Goal: Communication & Community: Ask a question

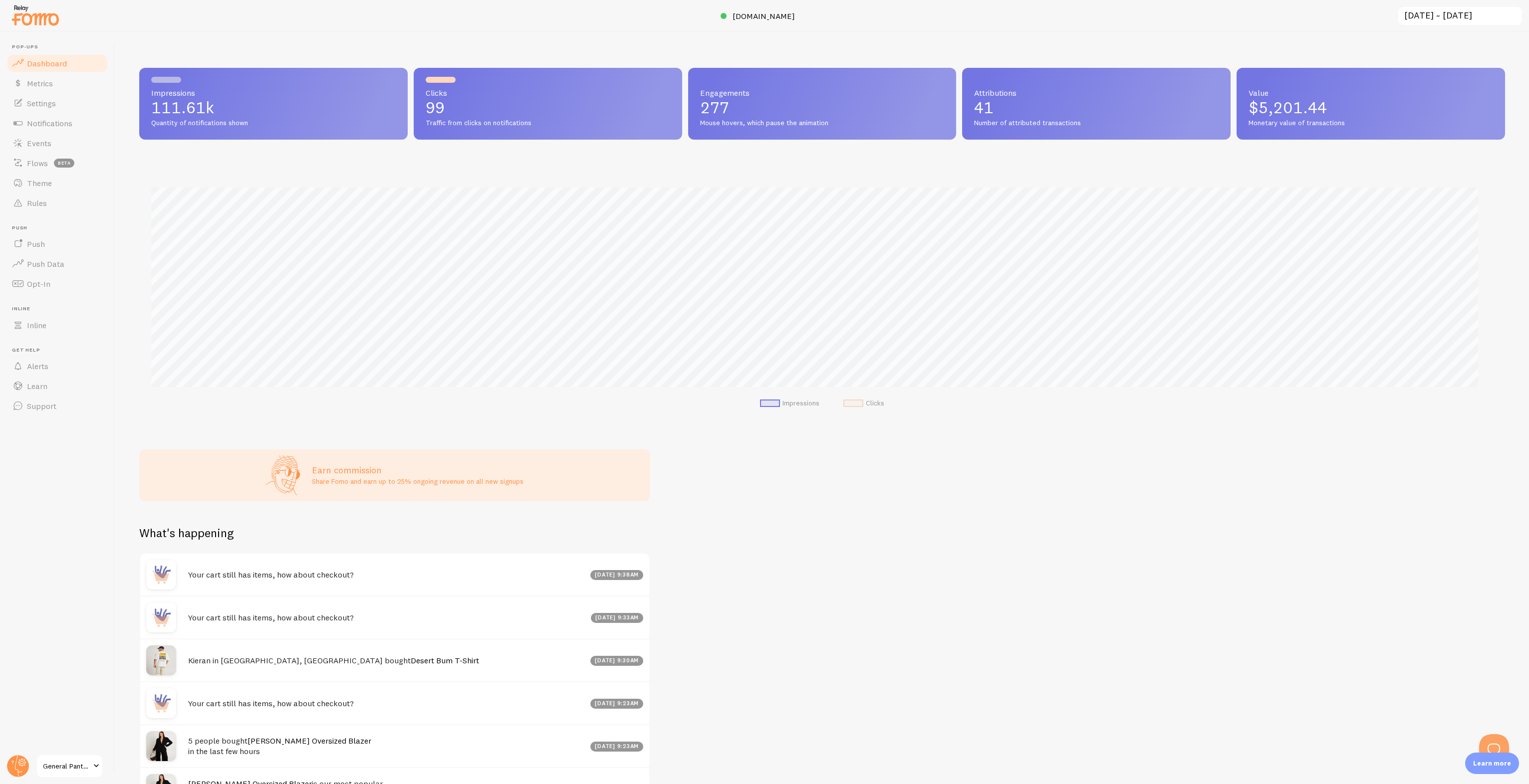
scroll to position [262, 1358]
click at [1496, 746] on button "Open Beacon popover" at bounding box center [1492, 747] width 30 height 30
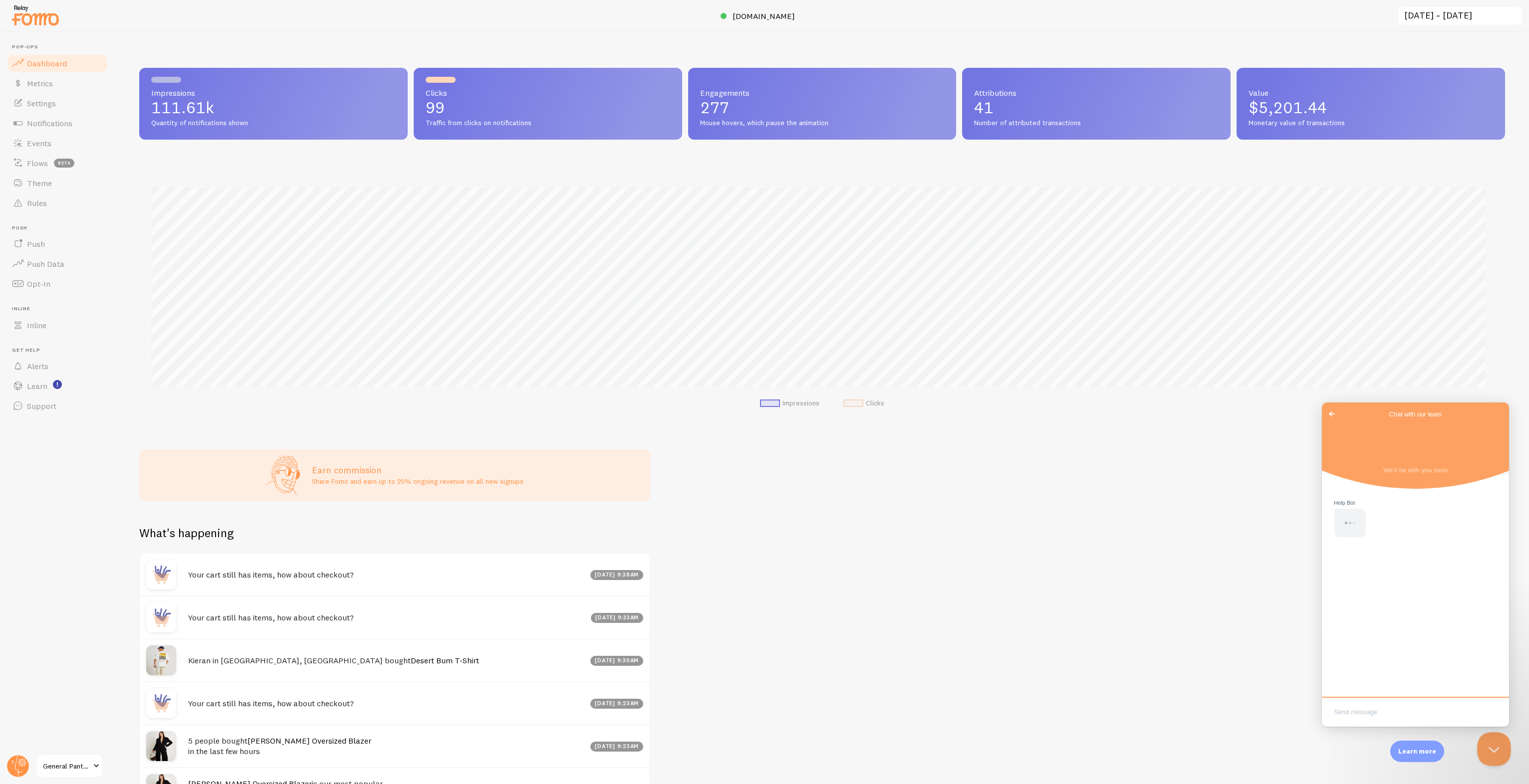
scroll to position [0, 0]
click at [1219, 673] on div "Impressions 111.61k Quantity of notifications shown Clicks 99 Traffic from clic…" at bounding box center [822, 408] width 1414 height 753
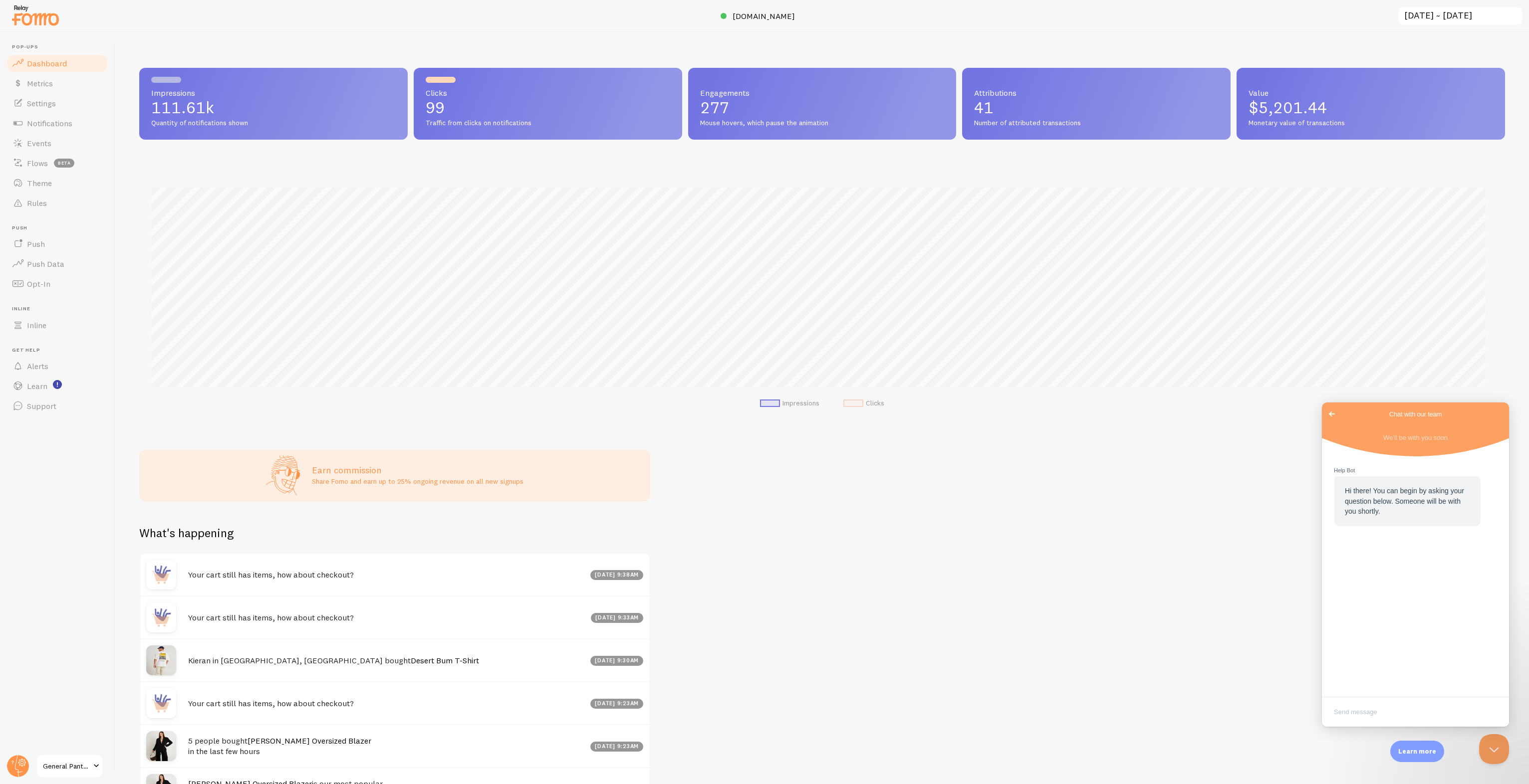
click at [1392, 726] on div at bounding box center [1415, 711] width 187 height 30
click at [1403, 714] on textarea "Write chat message" at bounding box center [1415, 713] width 183 height 23
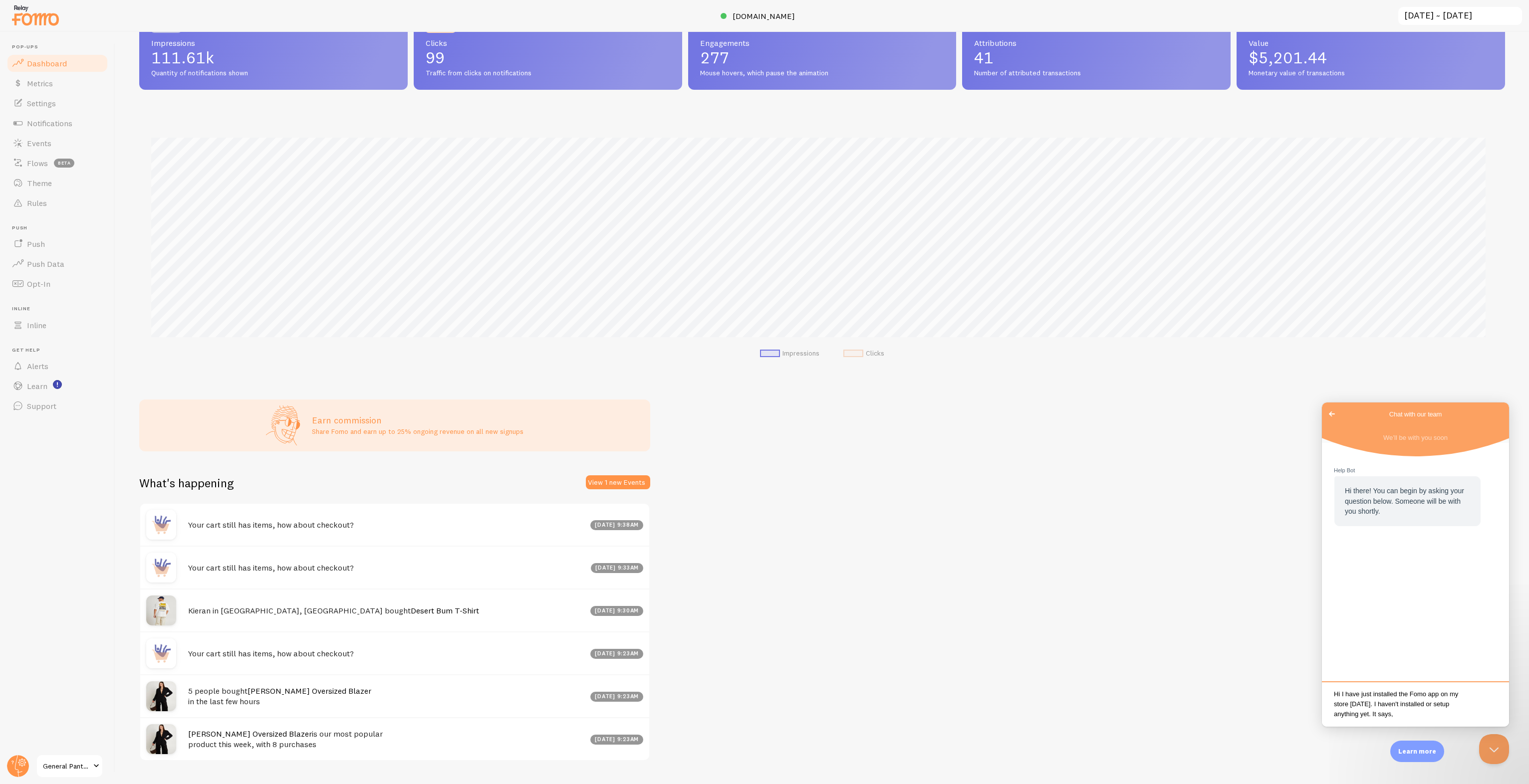
scroll to position [74, 0]
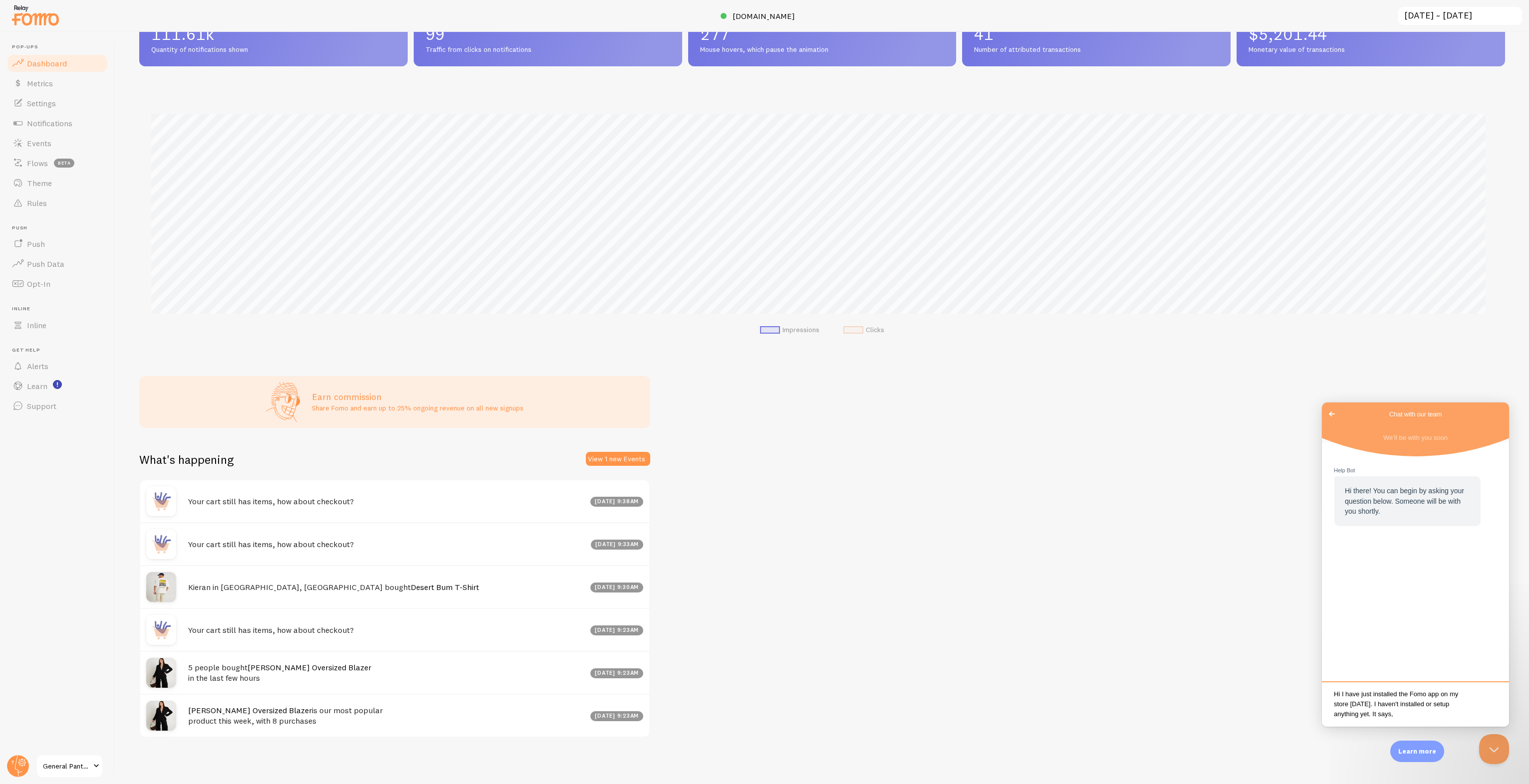
click at [1407, 716] on textarea "Hi I have just installed the Fomo app on my store yesterday. I haven't installe…" at bounding box center [1415, 705] width 183 height 39
click at [1405, 716] on textarea "Hi I have just installed the Fomo app on my store yesterday. I haven't installe…" at bounding box center [1415, 705] width 183 height 39
click at [1405, 718] on textarea "Hi I have just installed the Fomo app on my store yesterday. I haven't installe…" at bounding box center [1415, 705] width 183 height 39
click at [1404, 711] on textarea "Hi I have just installed the Fomo app on my store yesterday. I haven't installe…" at bounding box center [1415, 705] width 183 height 39
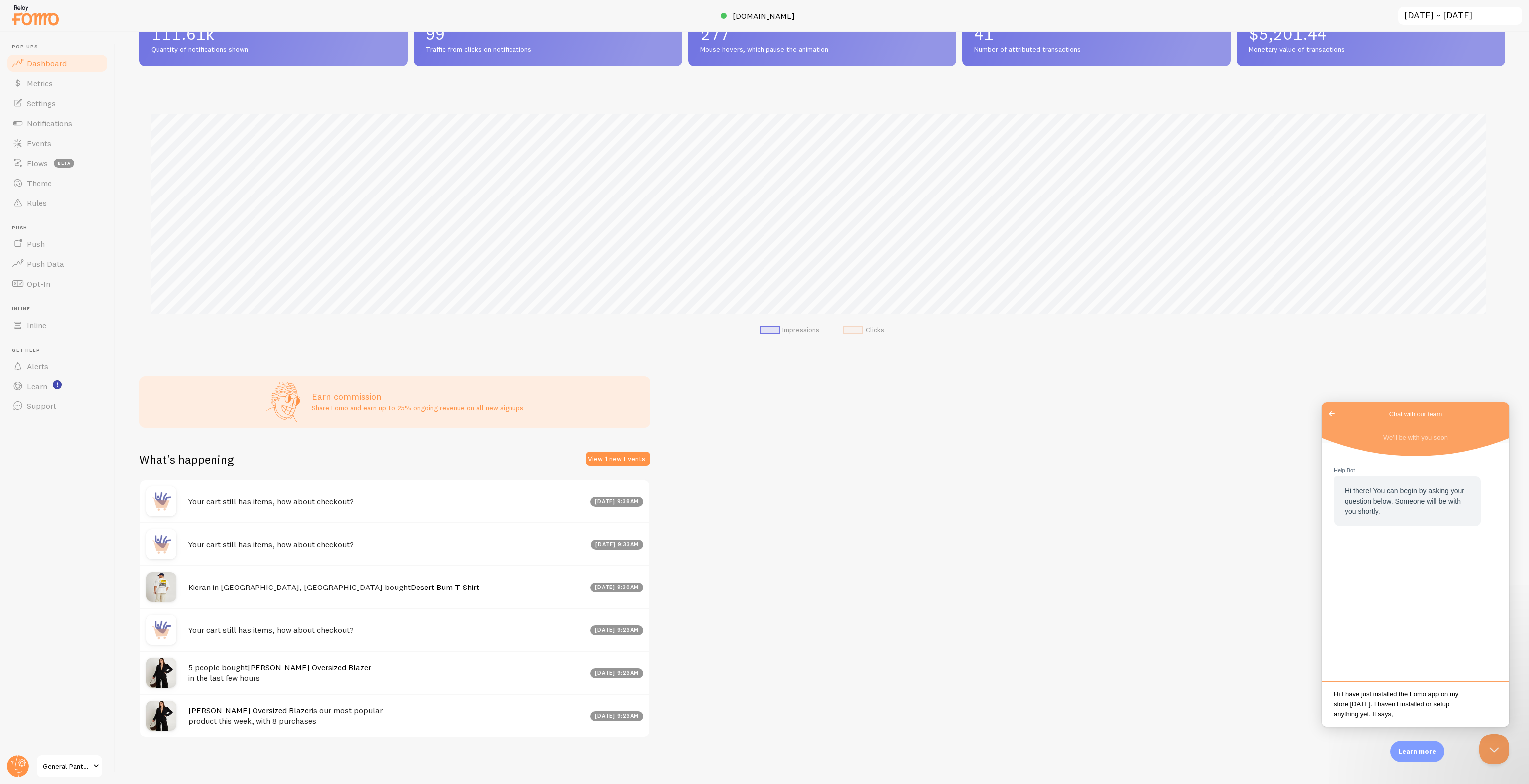
click at [1413, 724] on textarea "Hi I have just installed the Fomo app on my store yesterday. I haven't installe…" at bounding box center [1415, 705] width 183 height 39
type textarea "Hi I have just installed the Fomo app on my store [DATE]. I haven't installed o…"
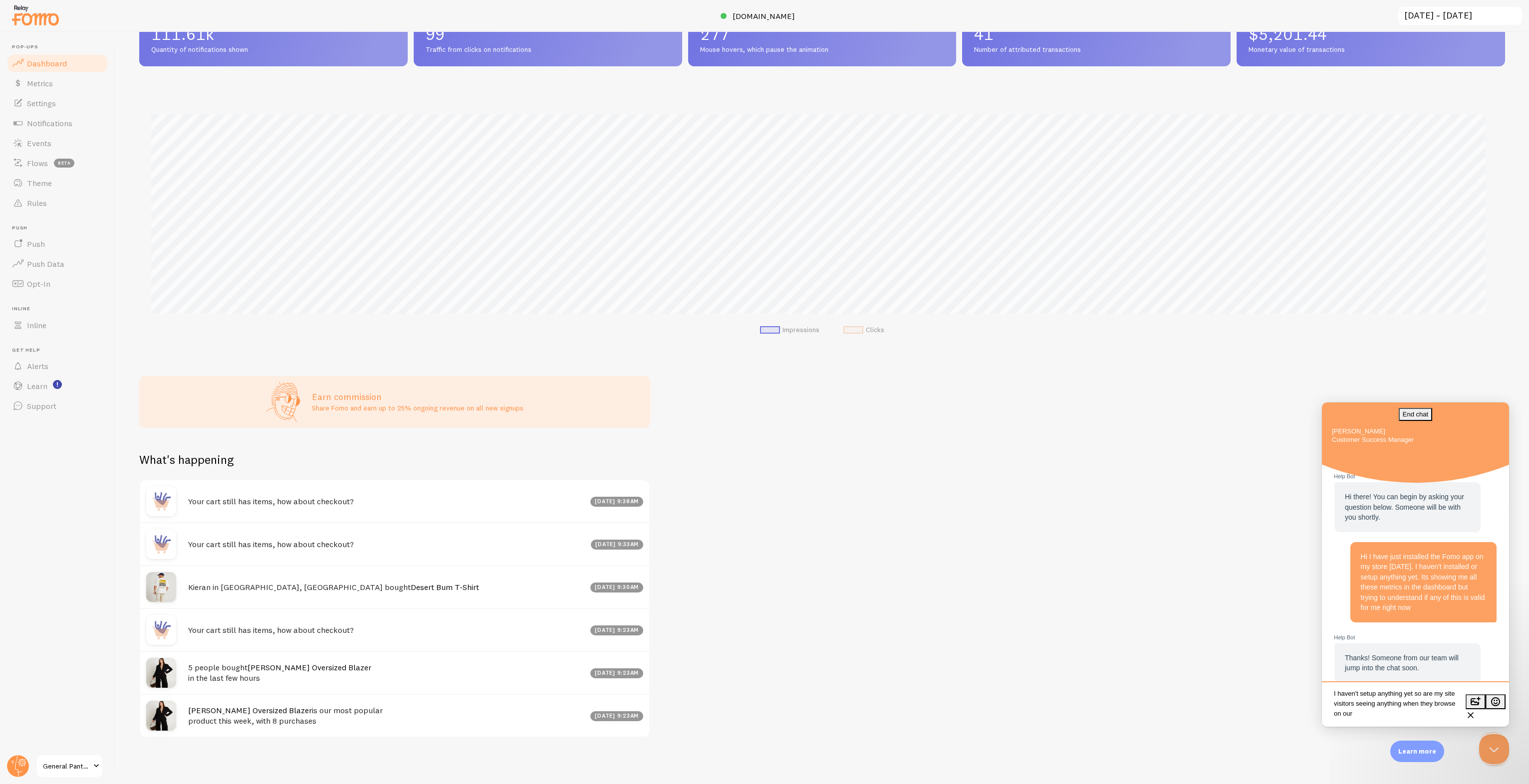
scroll to position [2, 0]
type textarea "I haven't setup anything yet so are my site visitors seeing anything when they …"
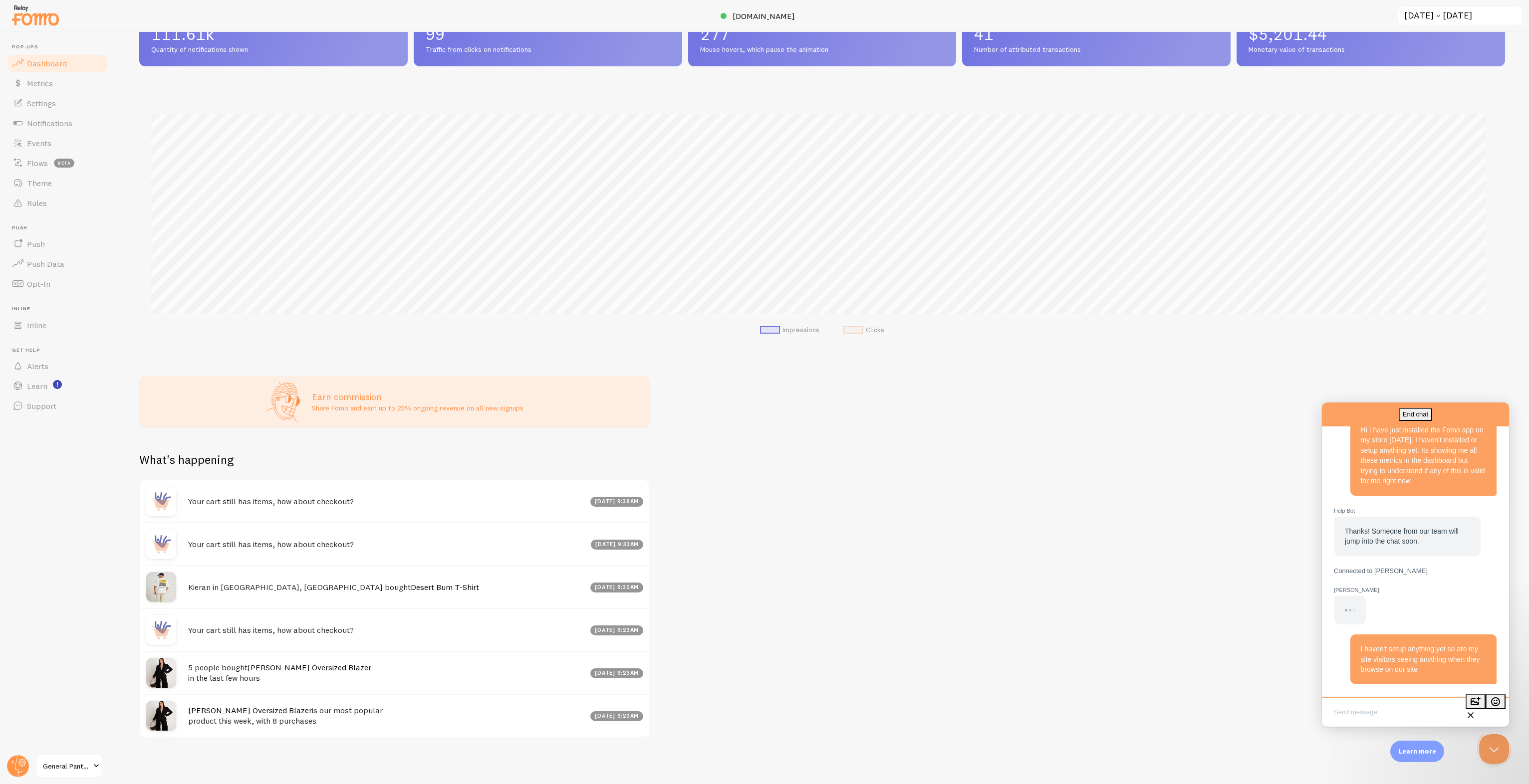
scroll to position [112, 0]
click at [50, 377] on link "Learn" at bounding box center [57, 386] width 103 height 20
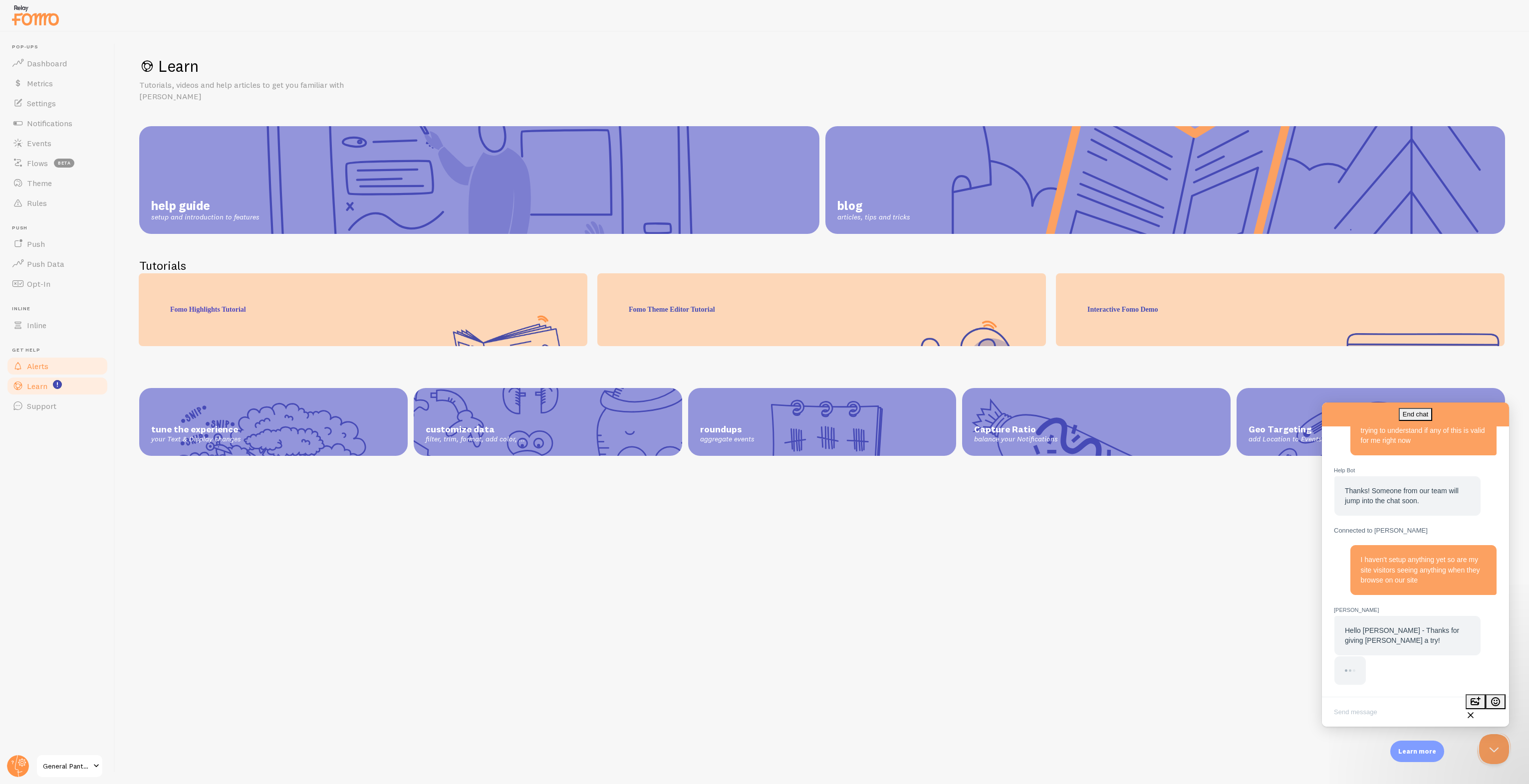
scroll to position [123, 0]
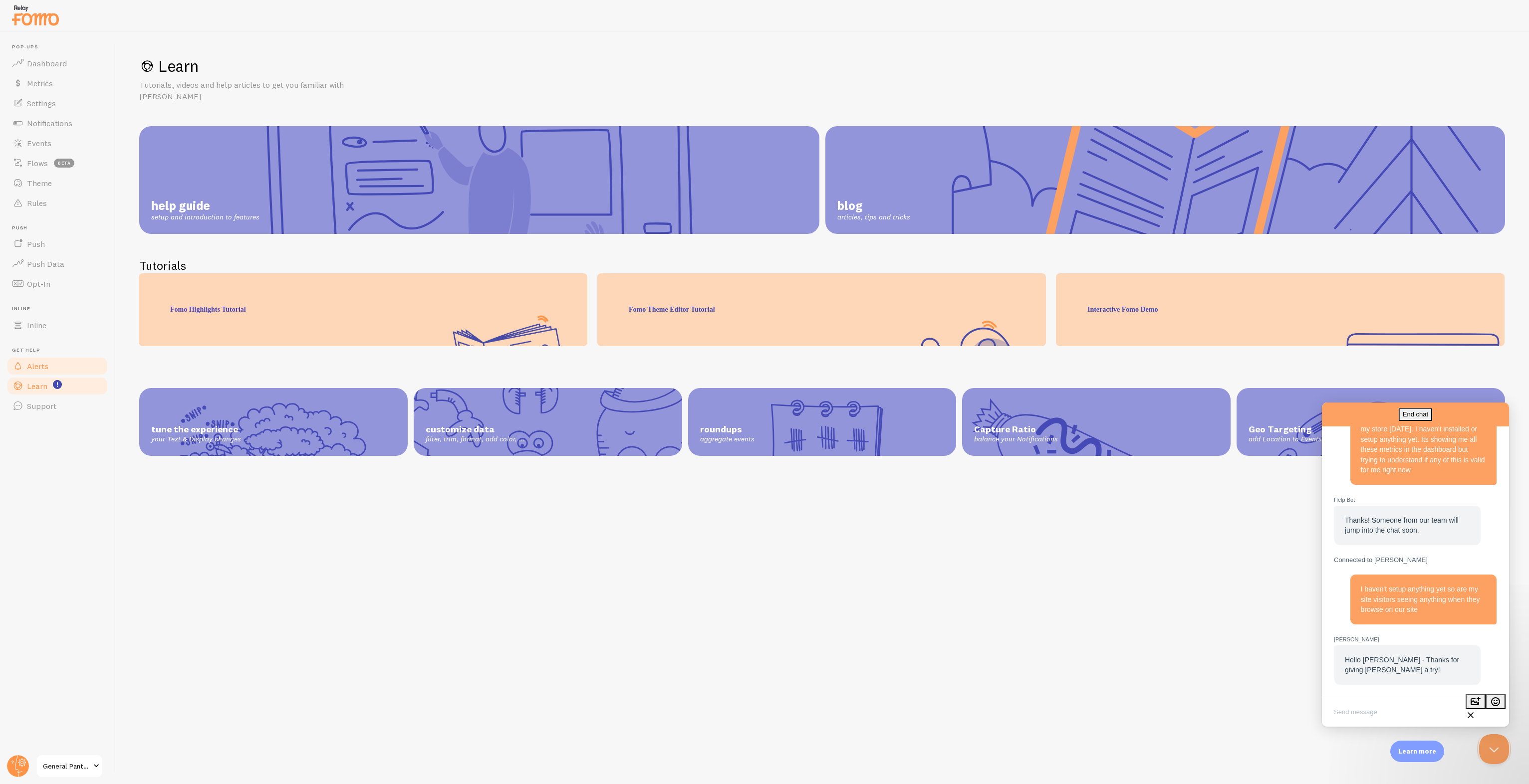
click at [58, 365] on link "Alerts" at bounding box center [57, 365] width 103 height 20
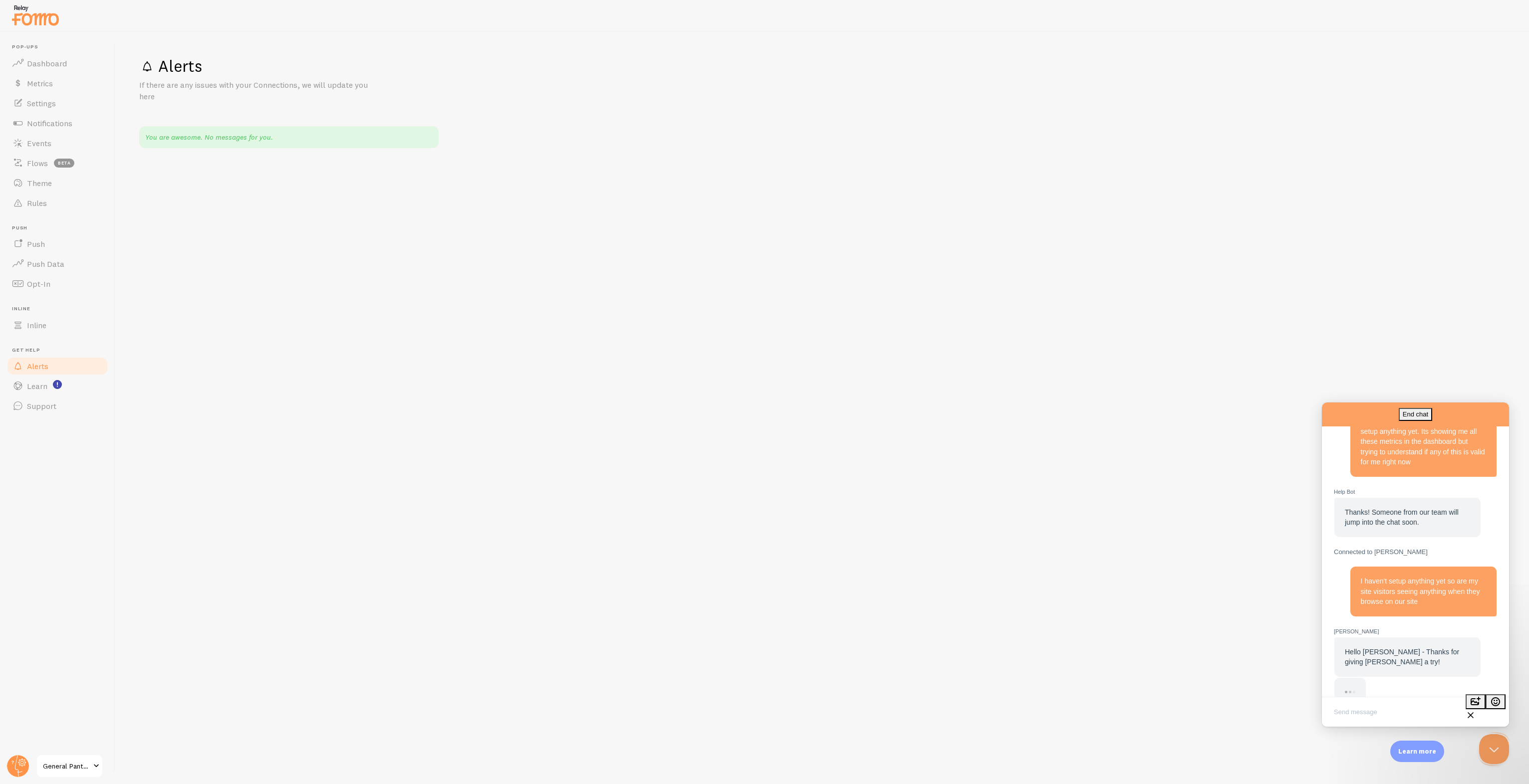
scroll to position [152, 0]
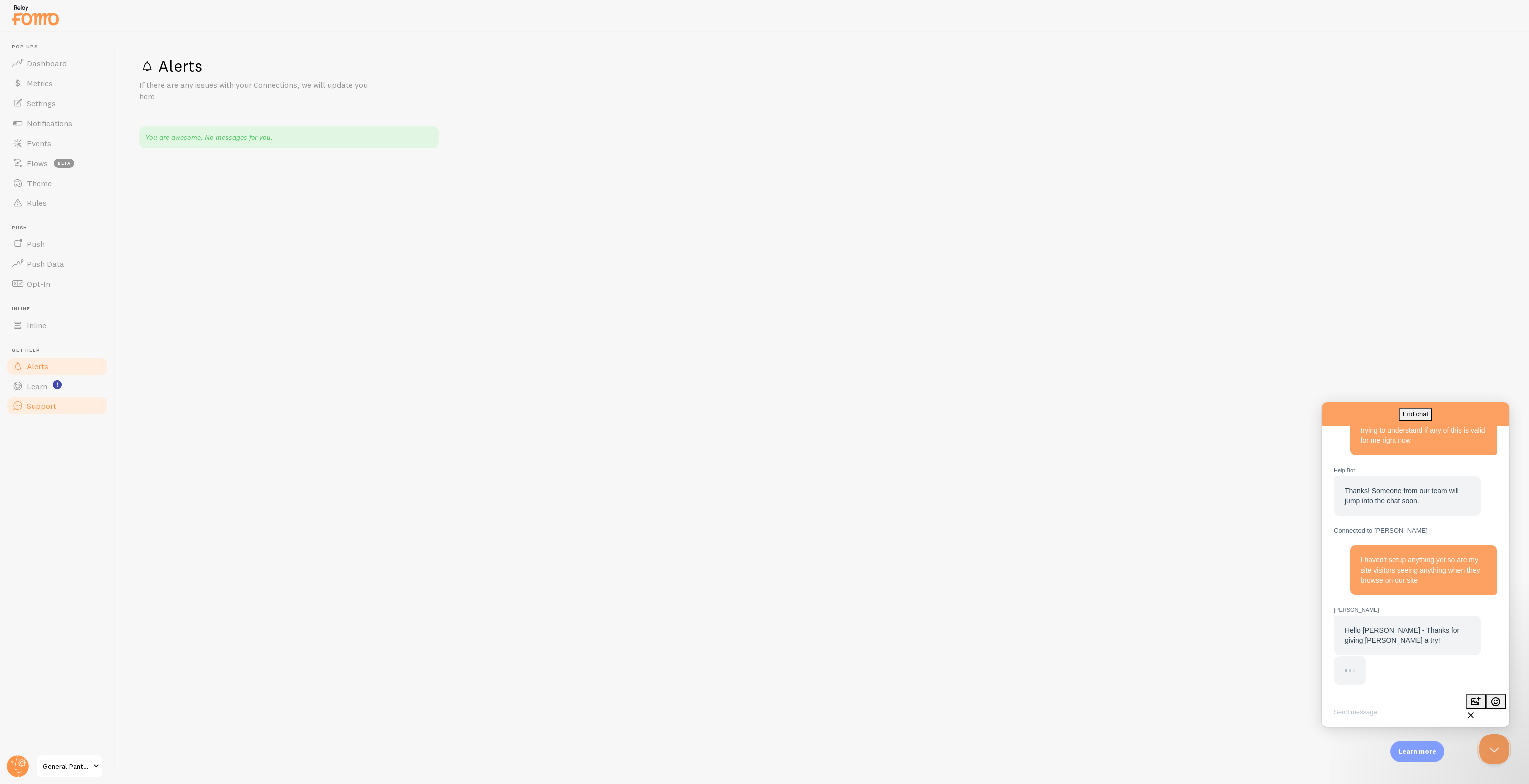
click at [41, 402] on span "Support" at bounding box center [42, 406] width 29 height 10
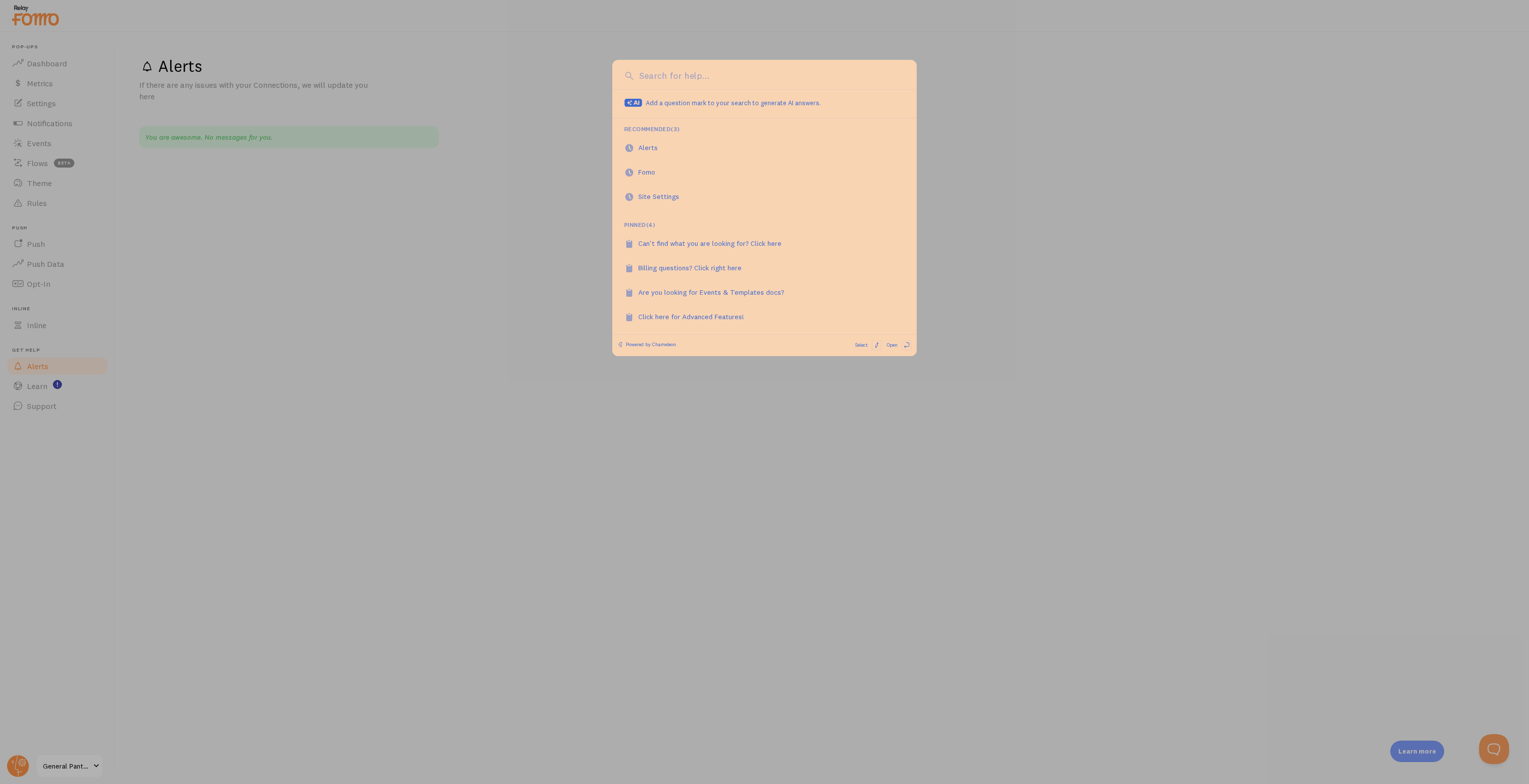
click at [453, 248] on div at bounding box center [764, 392] width 1529 height 784
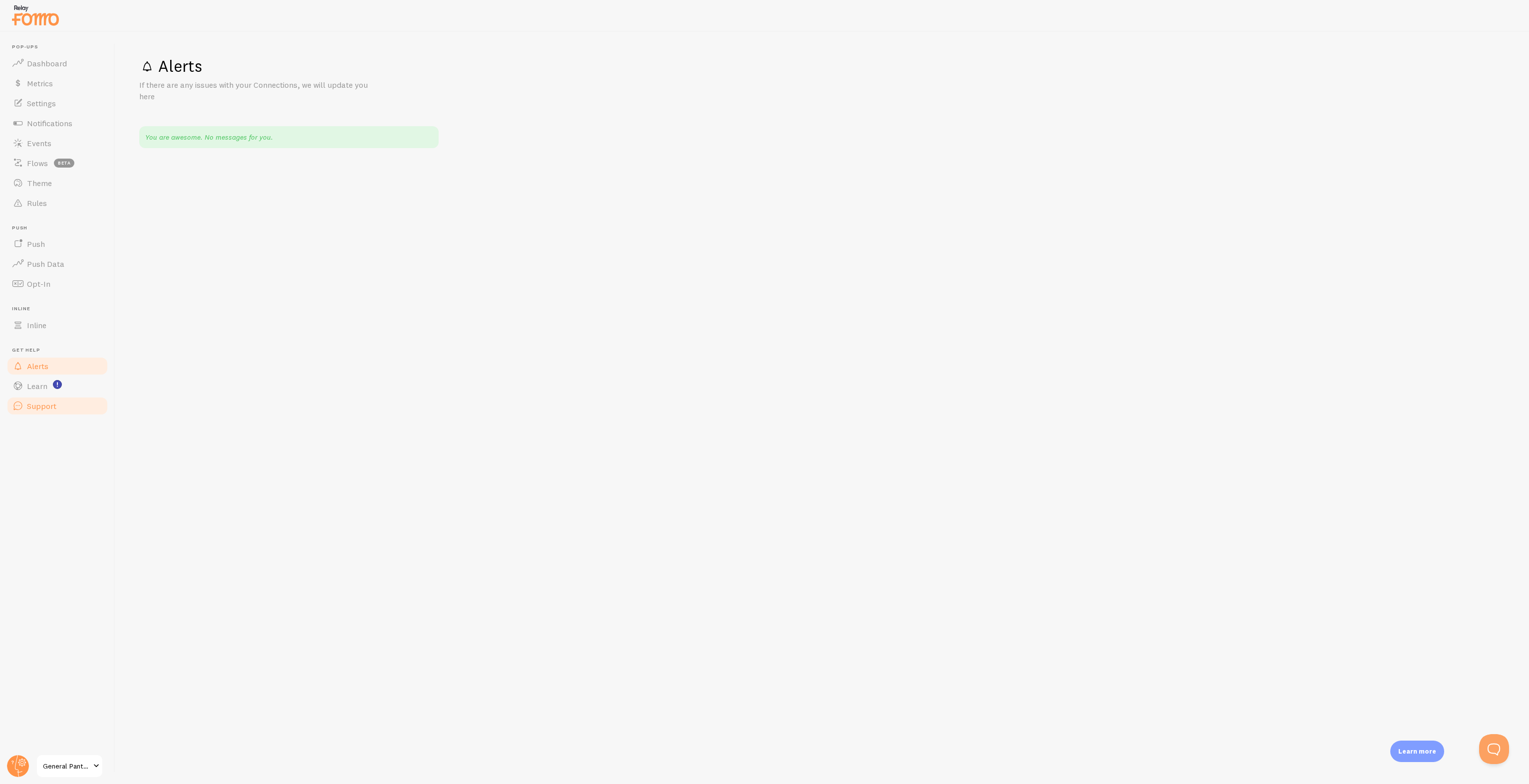
click at [70, 413] on link "Support" at bounding box center [57, 405] width 103 height 20
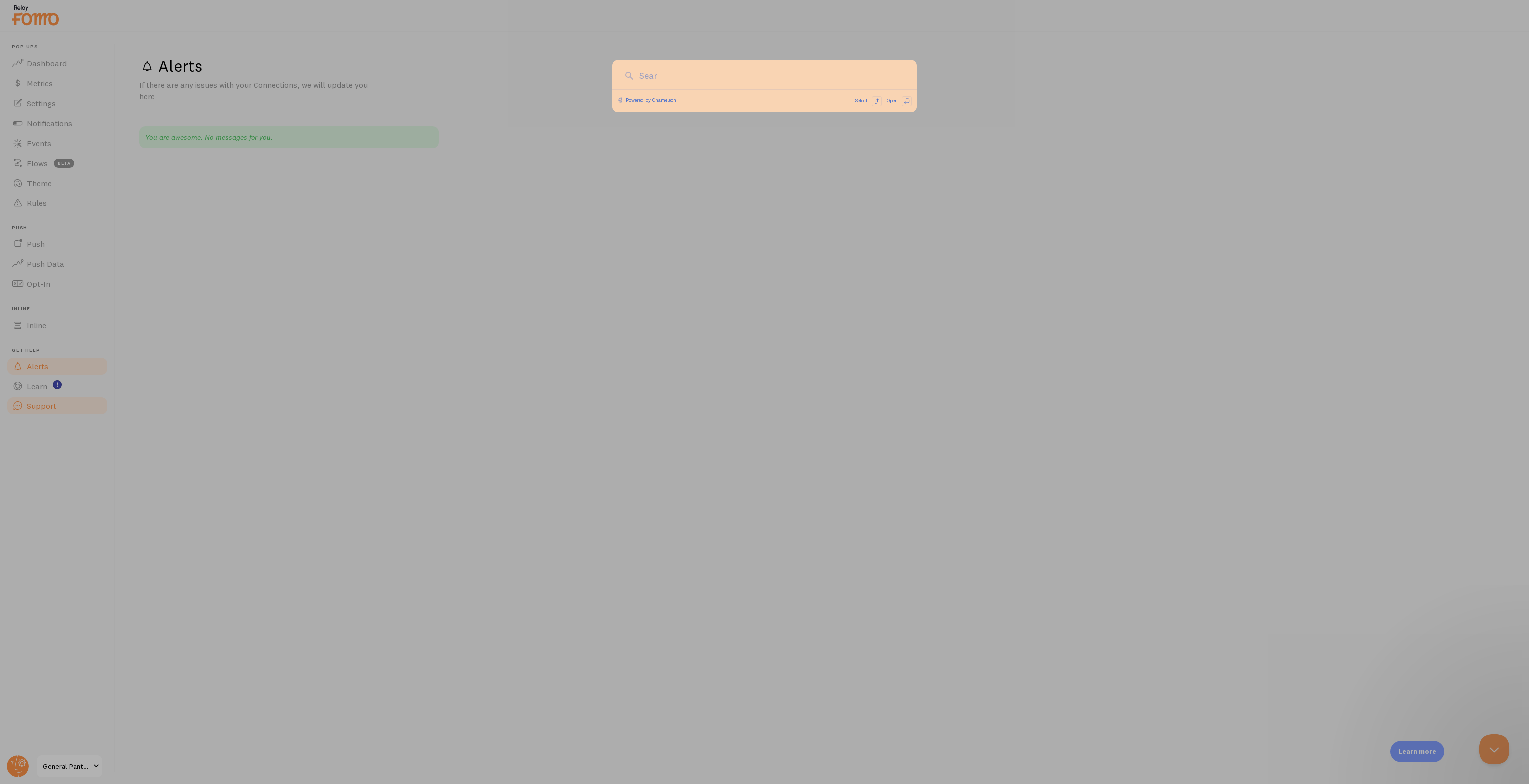
scroll to position [123, 0]
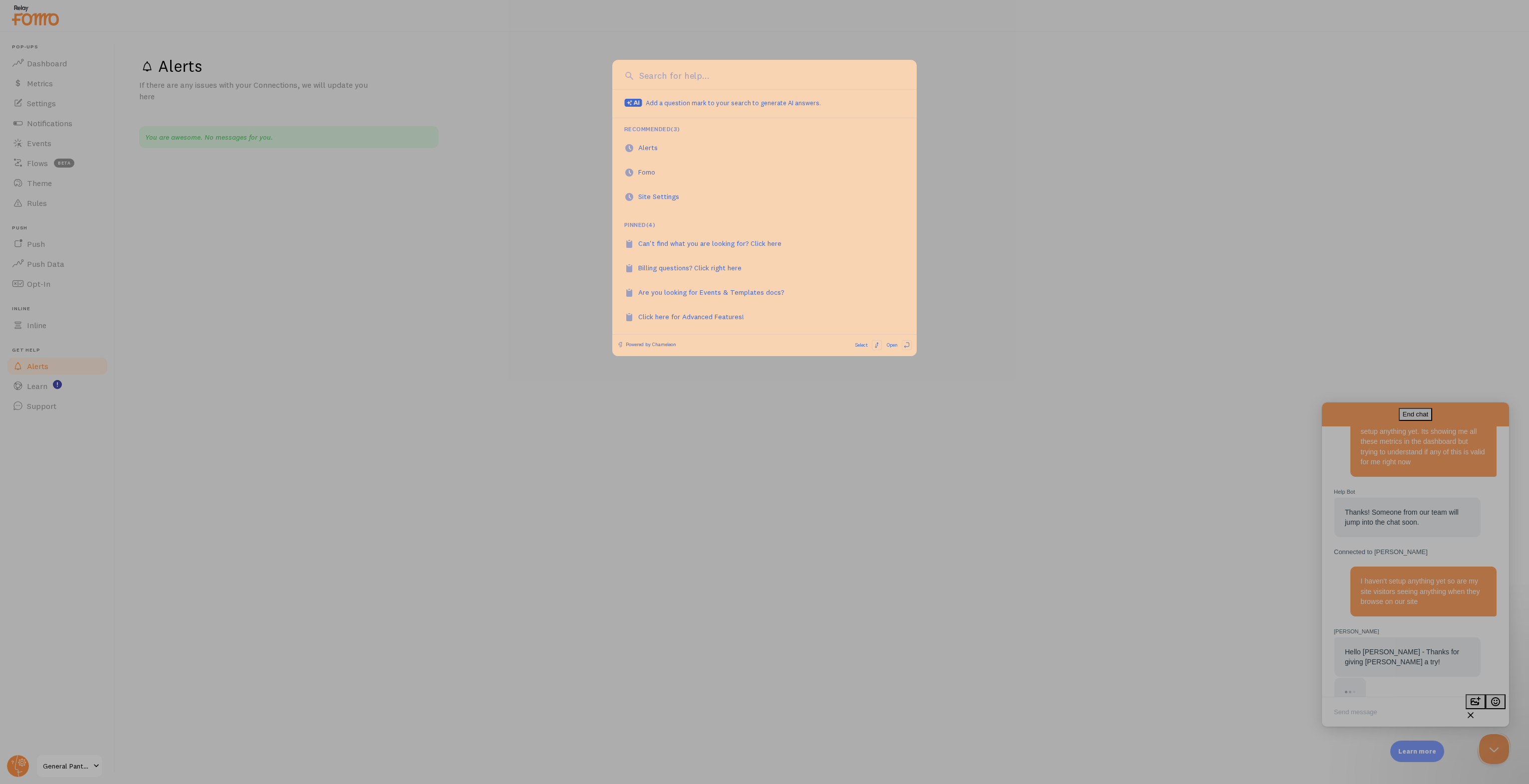
click at [925, 463] on div at bounding box center [764, 392] width 1529 height 784
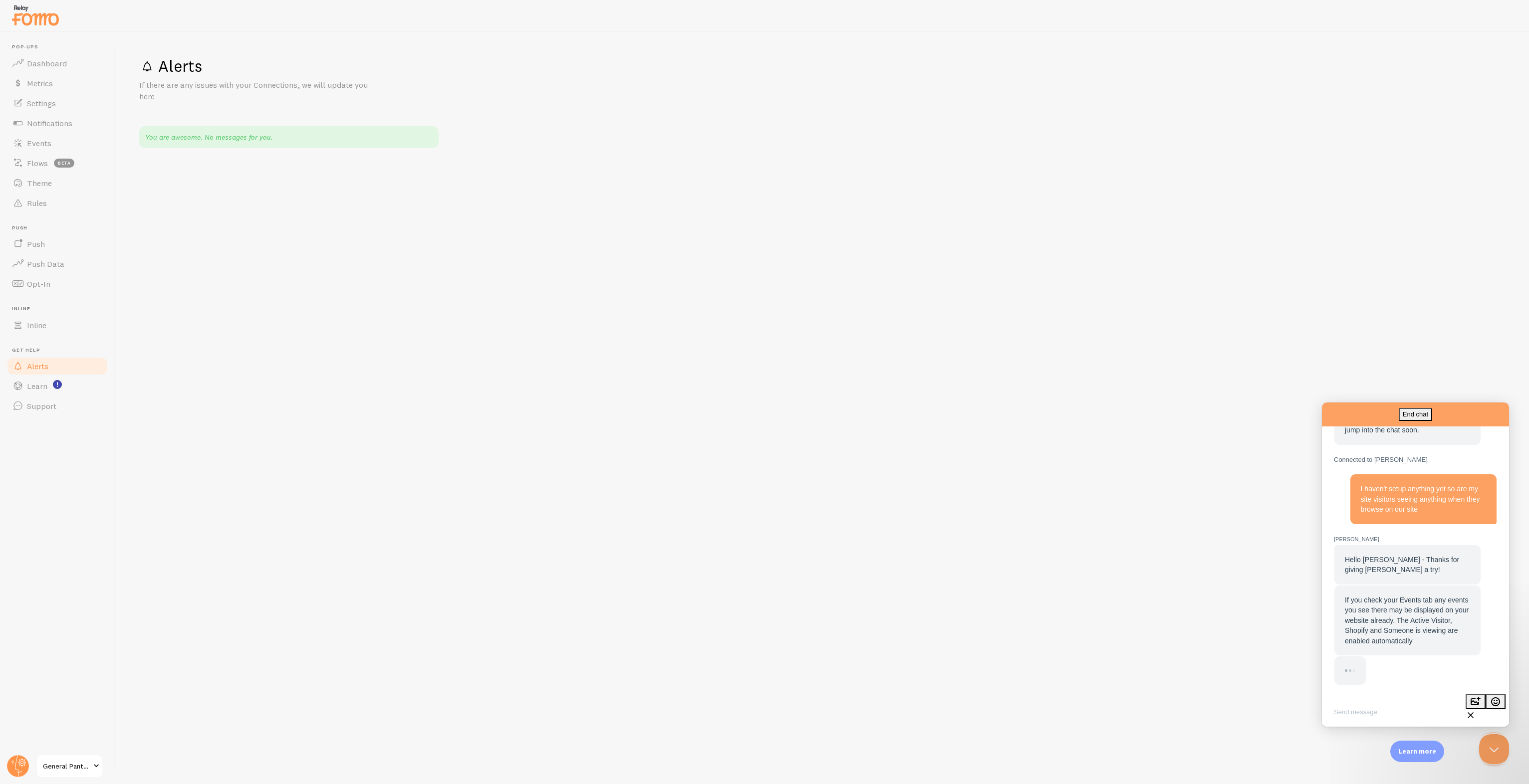
scroll to position [204, 0]
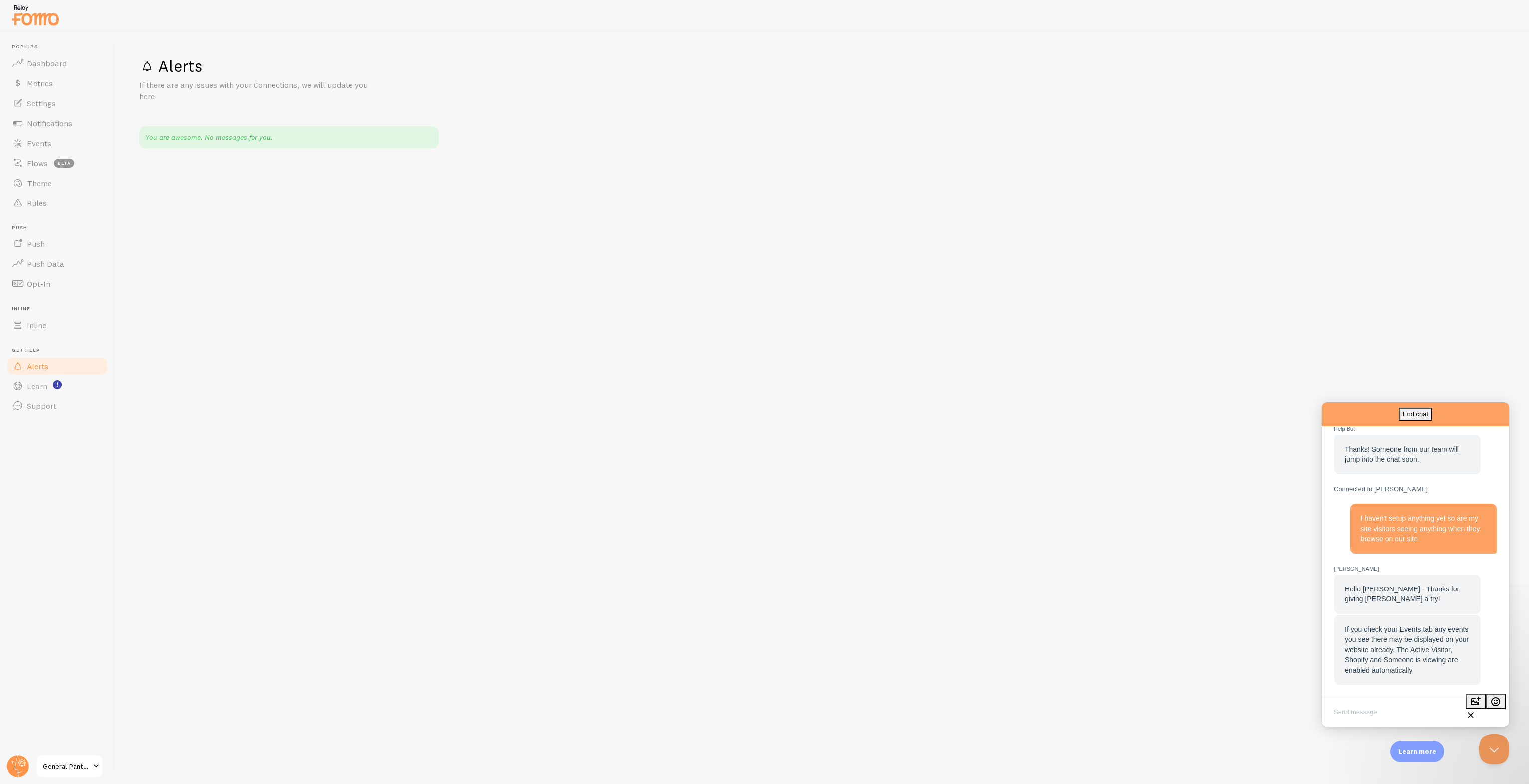
click at [1346, 705] on textarea "Write chat message" at bounding box center [1415, 713] width 183 height 23
click at [1346, 717] on textarea "Write chat message" at bounding box center [1415, 713] width 183 height 23
type textarea "Thank you. How do I check what our customers are experiencing?"
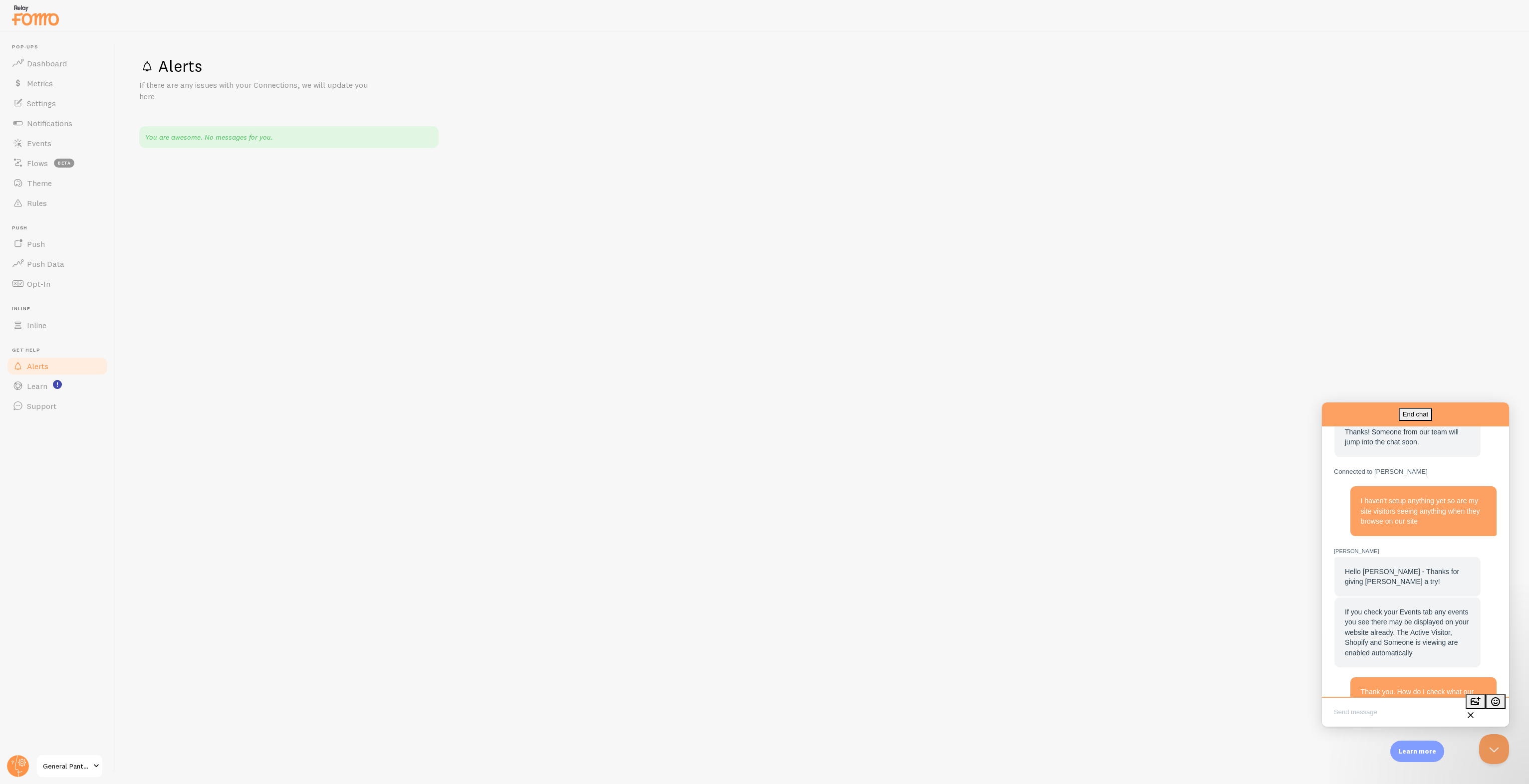
scroll to position [253, 0]
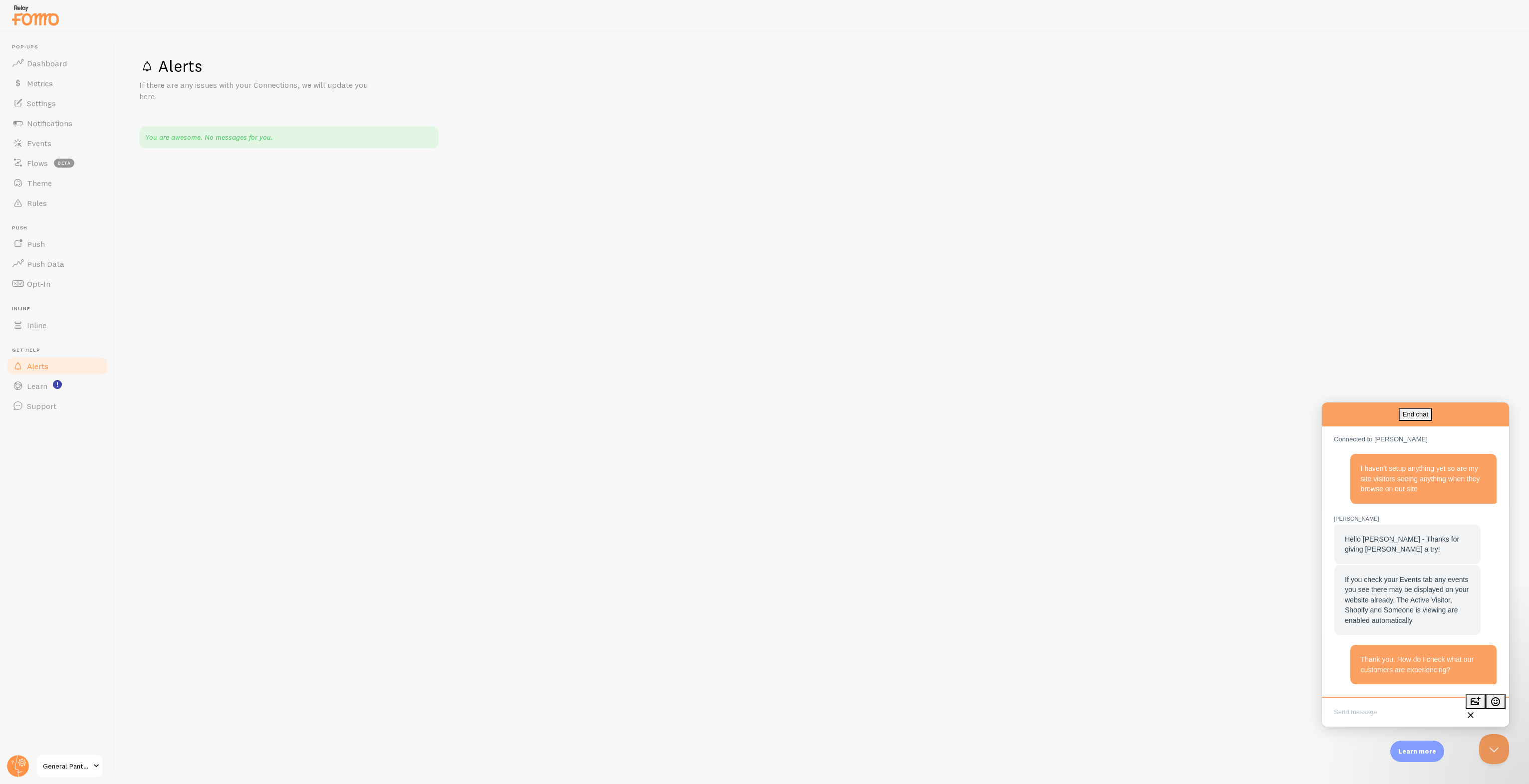
click at [1354, 694] on div "Thank you. How do I check what our customers are experiencing? Help Bot Hi ther…" at bounding box center [1415, 451] width 173 height 486
click at [48, 329] on link "Inline" at bounding box center [57, 325] width 103 height 20
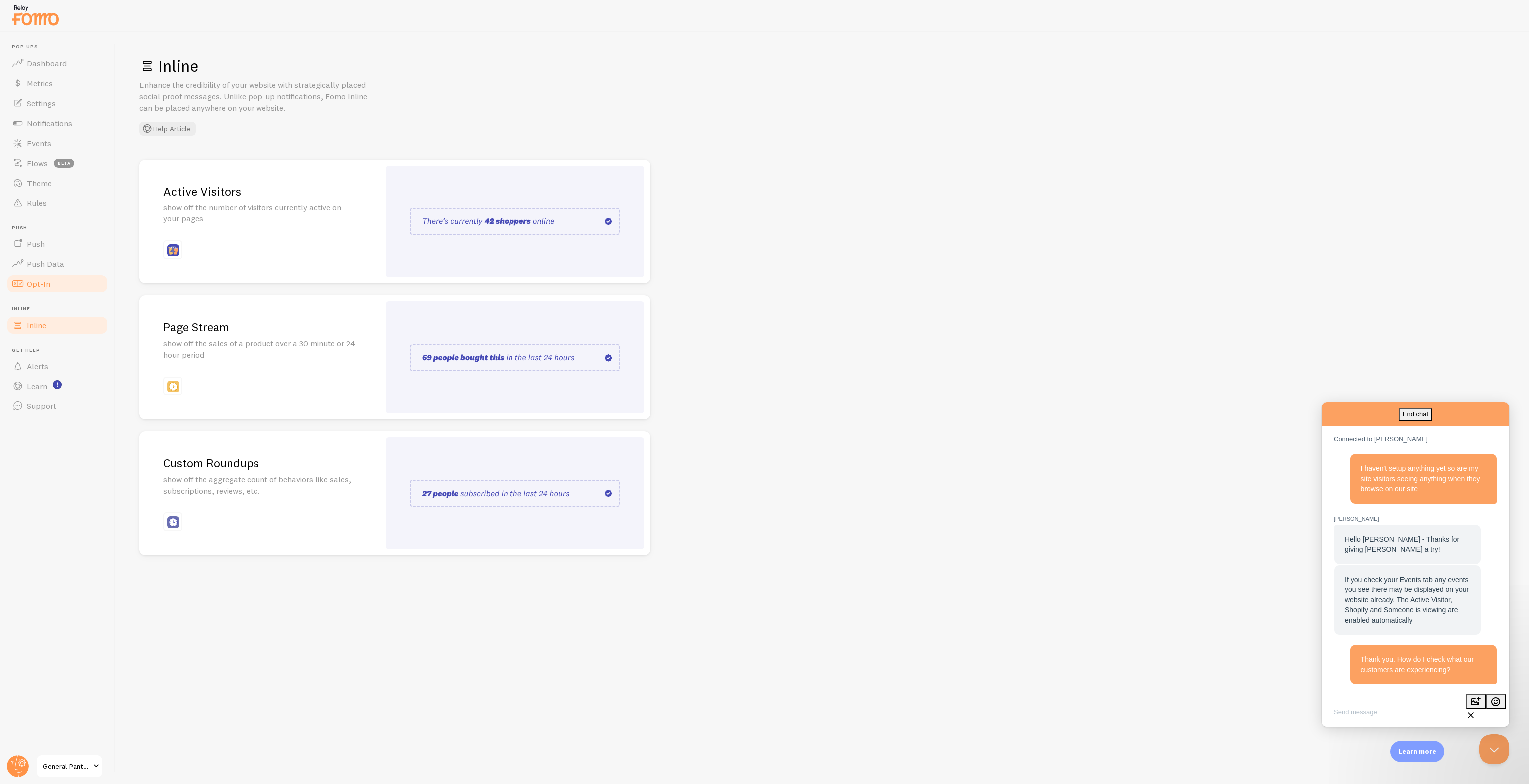
click at [56, 280] on link "Opt-In" at bounding box center [57, 283] width 103 height 20
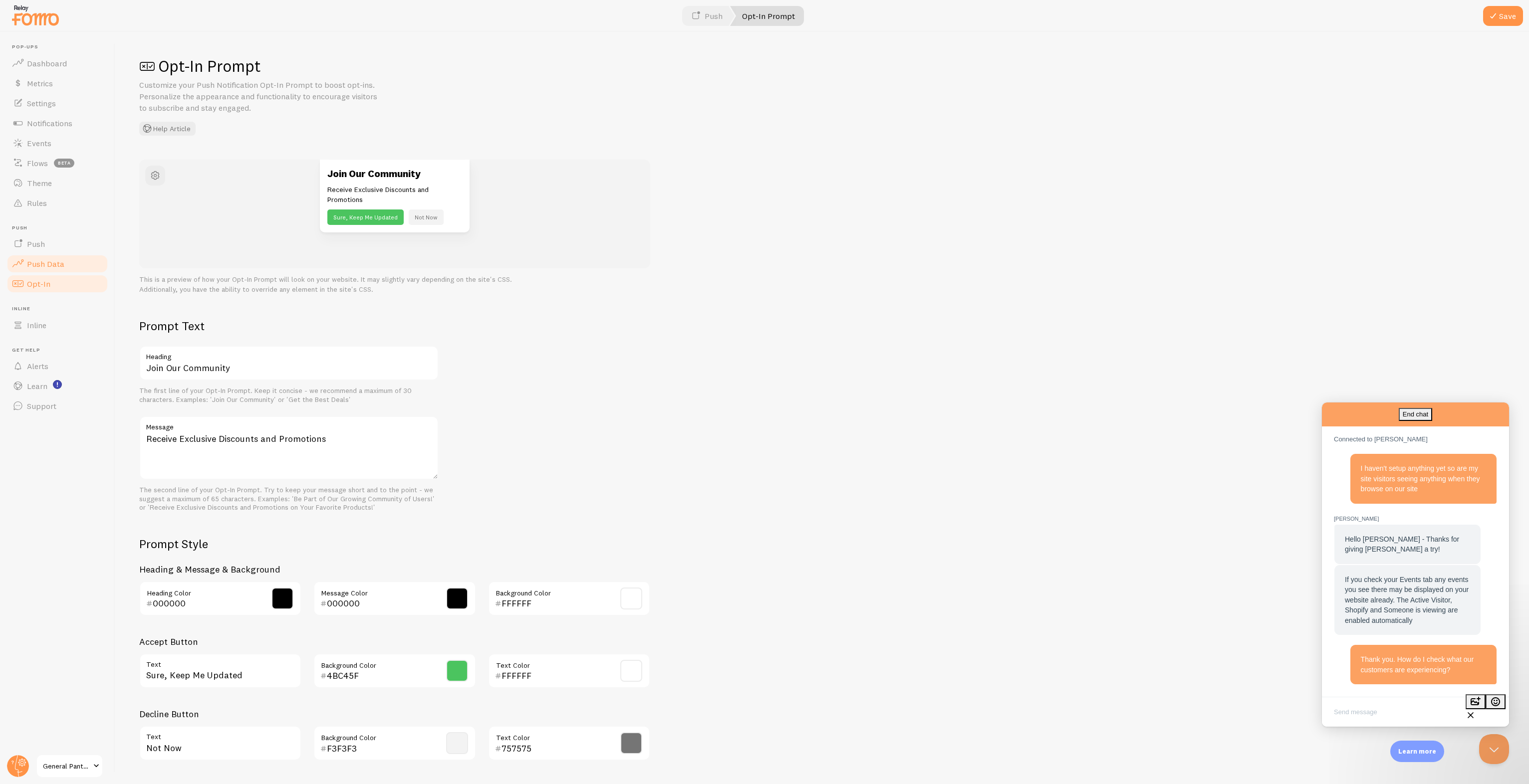
click at [62, 261] on span "Push Data" at bounding box center [45, 264] width 37 height 10
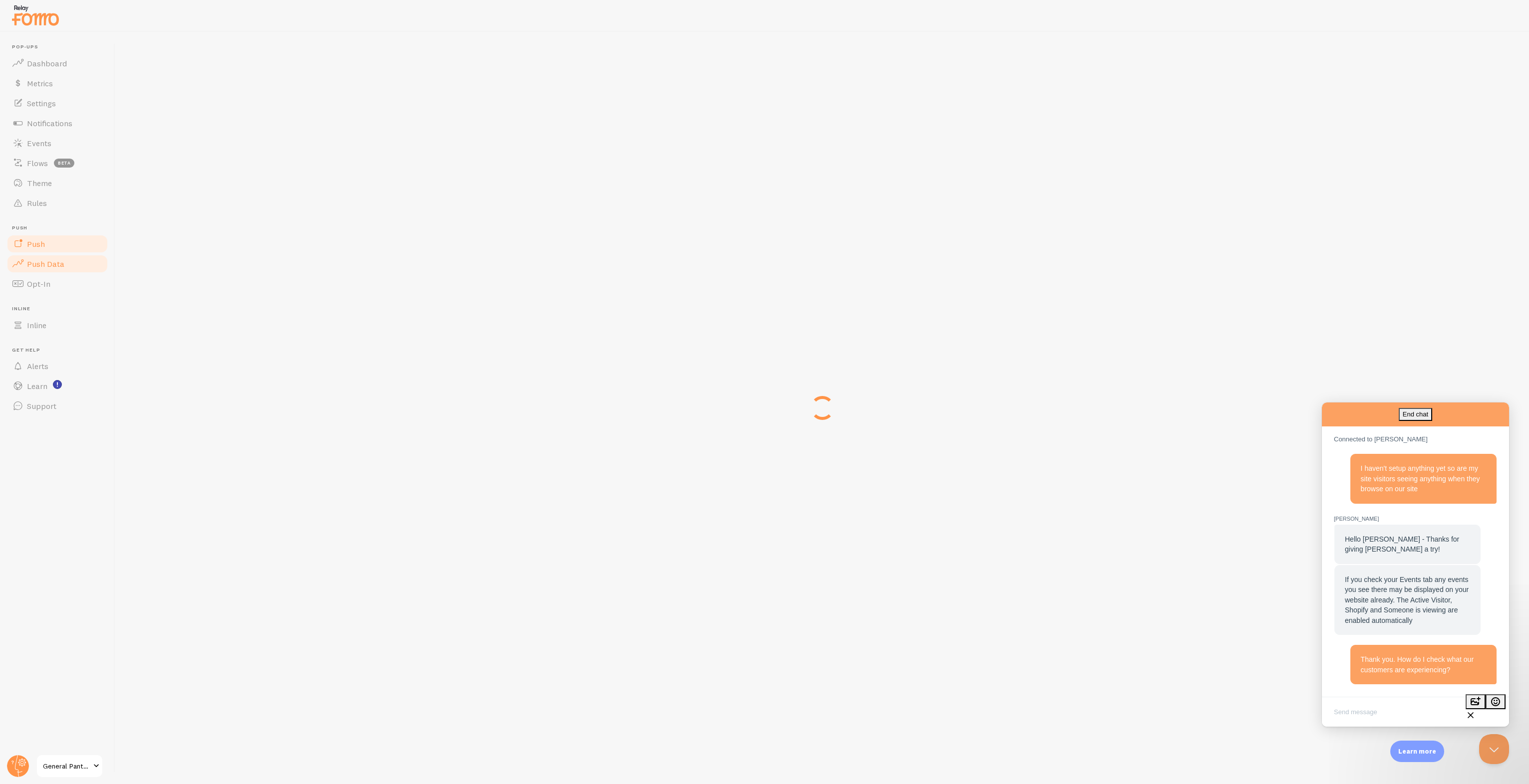
click at [61, 237] on link "Push" at bounding box center [57, 243] width 103 height 20
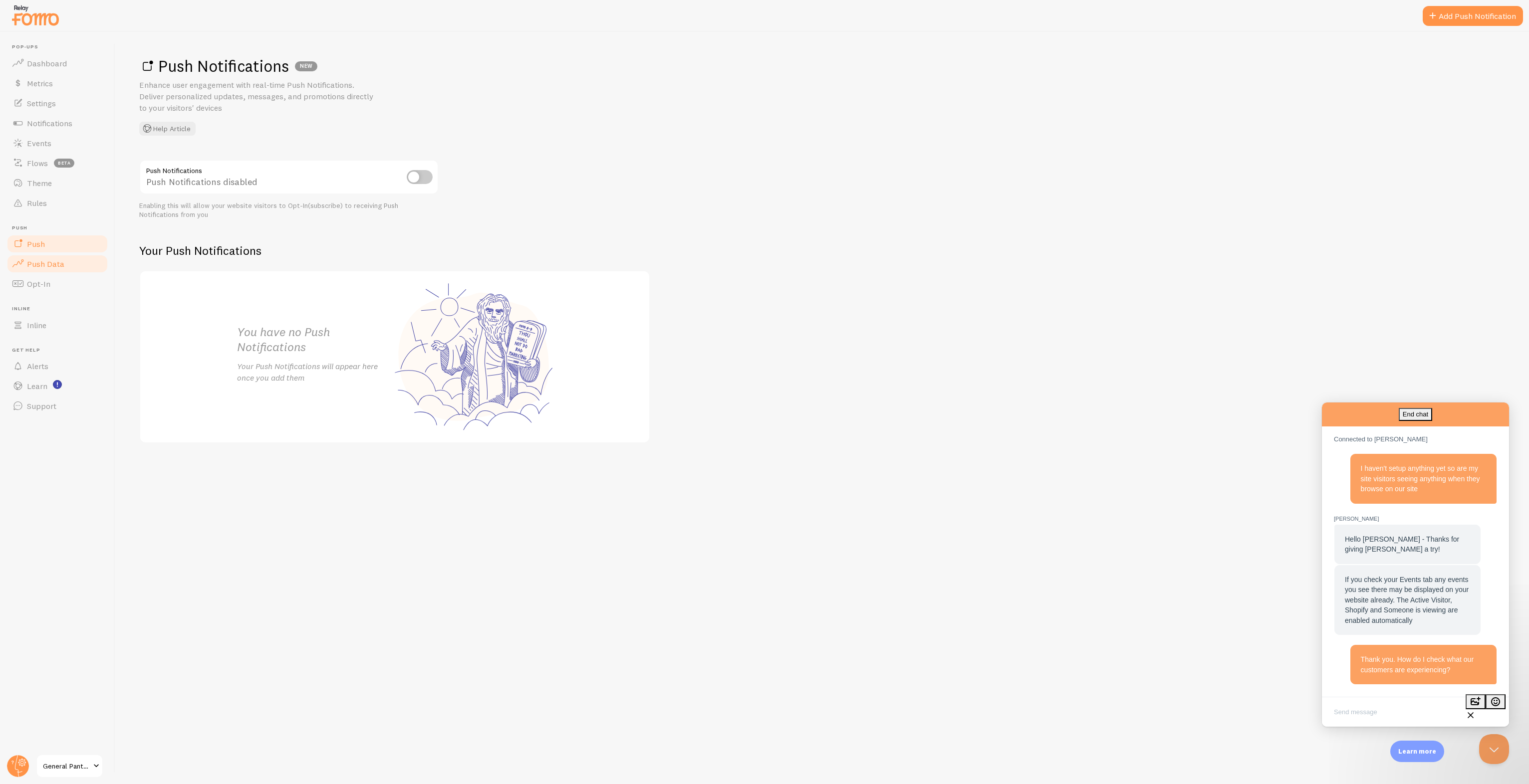
click at [56, 263] on span "Push Data" at bounding box center [45, 264] width 37 height 10
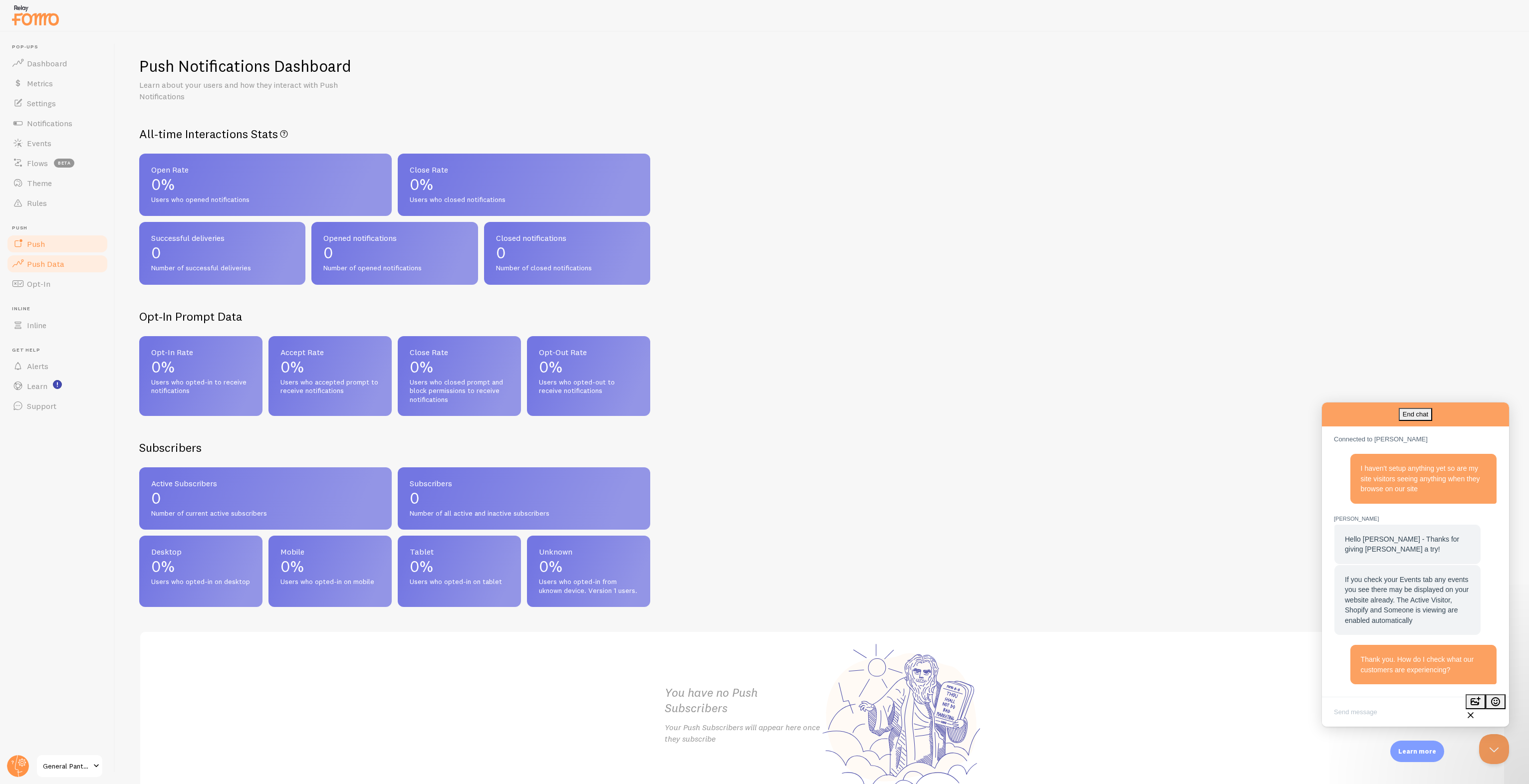
click at [44, 252] on link "Push" at bounding box center [57, 243] width 103 height 20
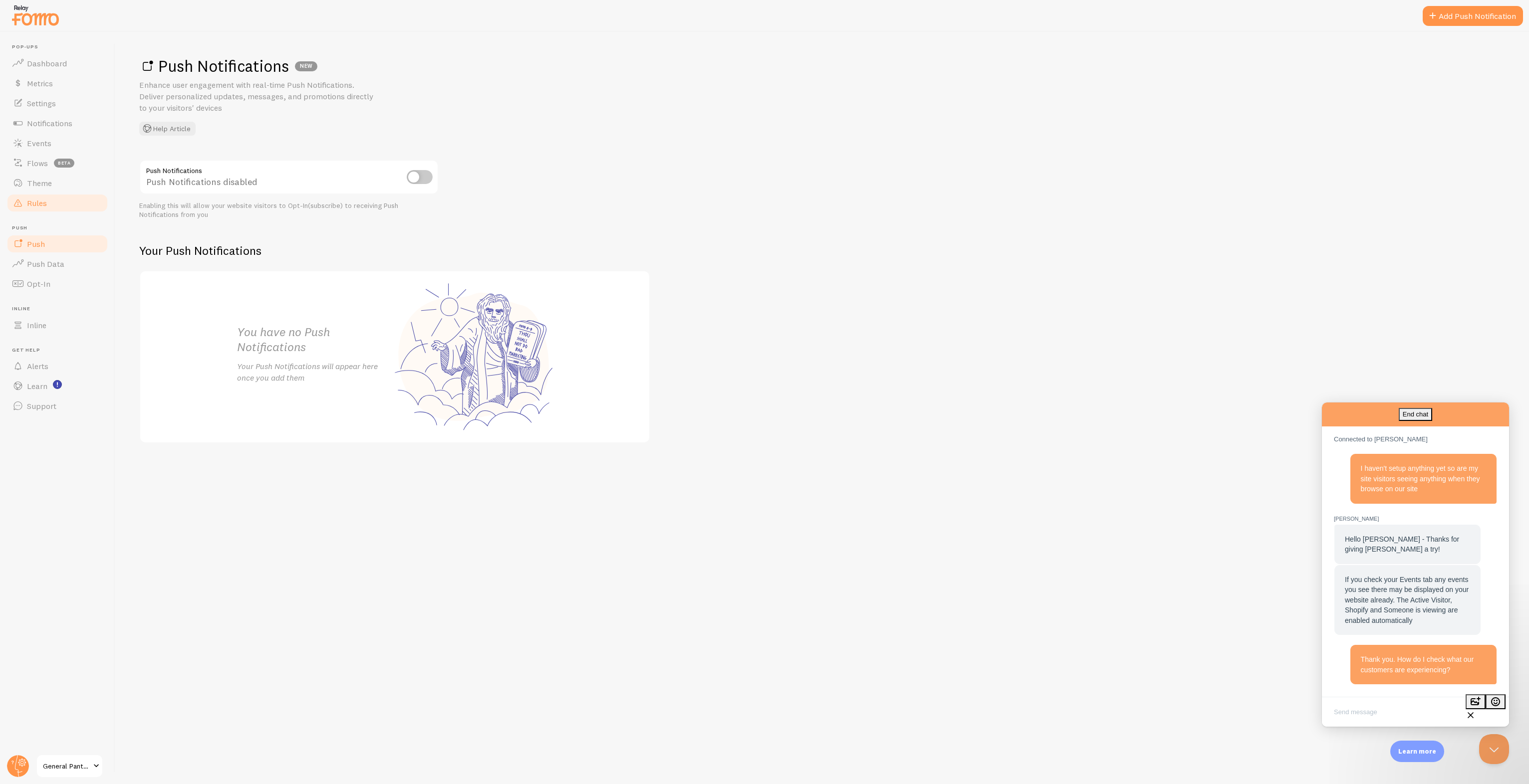
click at [69, 201] on link "Rules" at bounding box center [57, 202] width 103 height 20
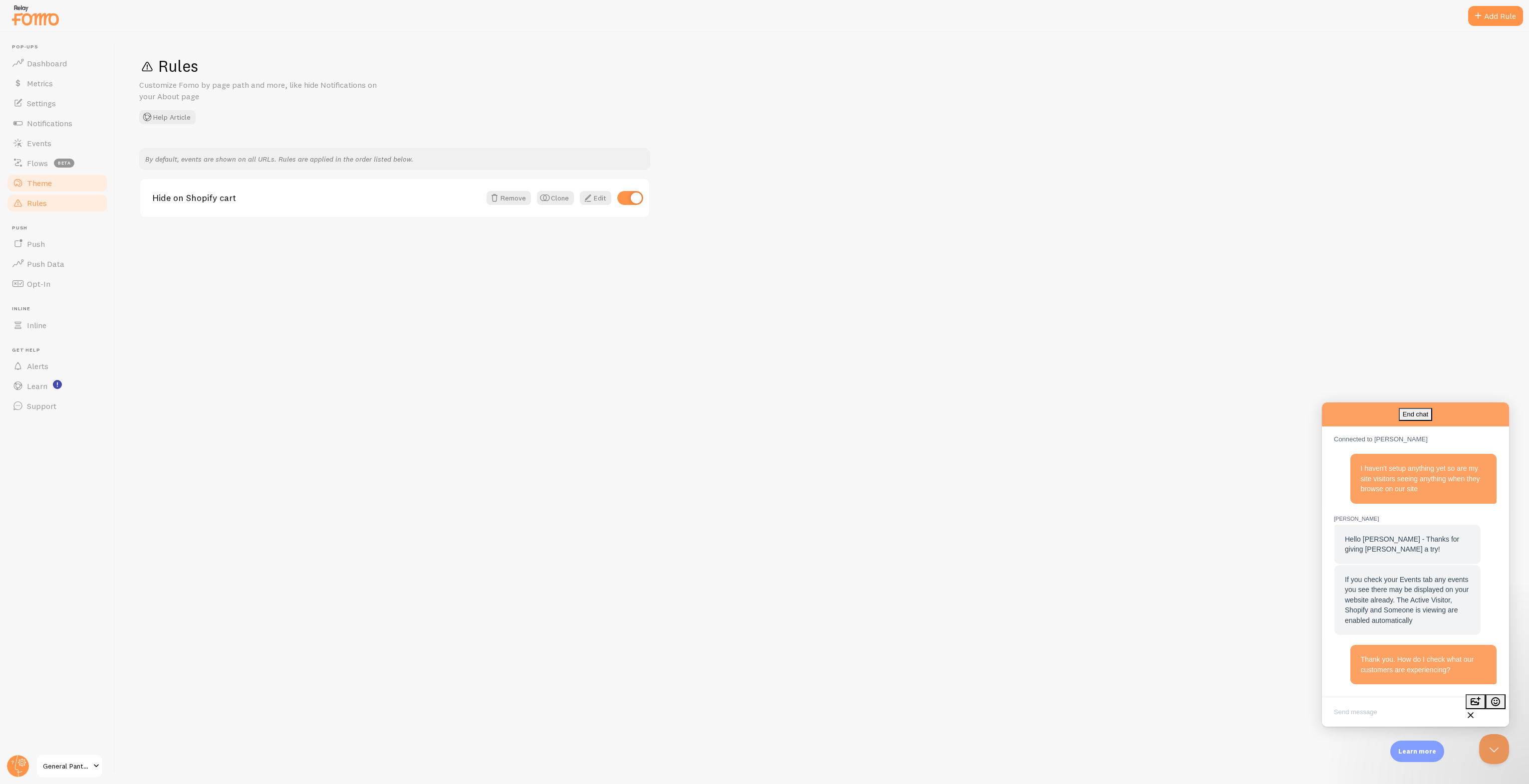
click at [60, 185] on link "Theme" at bounding box center [57, 183] width 103 height 20
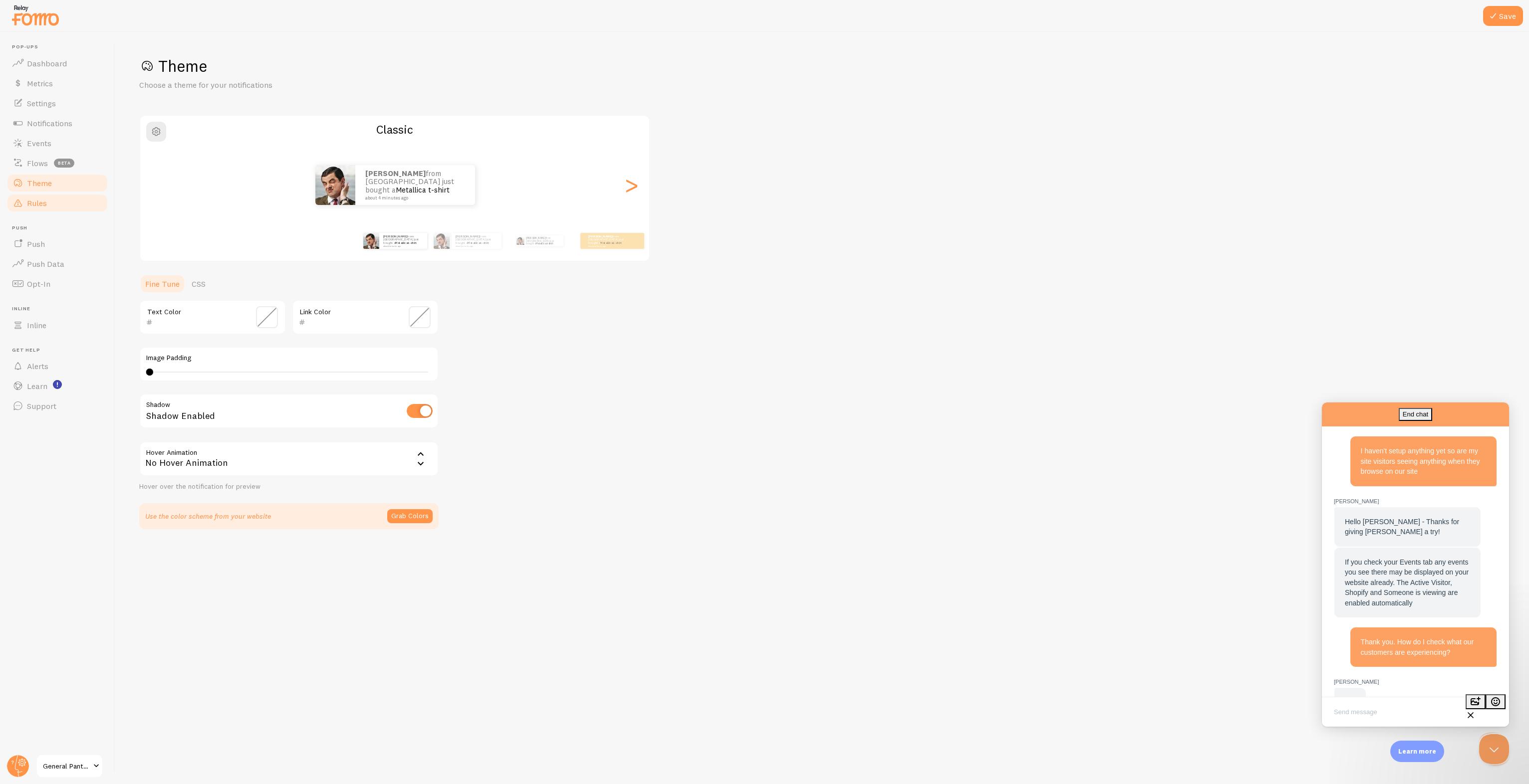
scroll to position [302, 0]
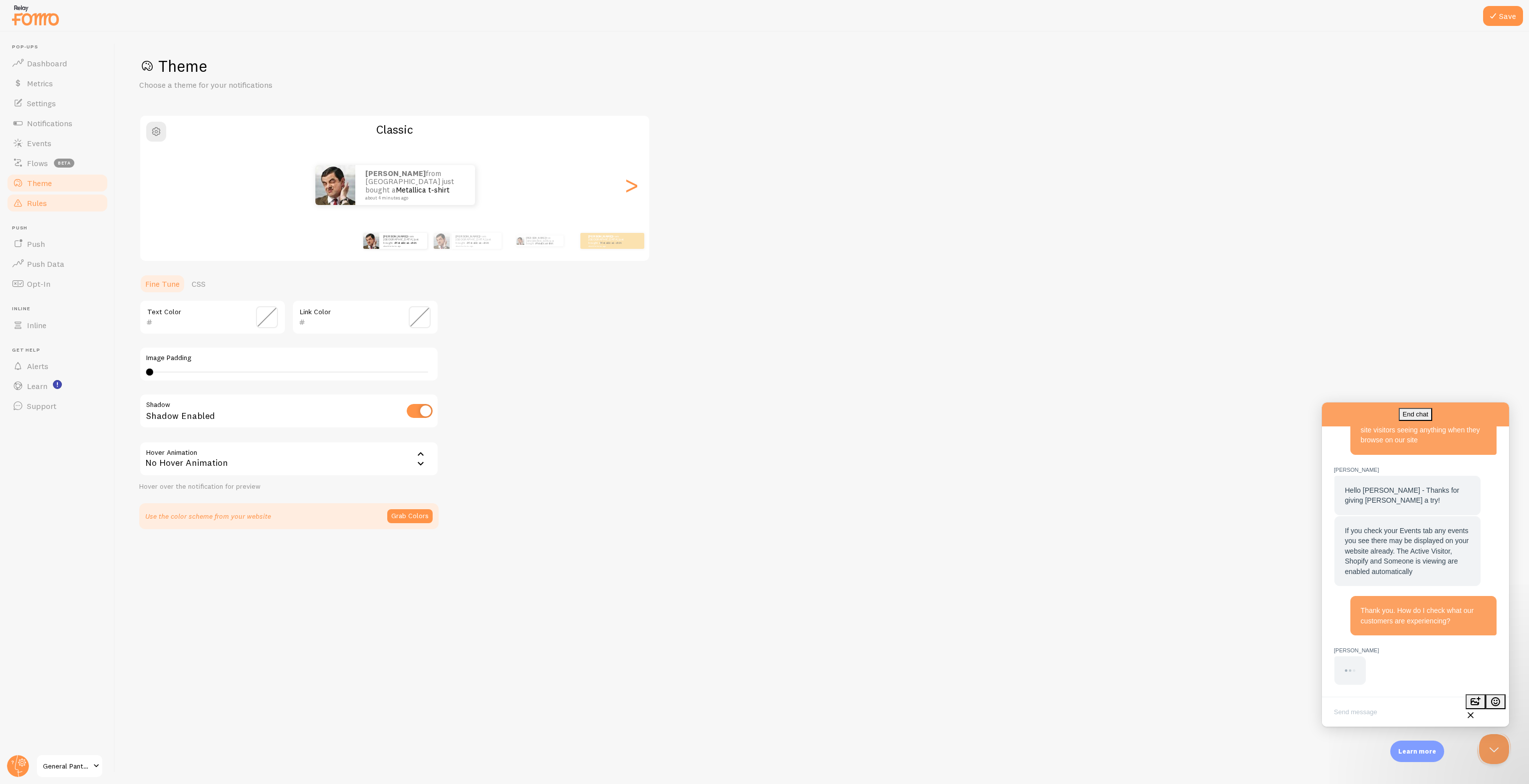
click at [62, 205] on link "Rules" at bounding box center [57, 202] width 103 height 20
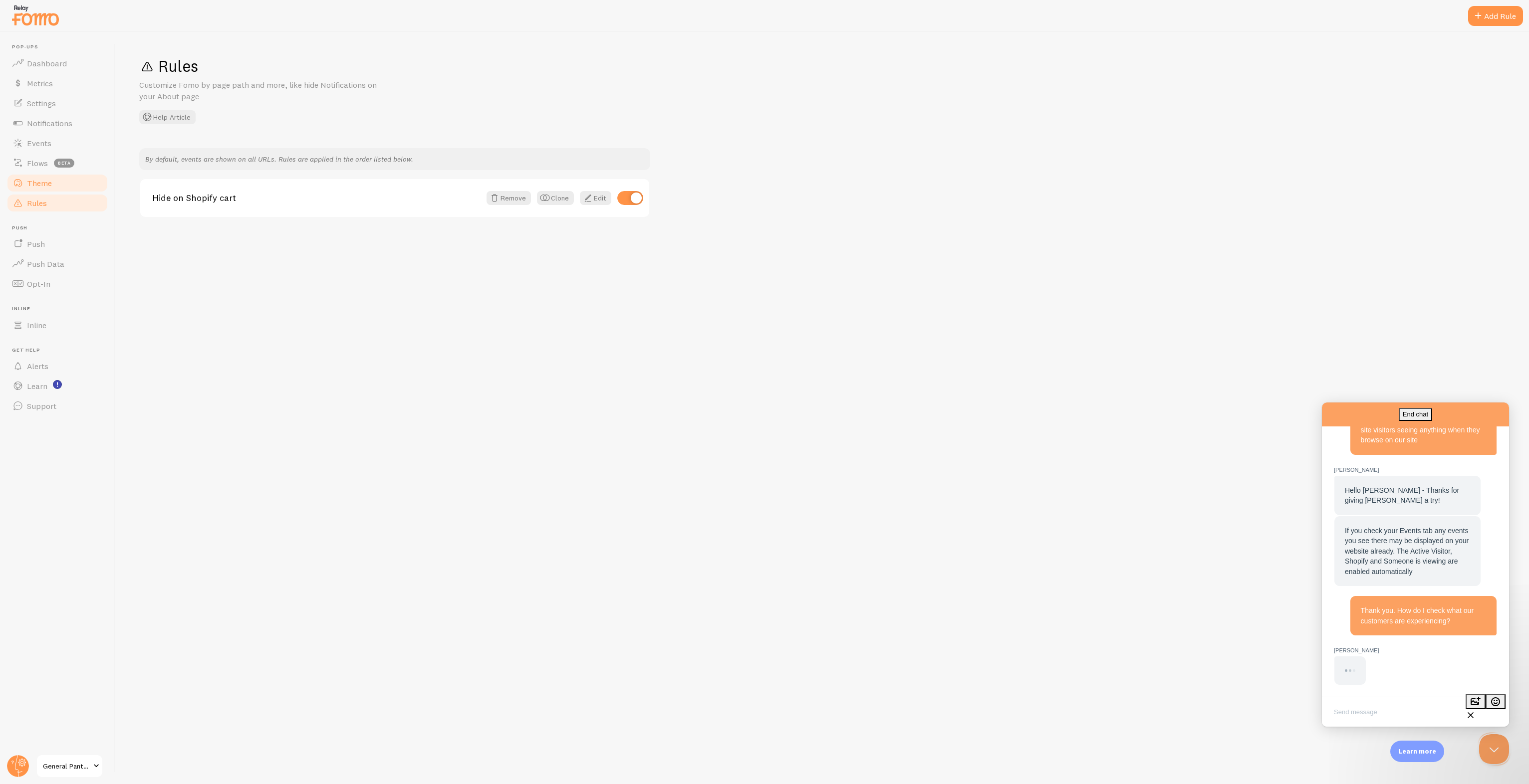
click at [49, 191] on link "Theme" at bounding box center [57, 183] width 103 height 20
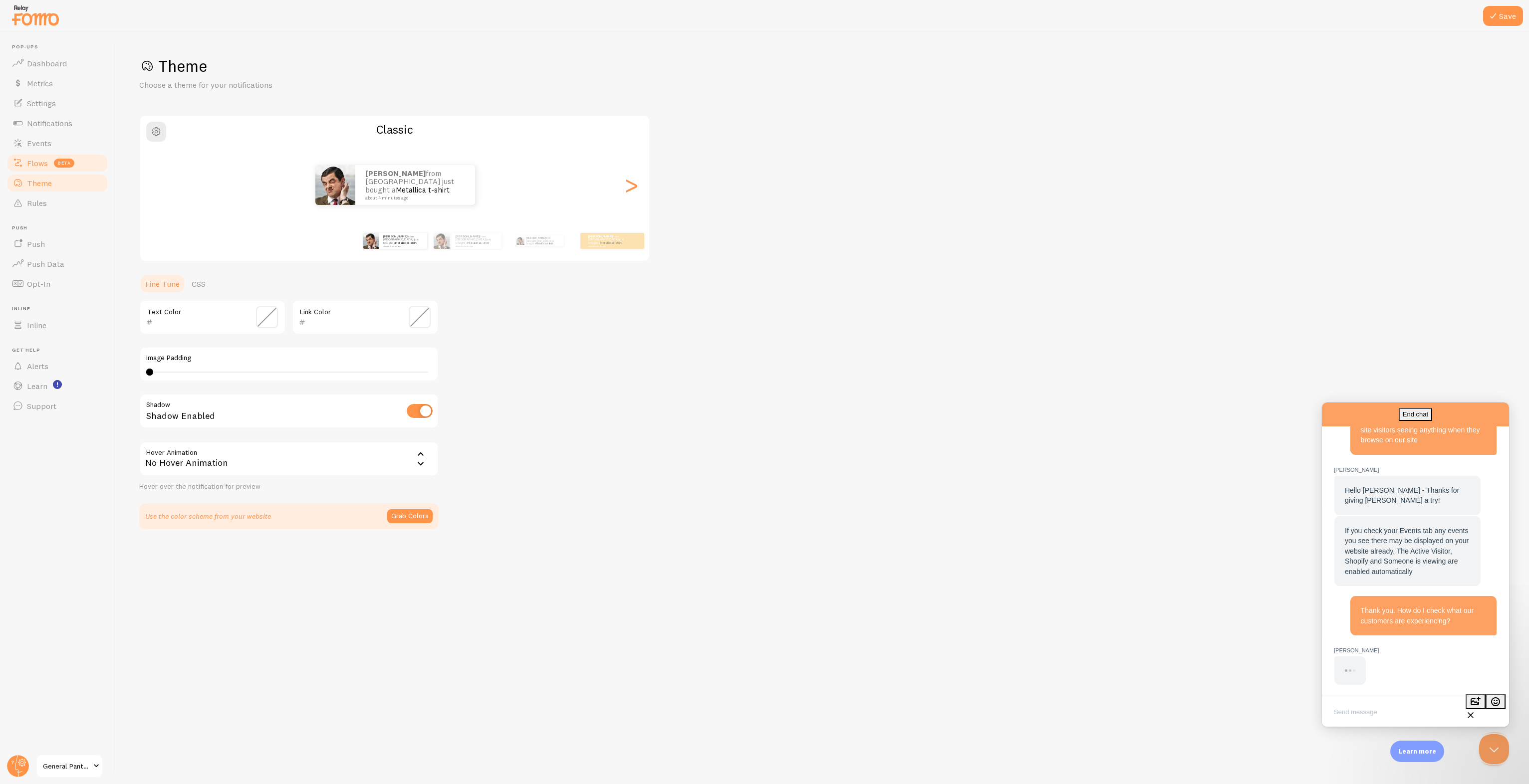
click at [58, 163] on span "beta" at bounding box center [64, 163] width 20 height 9
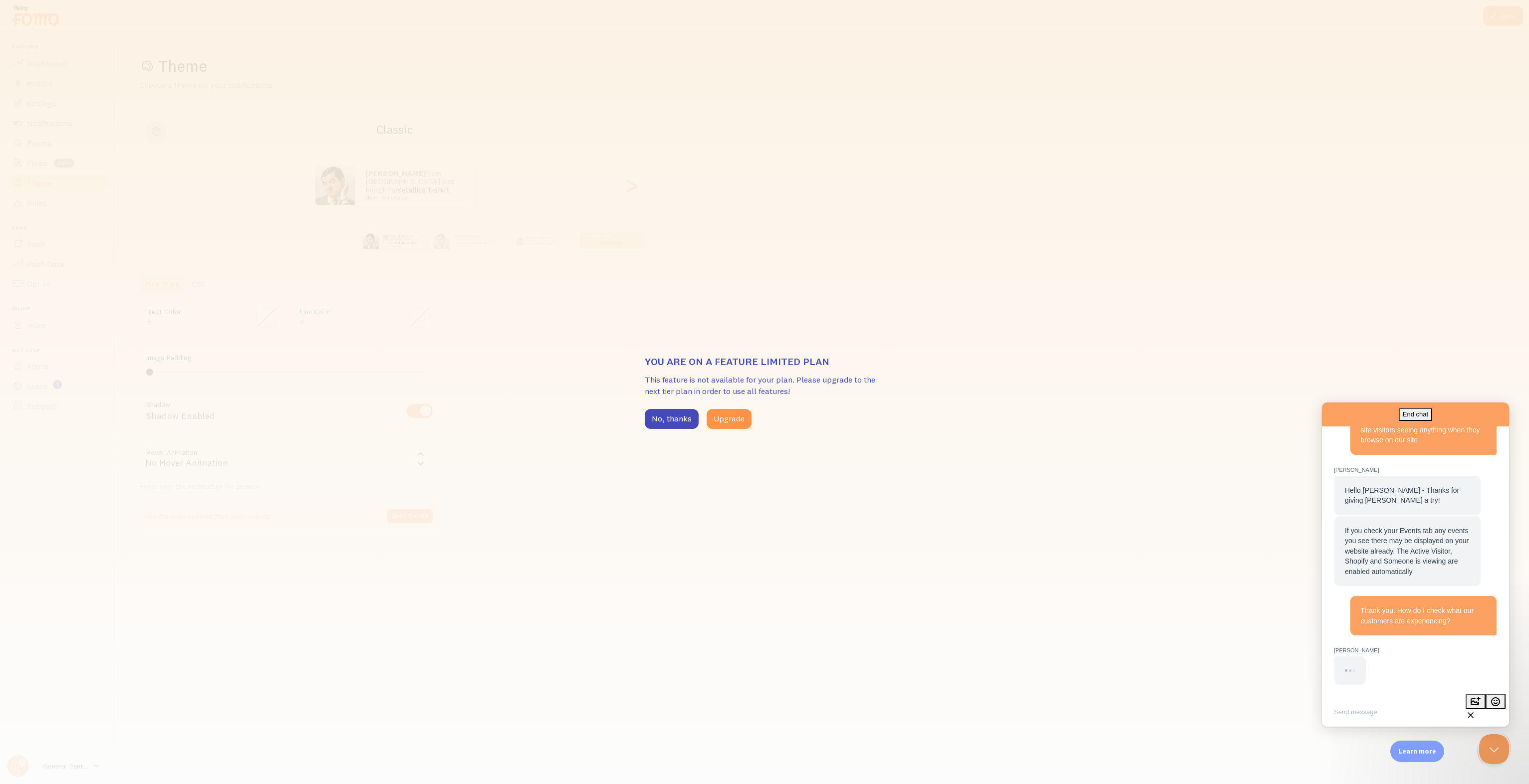
click at [64, 140] on div "You are on a feature limited plan This feature is not available for your plan. …" at bounding box center [764, 392] width 1529 height 784
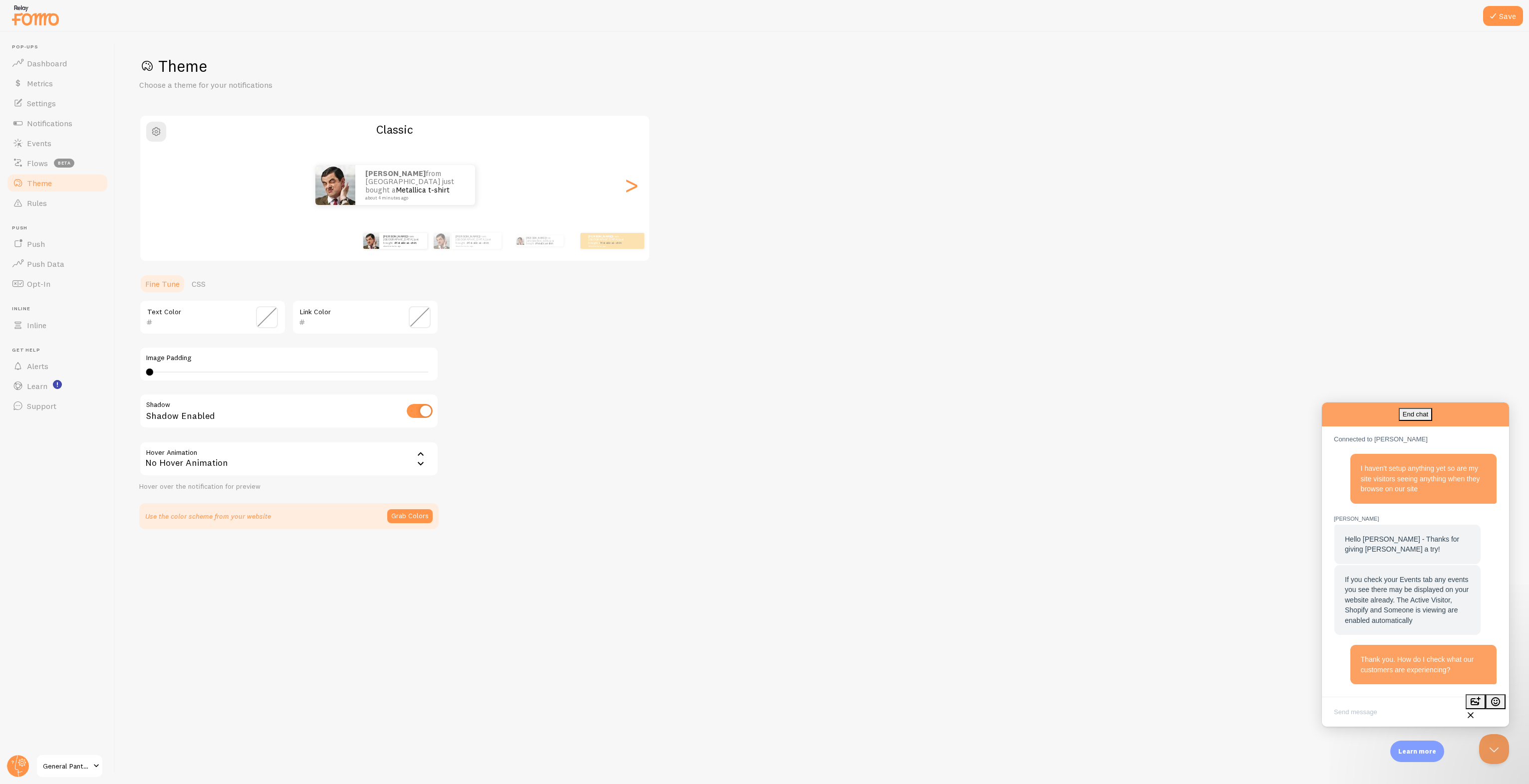
scroll to position [253, 0]
click at [76, 151] on link "Events" at bounding box center [57, 143] width 103 height 20
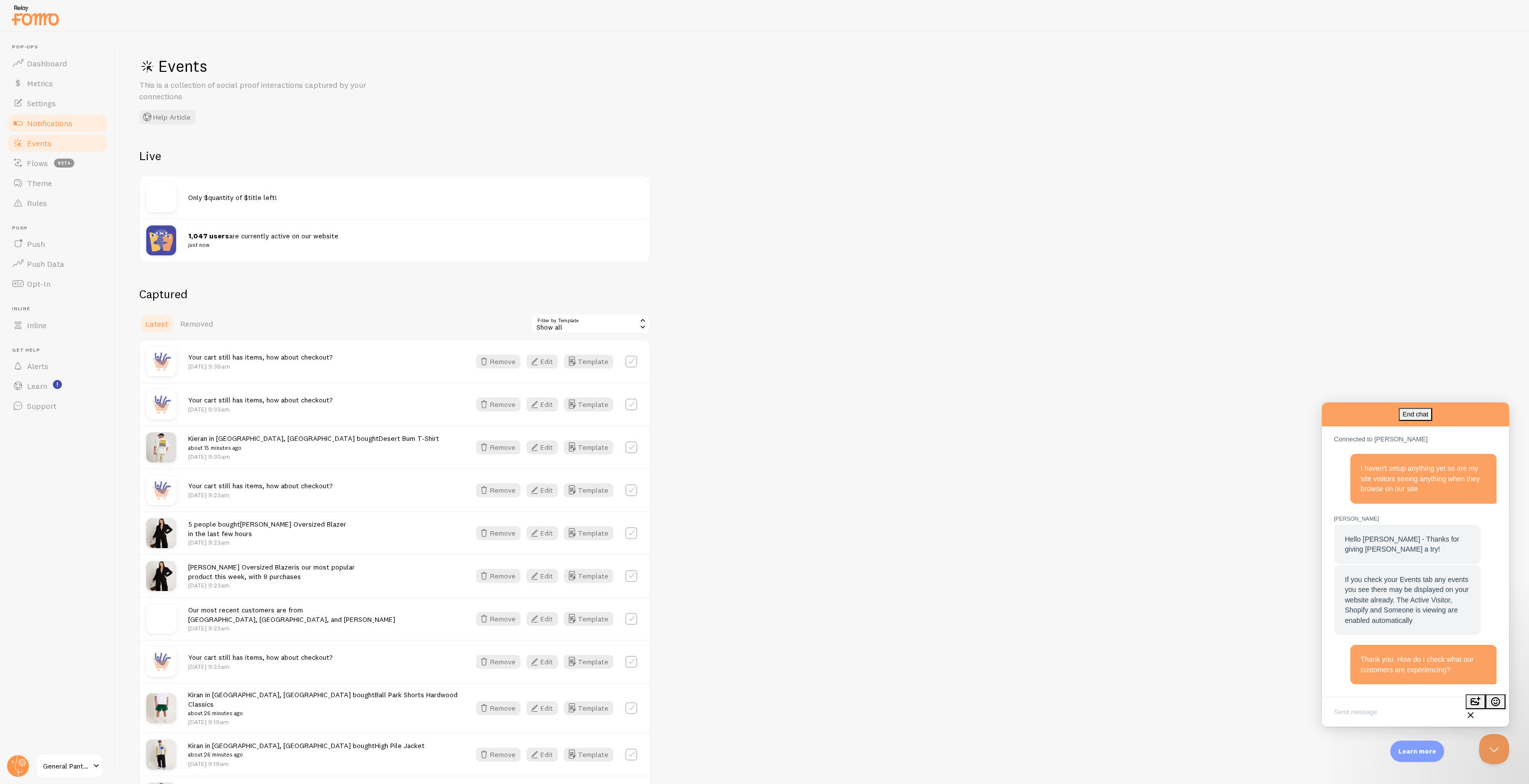
click at [49, 128] on link "Notifications" at bounding box center [57, 123] width 103 height 20
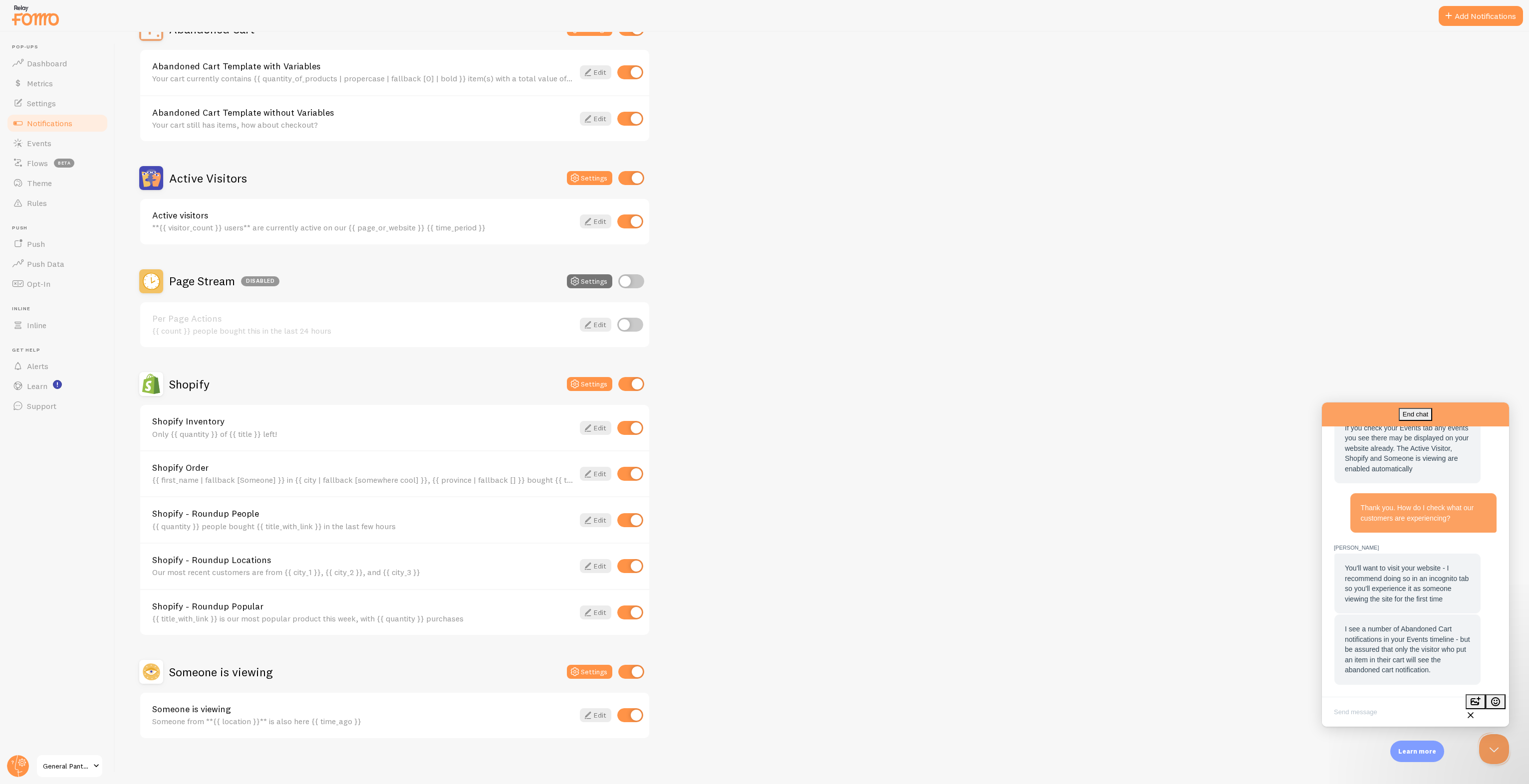
scroll to position [403, 0]
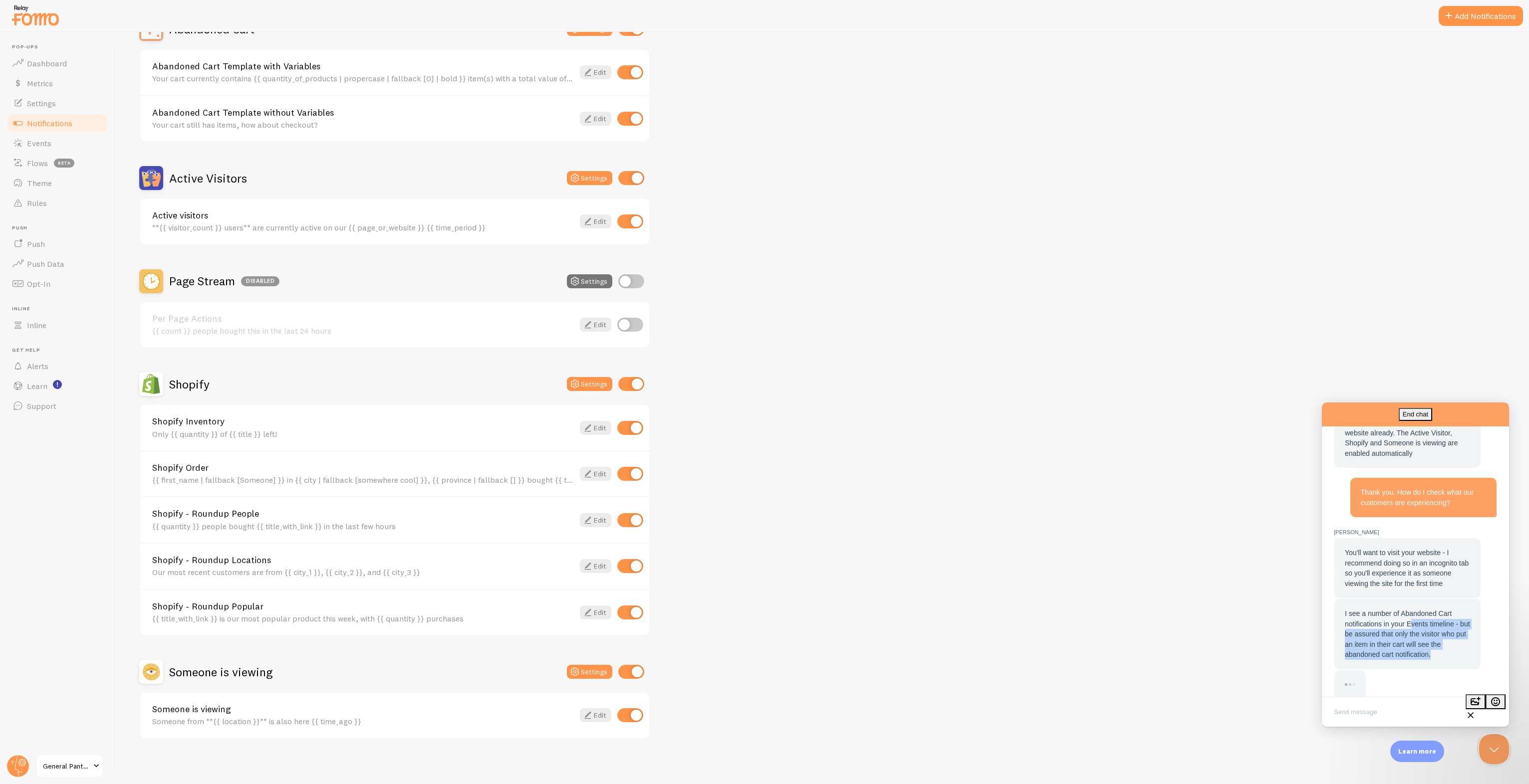
drag, startPoint x: 1410, startPoint y: 640, endPoint x: 1463, endPoint y: 672, distance: 61.9
click at [1463, 672] on div "You'll want to visit your website - I recommend doing so in an incognito tab so…" at bounding box center [1415, 618] width 163 height 161
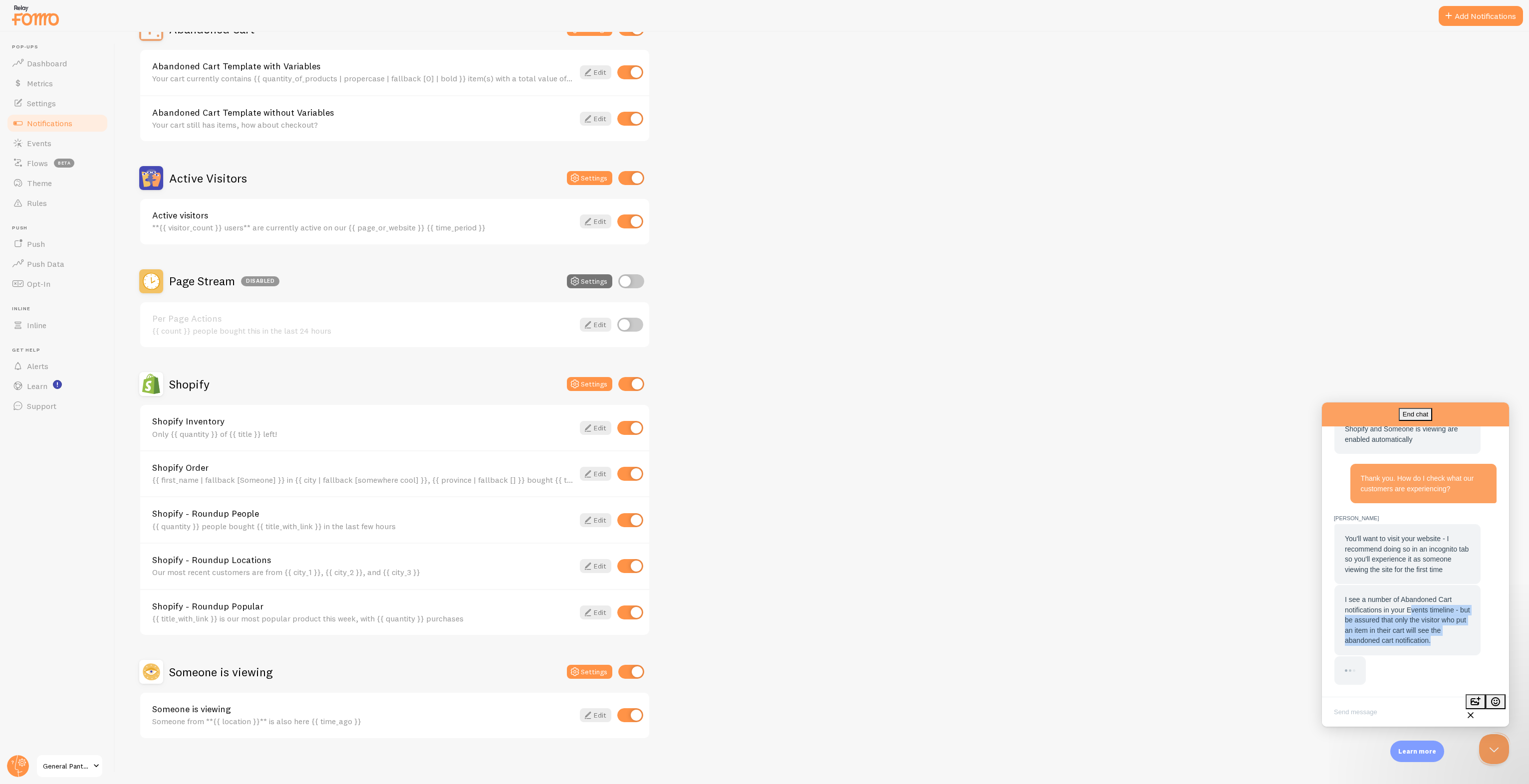
drag, startPoint x: 1463, startPoint y: 672, endPoint x: 1408, endPoint y: 622, distance: 74.3
click at [1408, 622] on span "I see a number of Abandoned Cart notifications in your Events timeline - but be…" at bounding box center [1407, 619] width 125 height 49
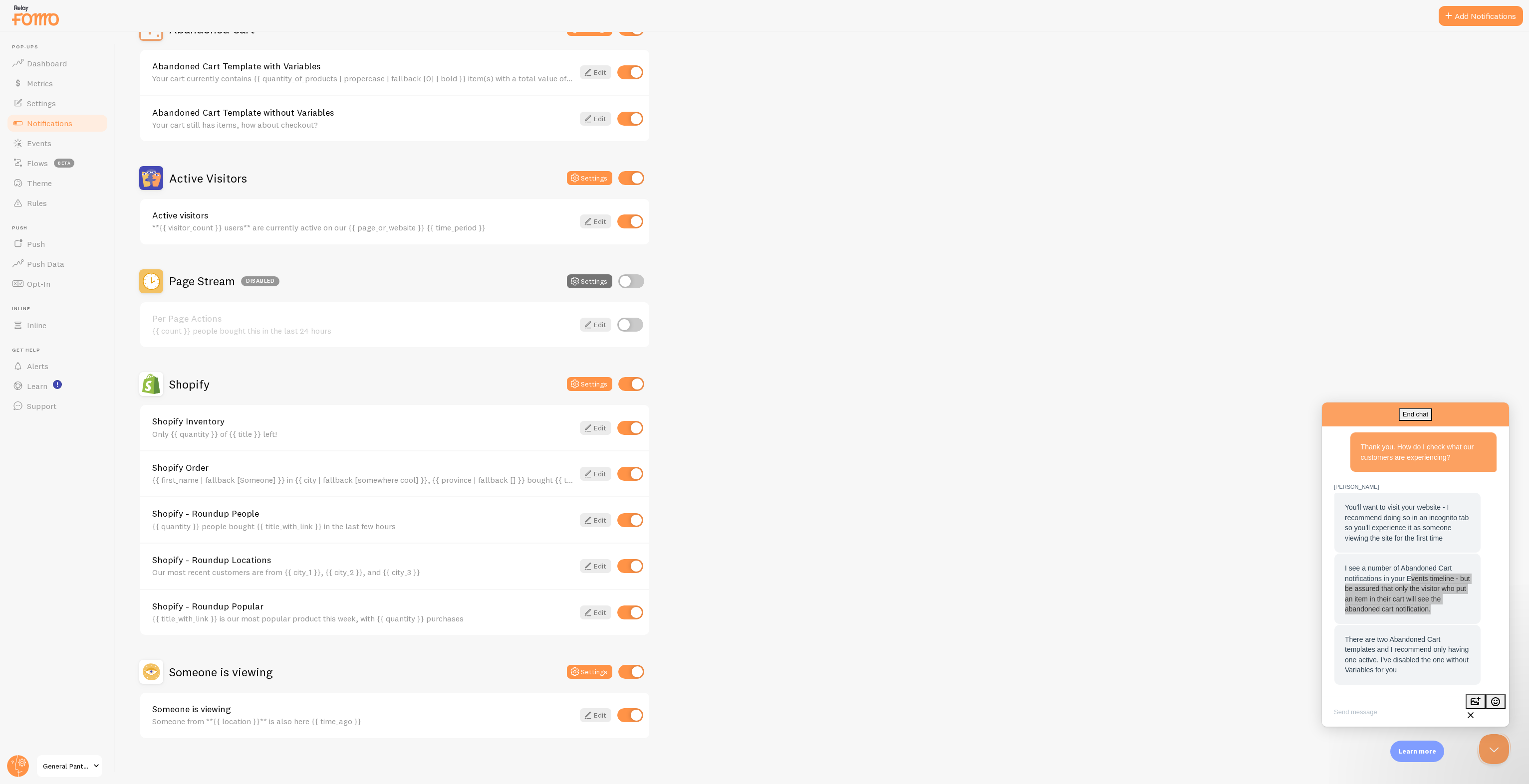
scroll to position [464, 0]
click at [1332, 660] on div "Janice D.: There are two Abandoned Cart templates and I recommend only having o…" at bounding box center [1415, 341] width 173 height 689
click at [1410, 707] on textarea "Write chat message" at bounding box center [1415, 713] width 183 height 23
type textarea "Thank you. I am still playing around with our site to see what the experience l…"
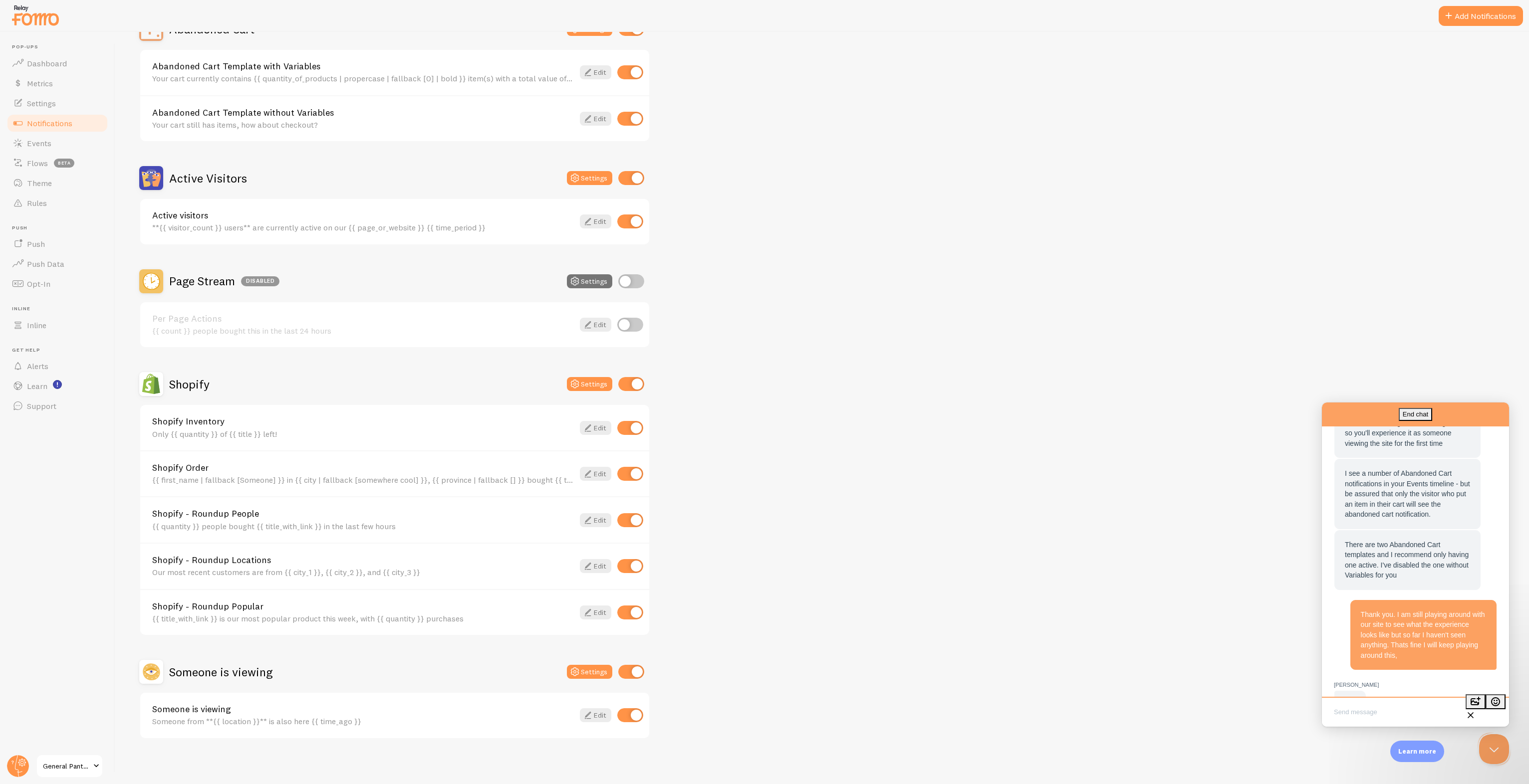
scroll to position [573, 0]
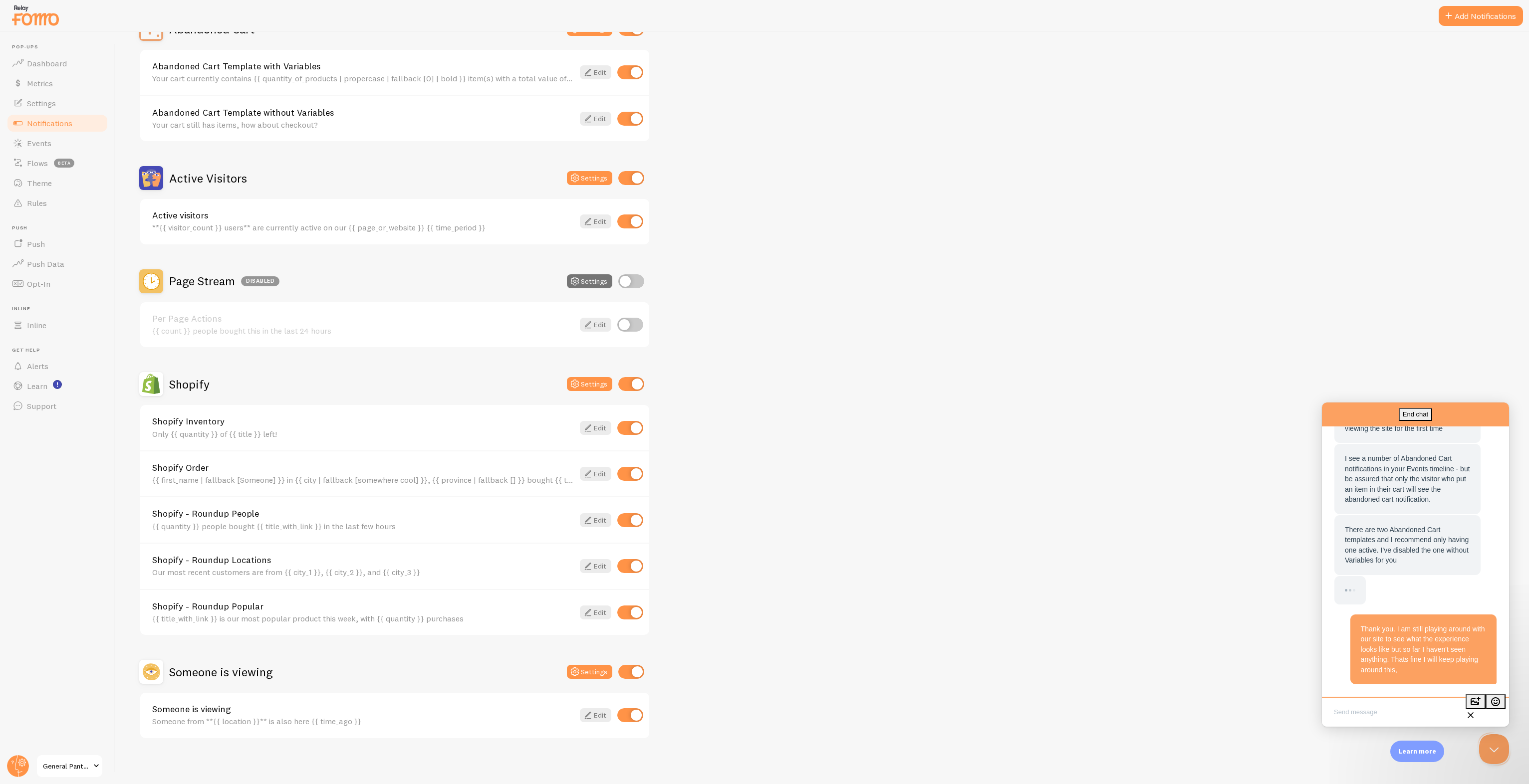
click at [1323, 648] on div "Thank you. I am still playing around with our site to see what the experience l…" at bounding box center [1415, 284] width 187 height 832
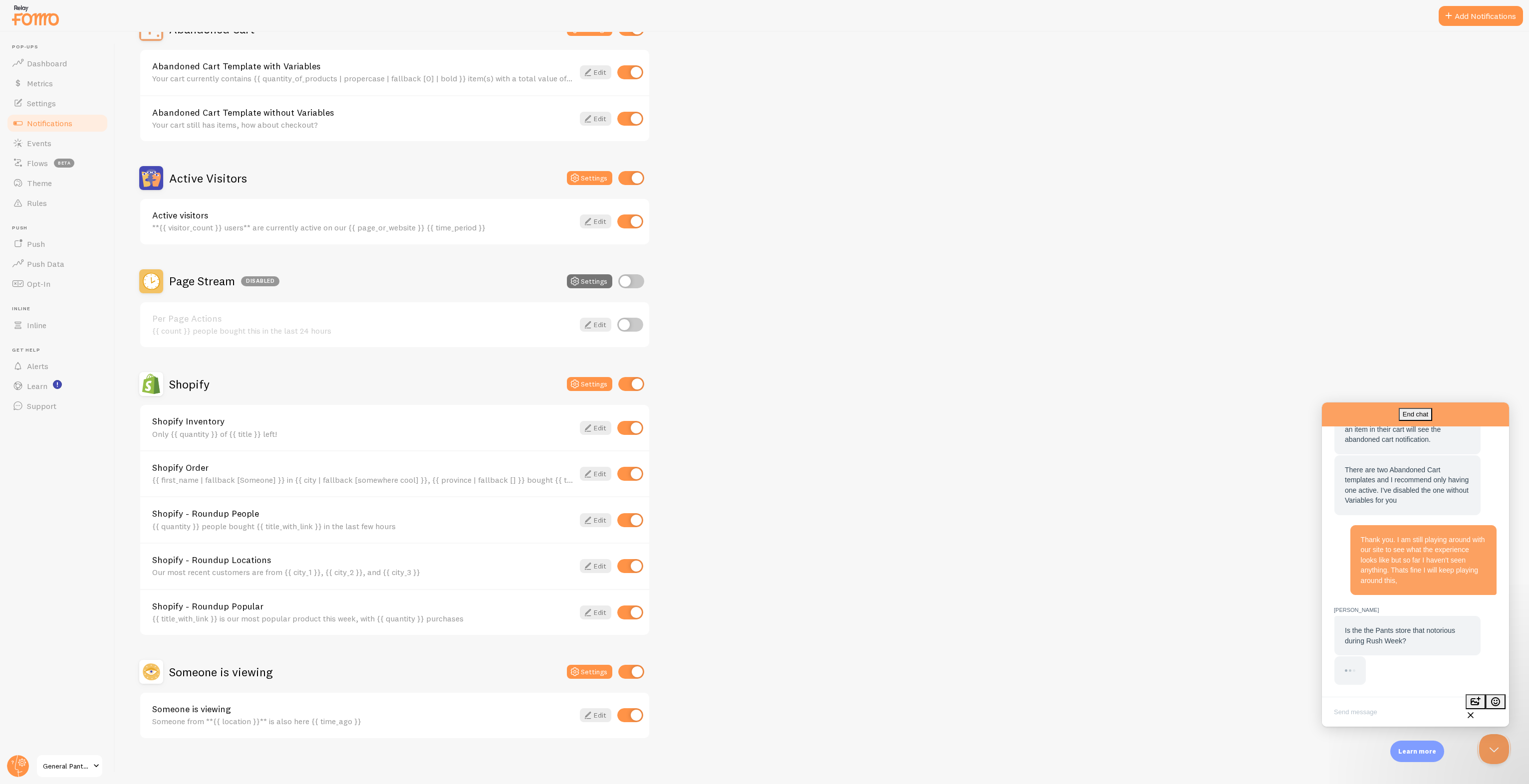
scroll to position [603, 0]
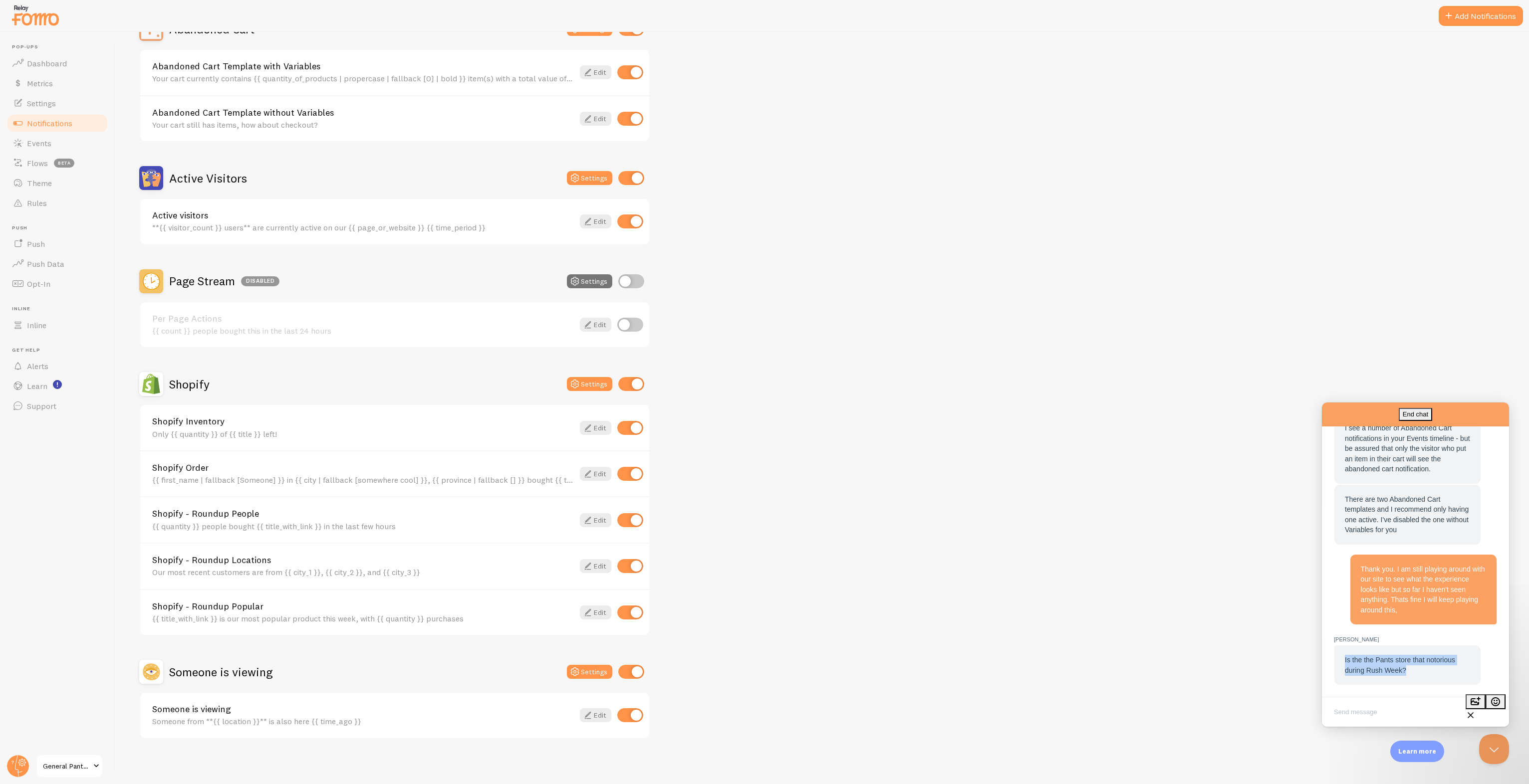
drag, startPoint x: 1340, startPoint y: 662, endPoint x: 1414, endPoint y: 674, distance: 75.0
click at [1414, 674] on div "Is the the Pants store that notorious during Rush Week?" at bounding box center [1407, 665] width 146 height 39
drag, startPoint x: 1414, startPoint y: 674, endPoint x: 1407, endPoint y: 678, distance: 8.1
click at [1407, 678] on div "Is the the Pants store that notorious during Rush Week?" at bounding box center [1407, 665] width 146 height 39
click at [1376, 707] on textarea "Write chat message" at bounding box center [1415, 713] width 183 height 23
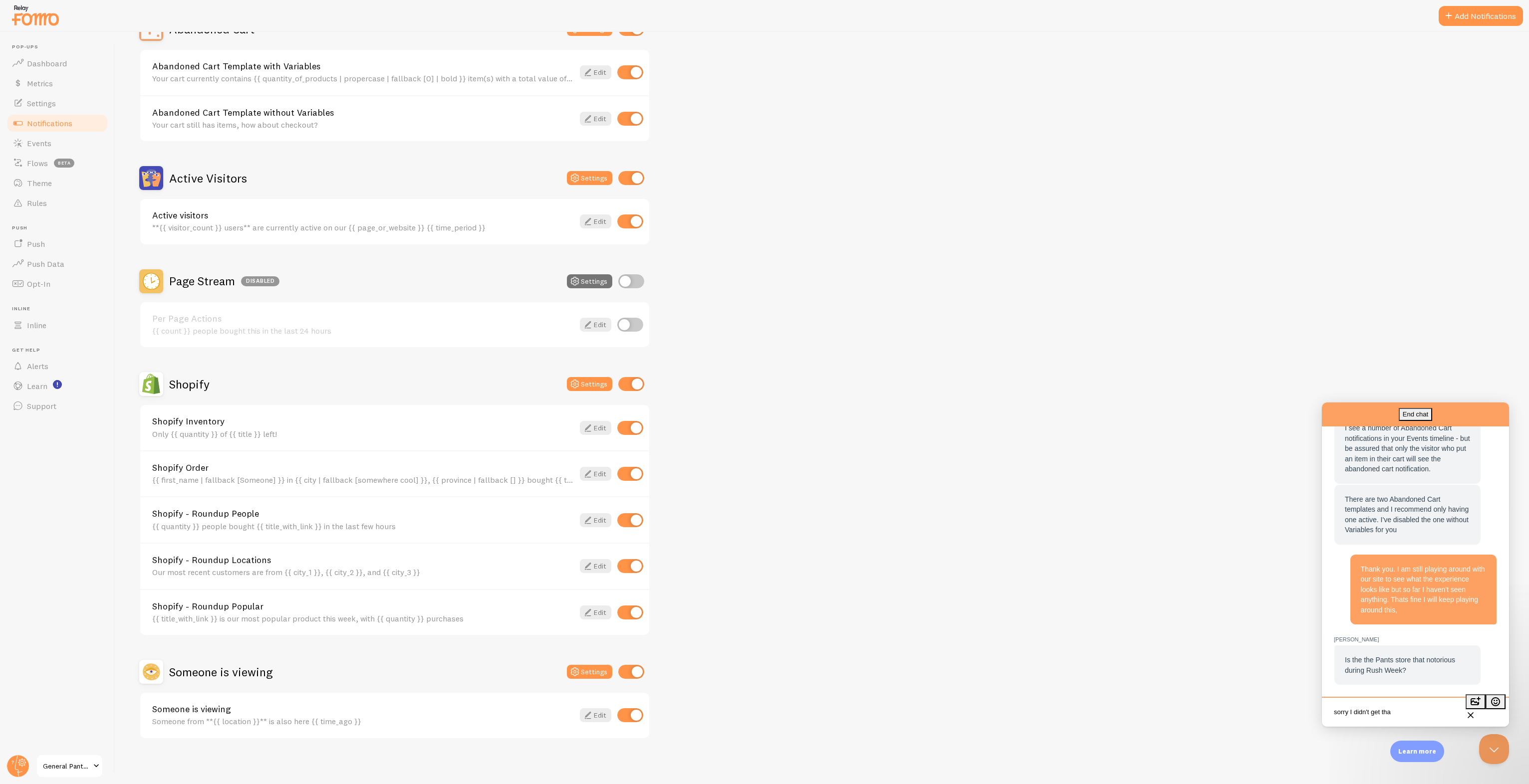
type textarea "sorry I didn't get that"
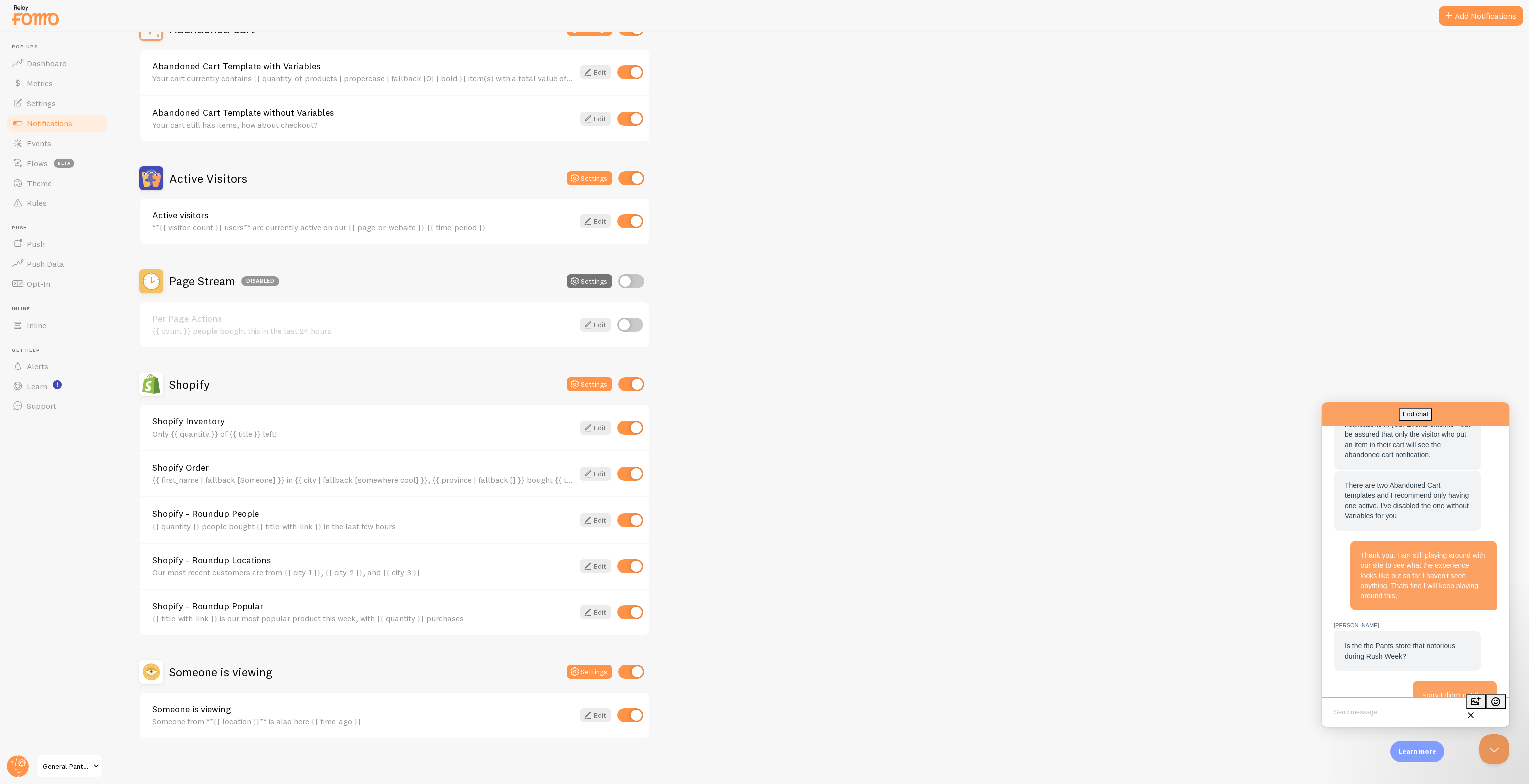
scroll to position [642, 0]
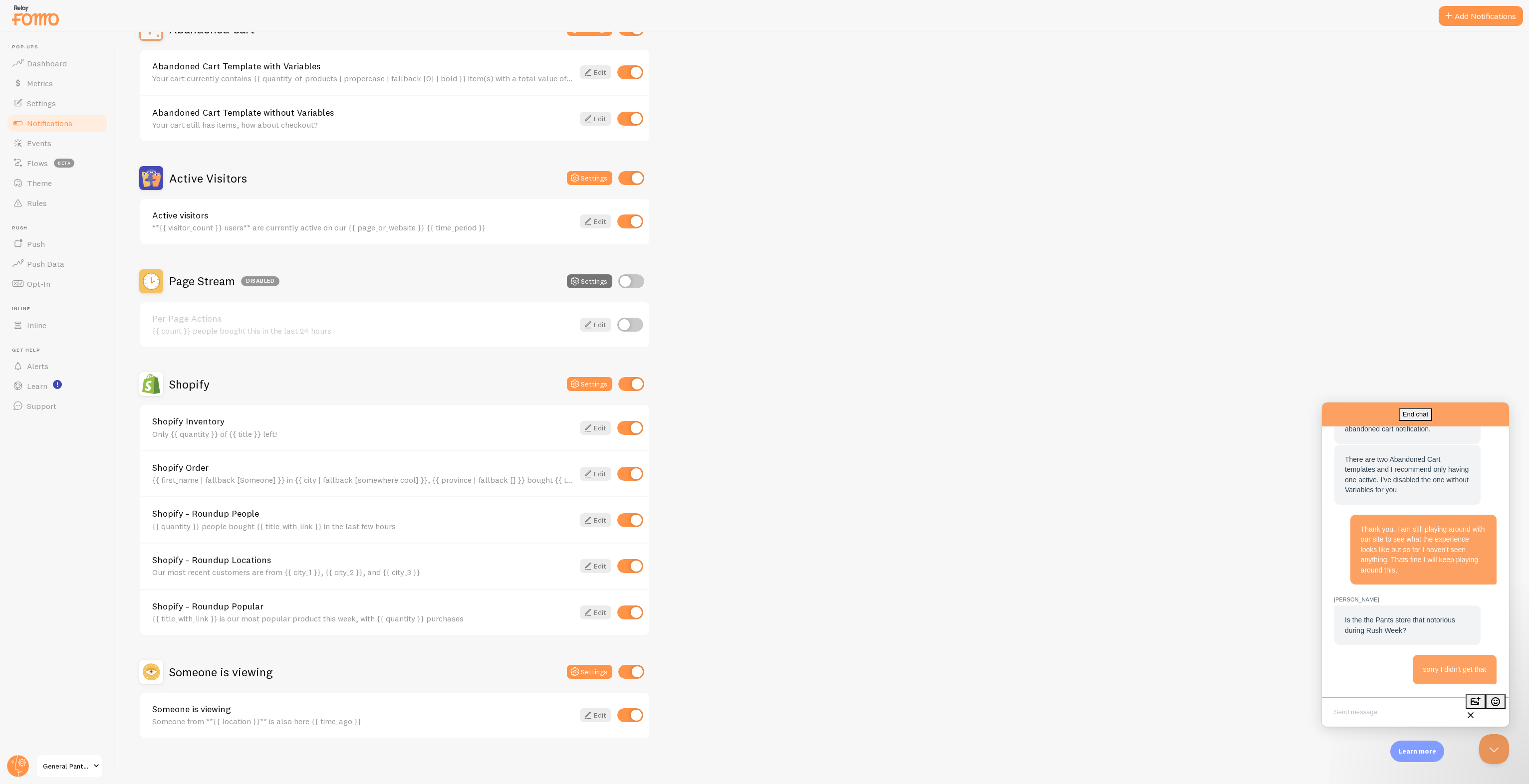
click at [1371, 689] on div "sorry I didn't get that Help Bot Hi there! You can begin by asking your questio…" at bounding box center [1415, 256] width 173 height 879
click at [38, 19] on img at bounding box center [35, 15] width 50 height 25
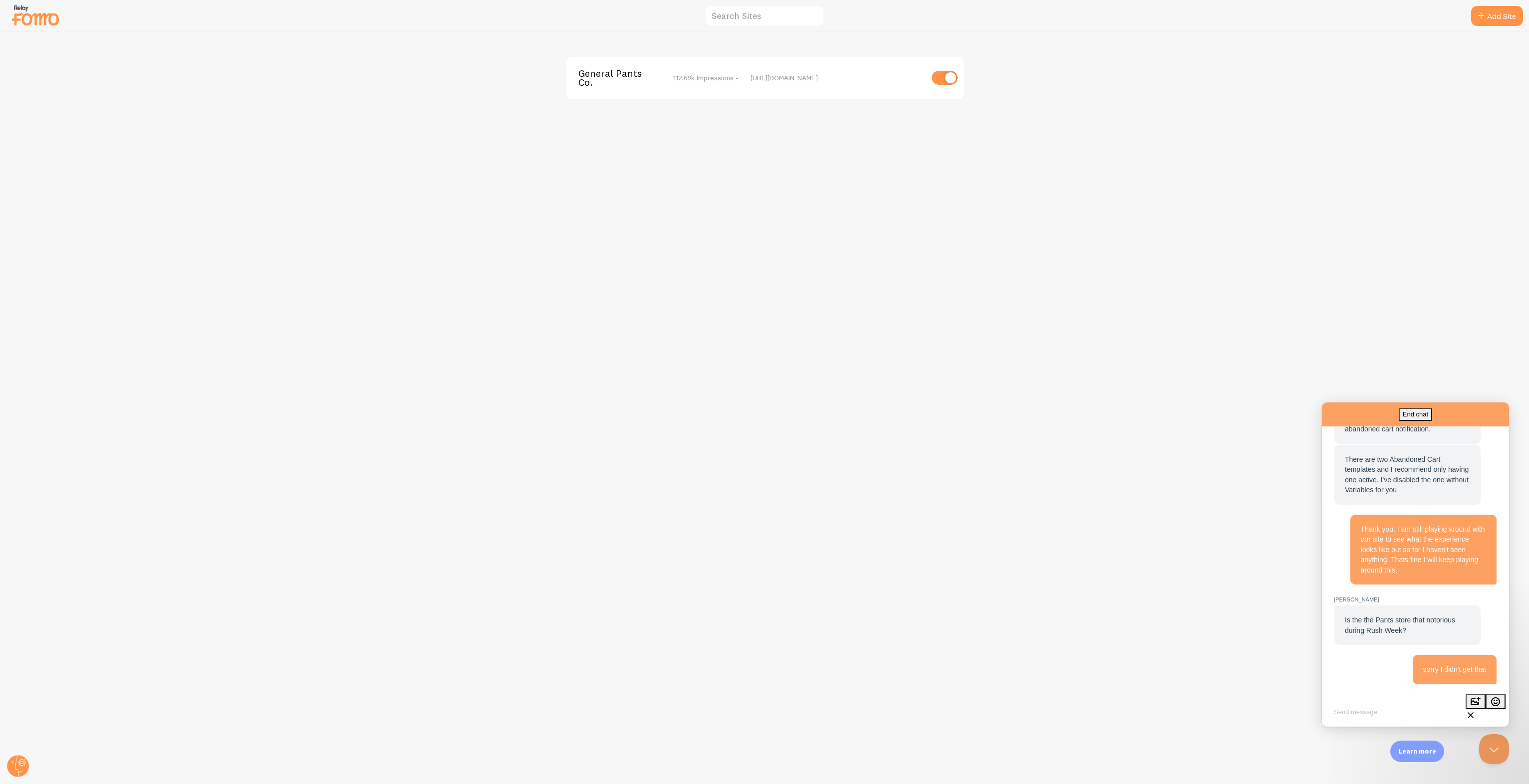
click at [721, 75] on span "112.62k Impressions -" at bounding box center [706, 78] width 66 height 9
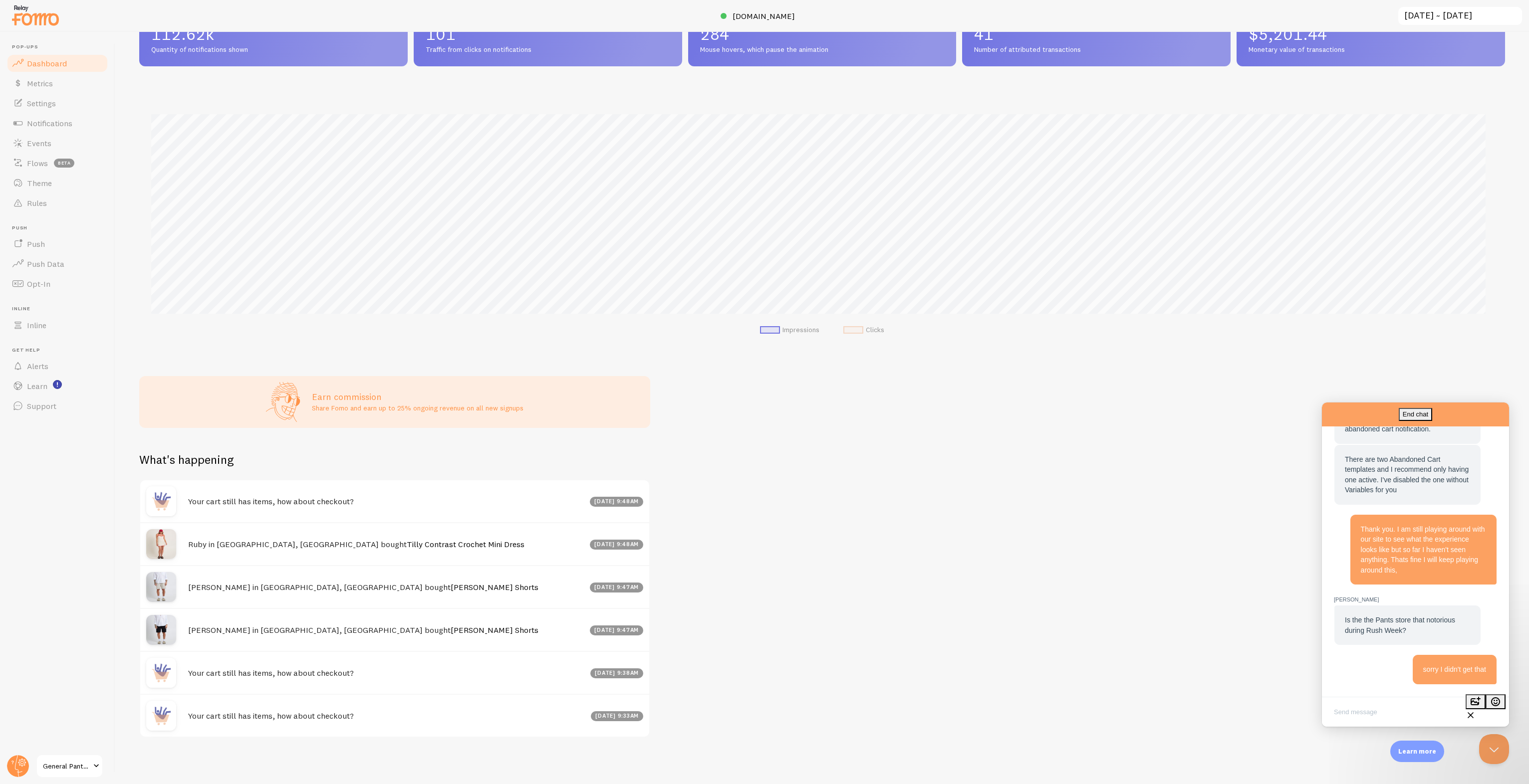
scroll to position [642, 0]
click at [1395, 705] on textarea "Write chat message" at bounding box center [1415, 713] width 183 height 23
paste textarea "It seems like a strong fit for our business, but we have a very strict internal…"
click at [1328, 667] on textarea "It seems like a strong fit for our business, but we have a very strict internal…" at bounding box center [1415, 690] width 183 height 70
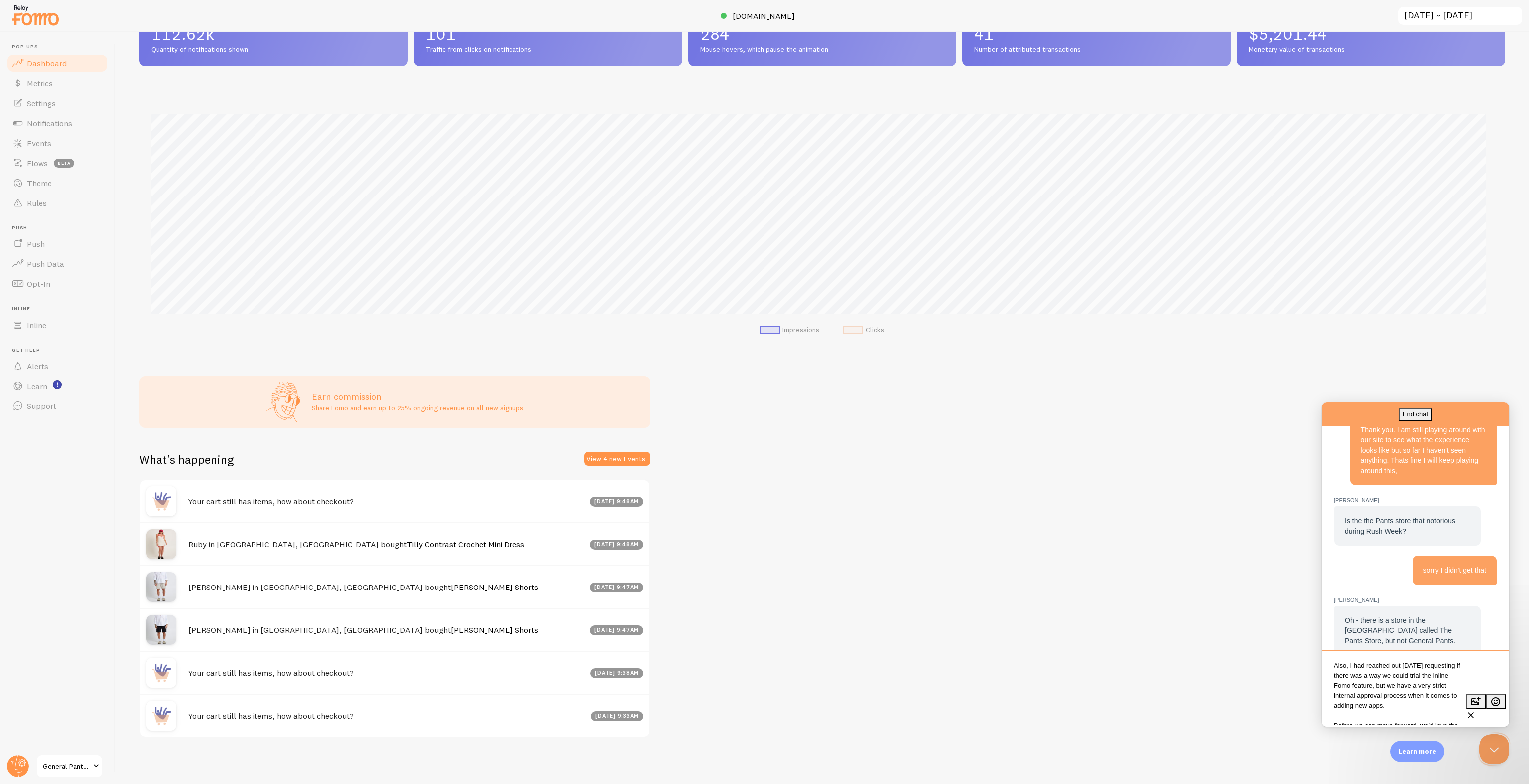
scroll to position [741, 0]
click at [1429, 620] on span "Oh - there is a store in the [GEOGRAPHIC_DATA] called The Pants Store, but not …" at bounding box center [1399, 630] width 110 height 28
click at [1414, 684] on textarea "Also, I had reached out yesterday requesting if there was a way we could trial …" at bounding box center [1415, 690] width 183 height 70
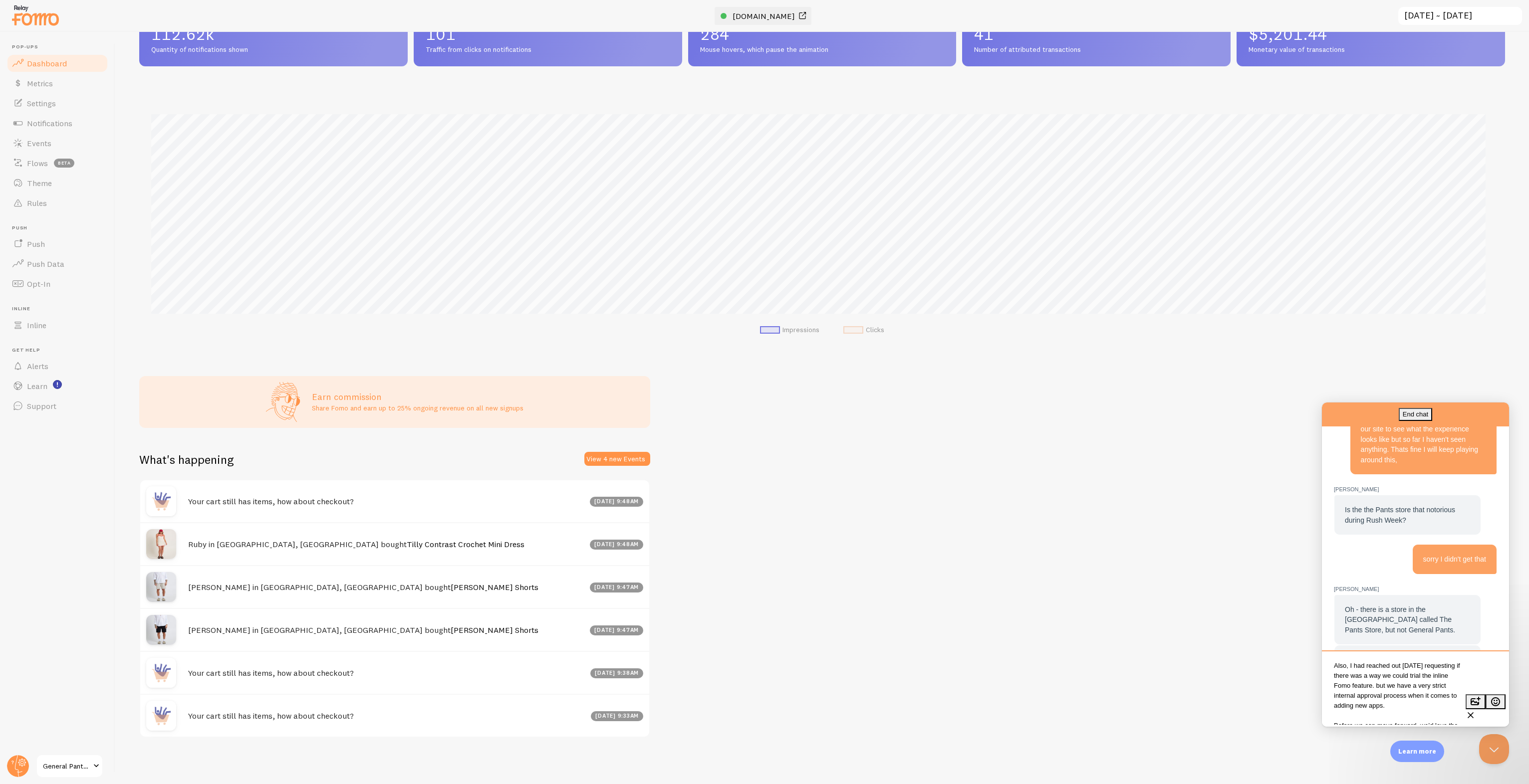
type textarea "Also, I had reached out yesterday requesting if there was a way we could trial …"
click at [1375, 695] on textarea "Also, I had reached out yesterday requesting if there was a way we could trial …" at bounding box center [1415, 690] width 183 height 70
click at [1354, 719] on textarea "Write chat message" at bounding box center [1415, 713] width 183 height 23
type textarea "P"
type textarea "p"
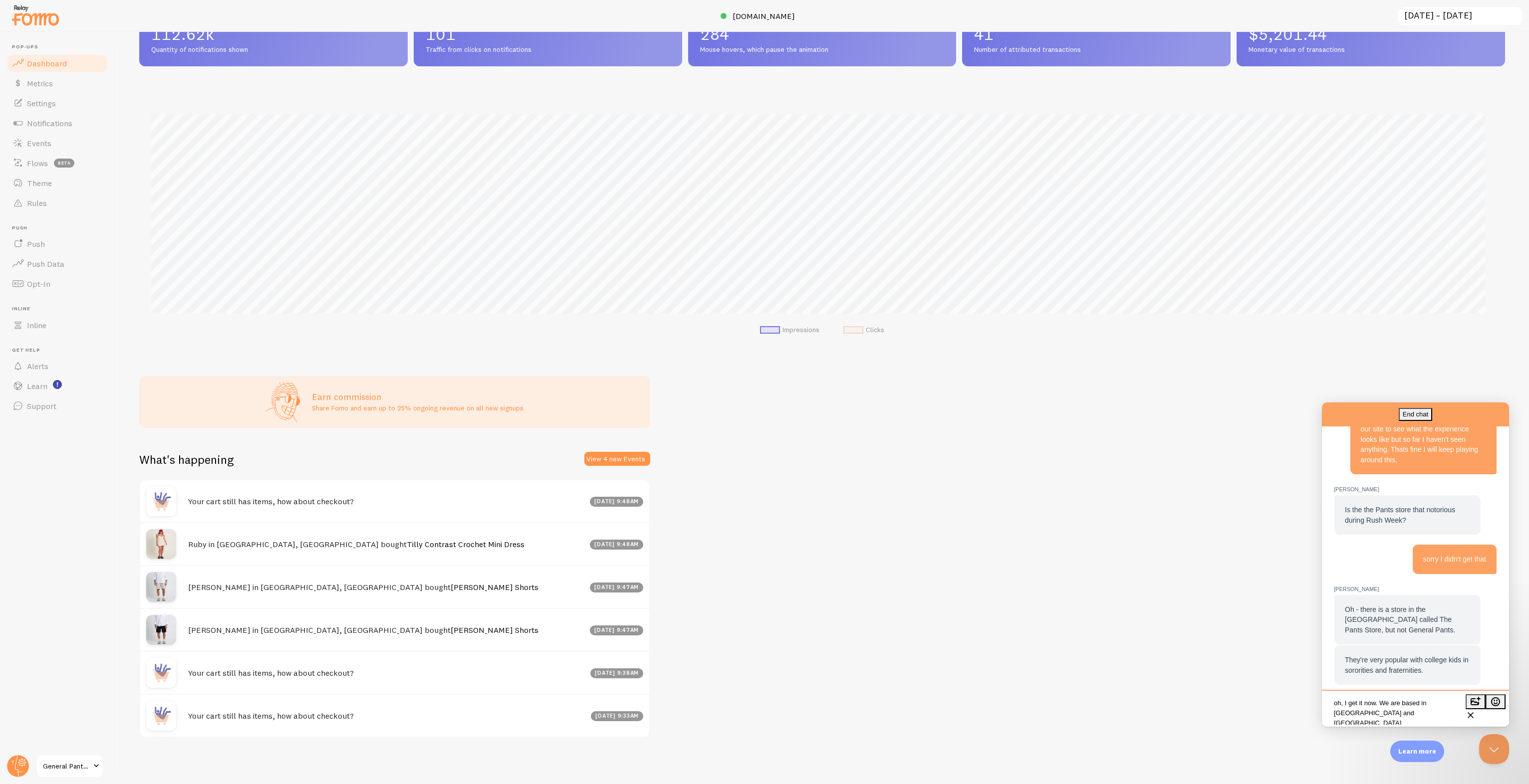
scroll to position [1, 0]
paste textarea "[URL][DOMAIN_NAME]"
click at [1359, 709] on textarea "oh, I get it now. We are based in Australia and NZ. https://www.generalpants.co…" at bounding box center [1415, 710] width 183 height 31
click at [1360, 718] on textarea "oh, I get it now. We are based in Australia and NZ. https://www.generalpants.co…" at bounding box center [1415, 710] width 183 height 31
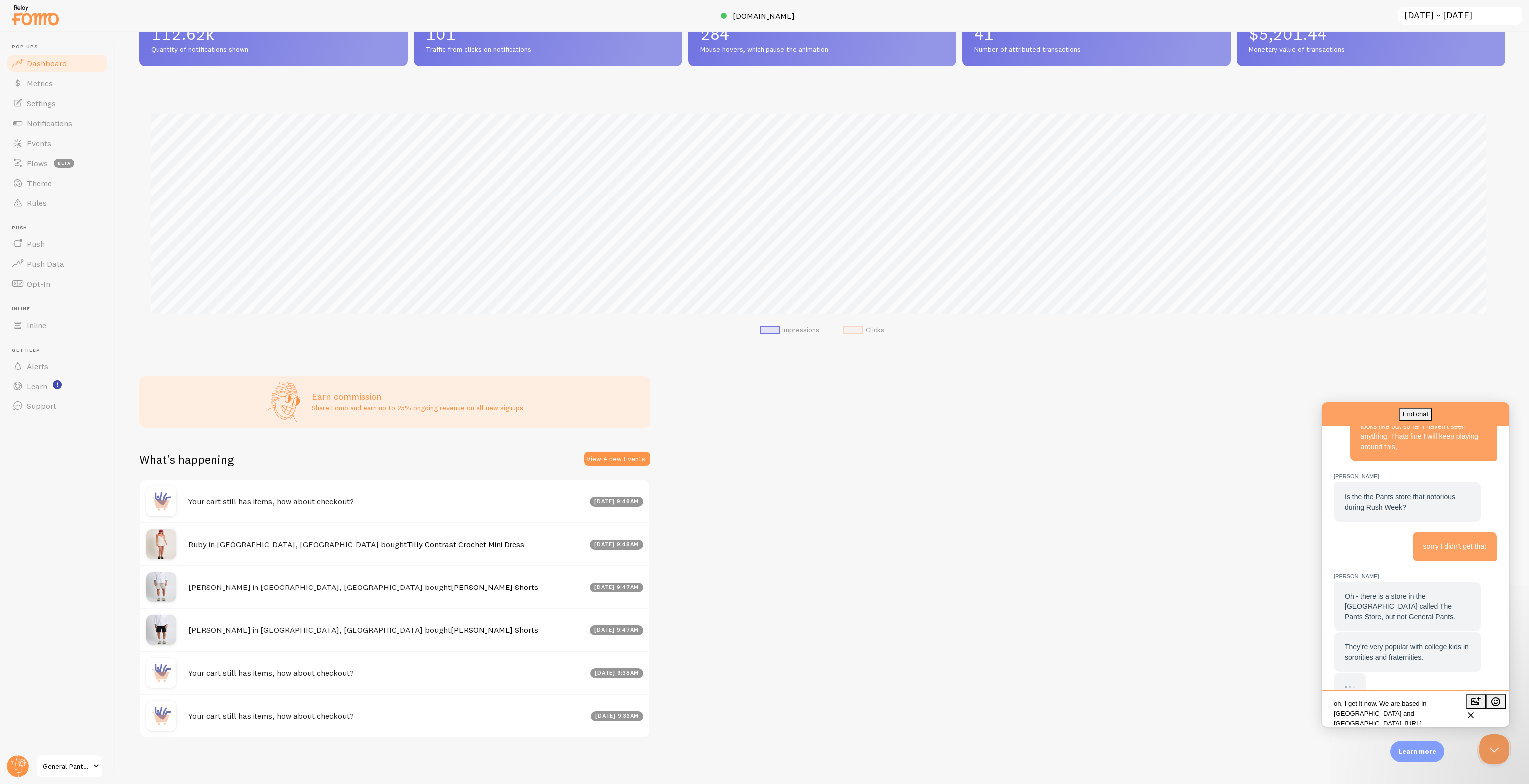
click at [1453, 714] on textarea "oh, I get it now. We are based in Australia and NZ. https://www.generalpants.co…" at bounding box center [1415, 710] width 183 height 31
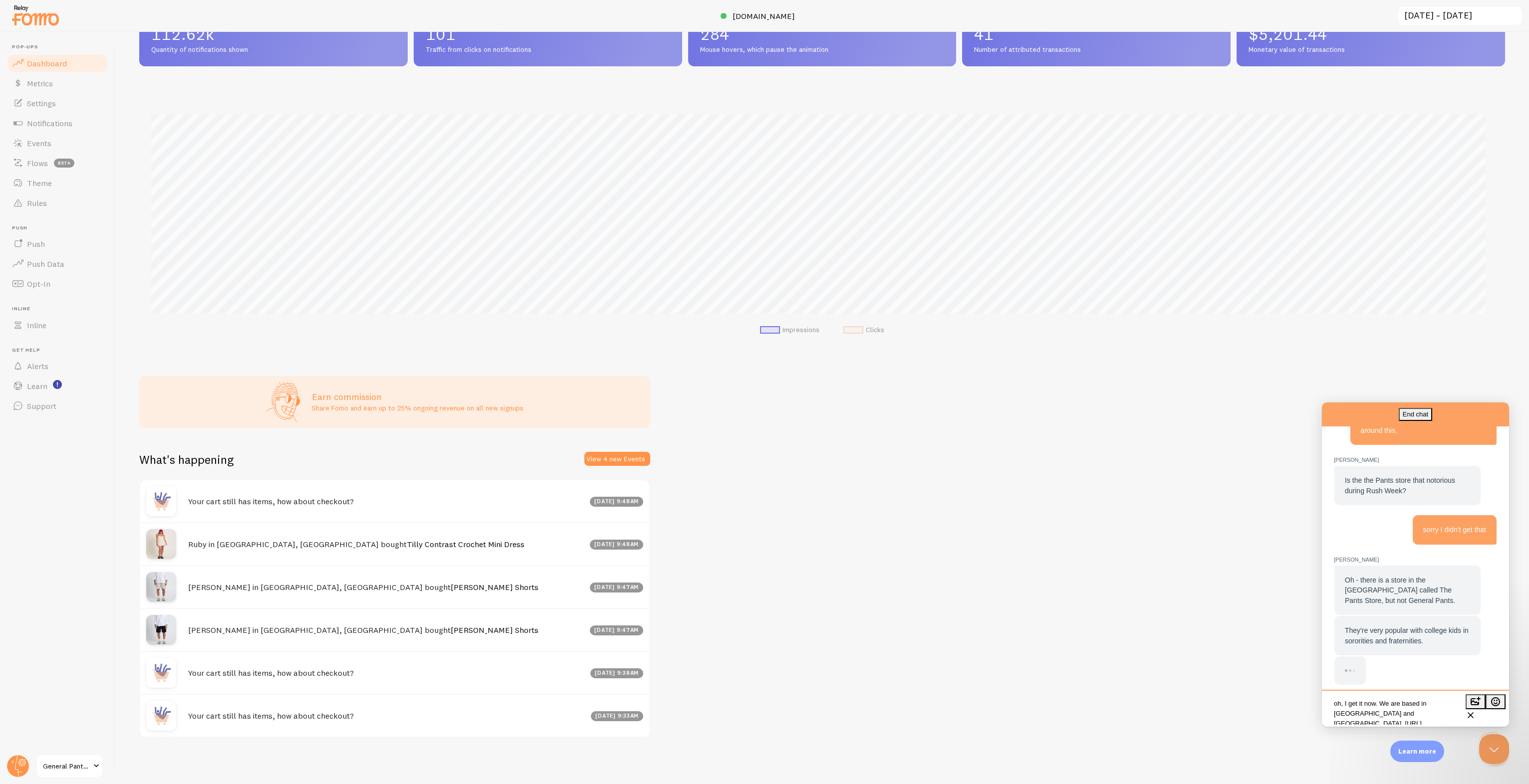
type textarea "oh, I get it now. We are based in [GEOGRAPHIC_DATA] and [GEOGRAPHIC_DATA]."
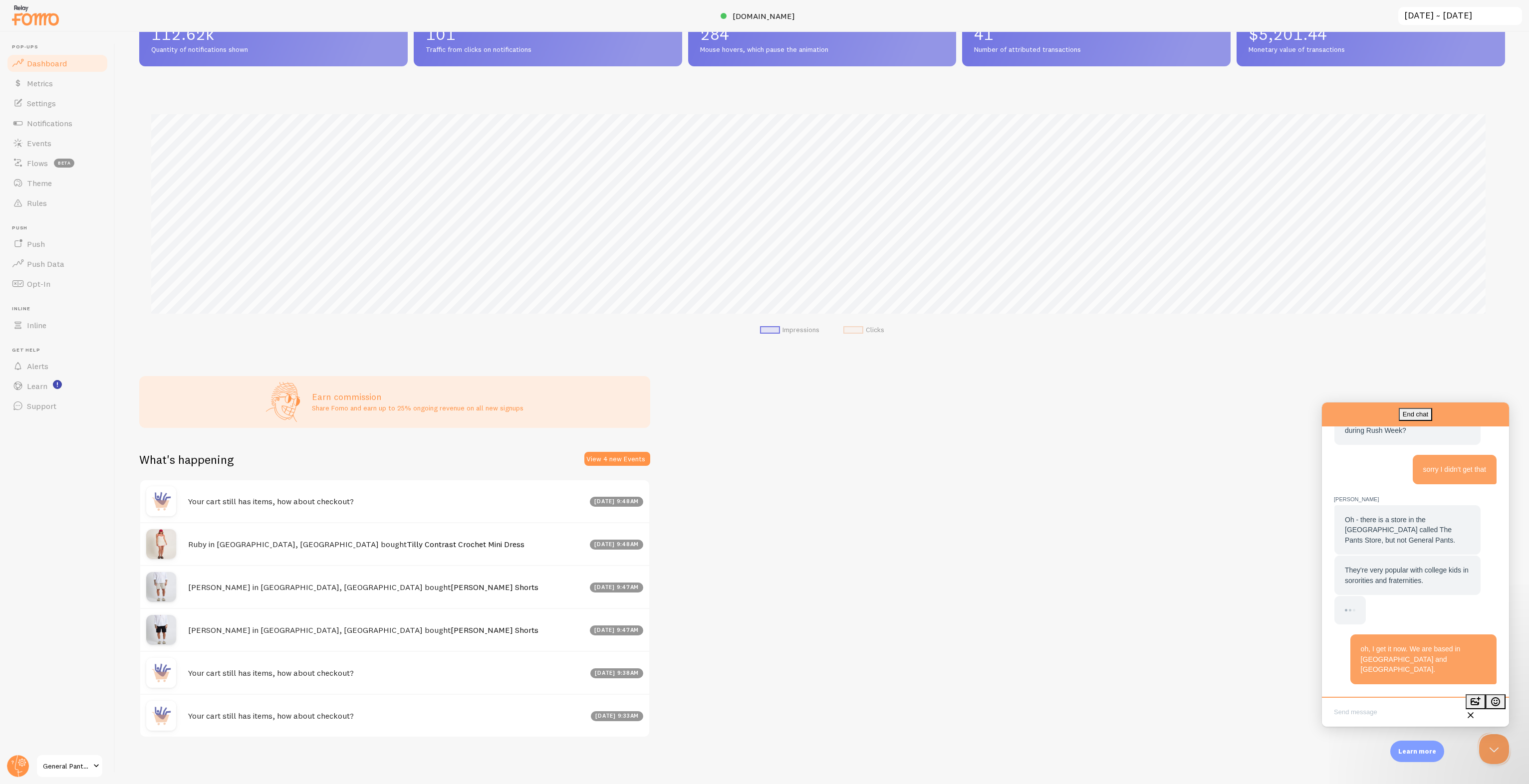
paste textarea "[URL][DOMAIN_NAME]"
type textarea "[URL][DOMAIN_NAME]"
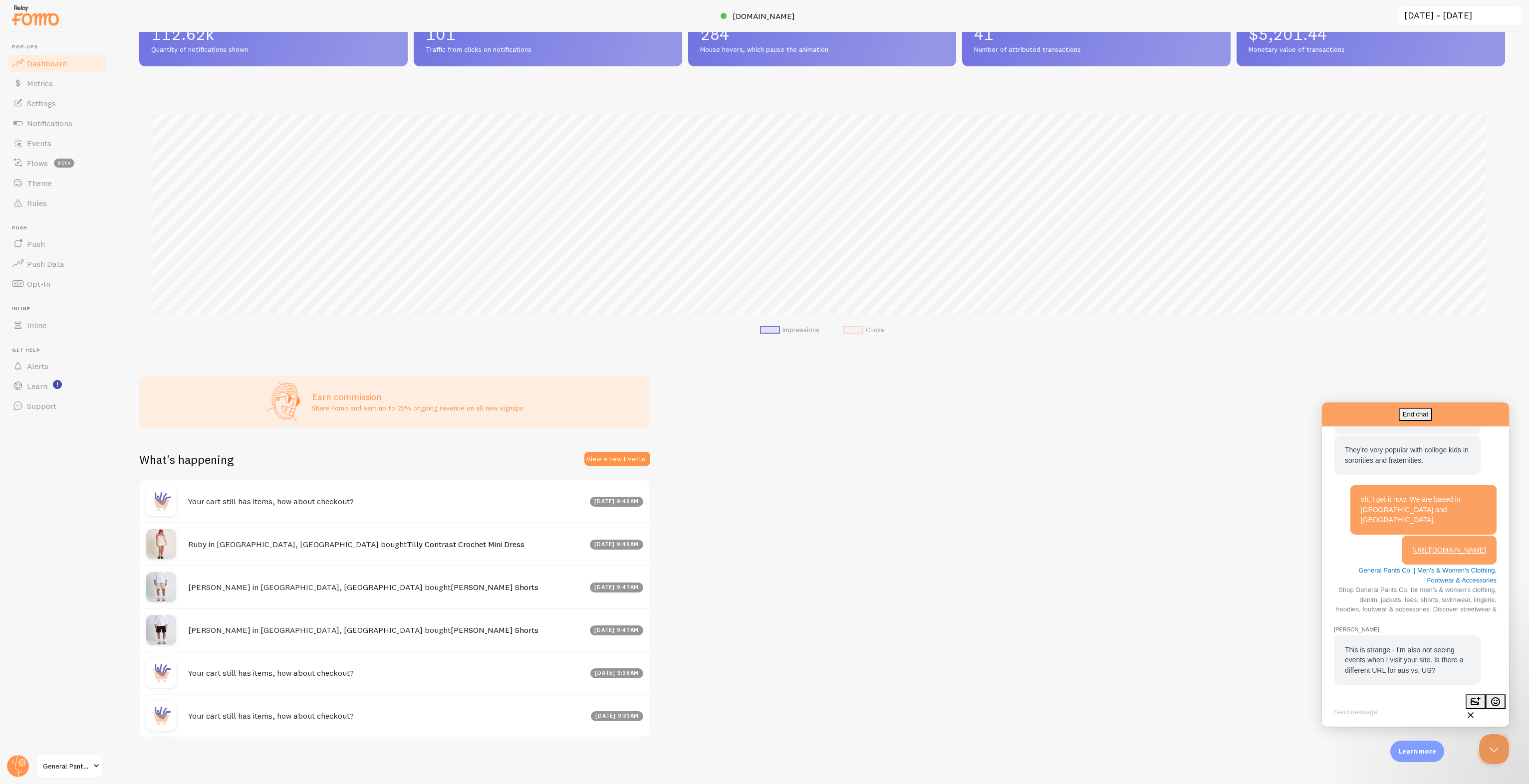
scroll to position [980, 0]
click at [1386, 703] on textarea "Write chat message" at bounding box center [1415, 713] width 183 height 23
click at [1394, 710] on textarea "Oh right to visit the AU site. You will need to change the" at bounding box center [1415, 710] width 183 height 31
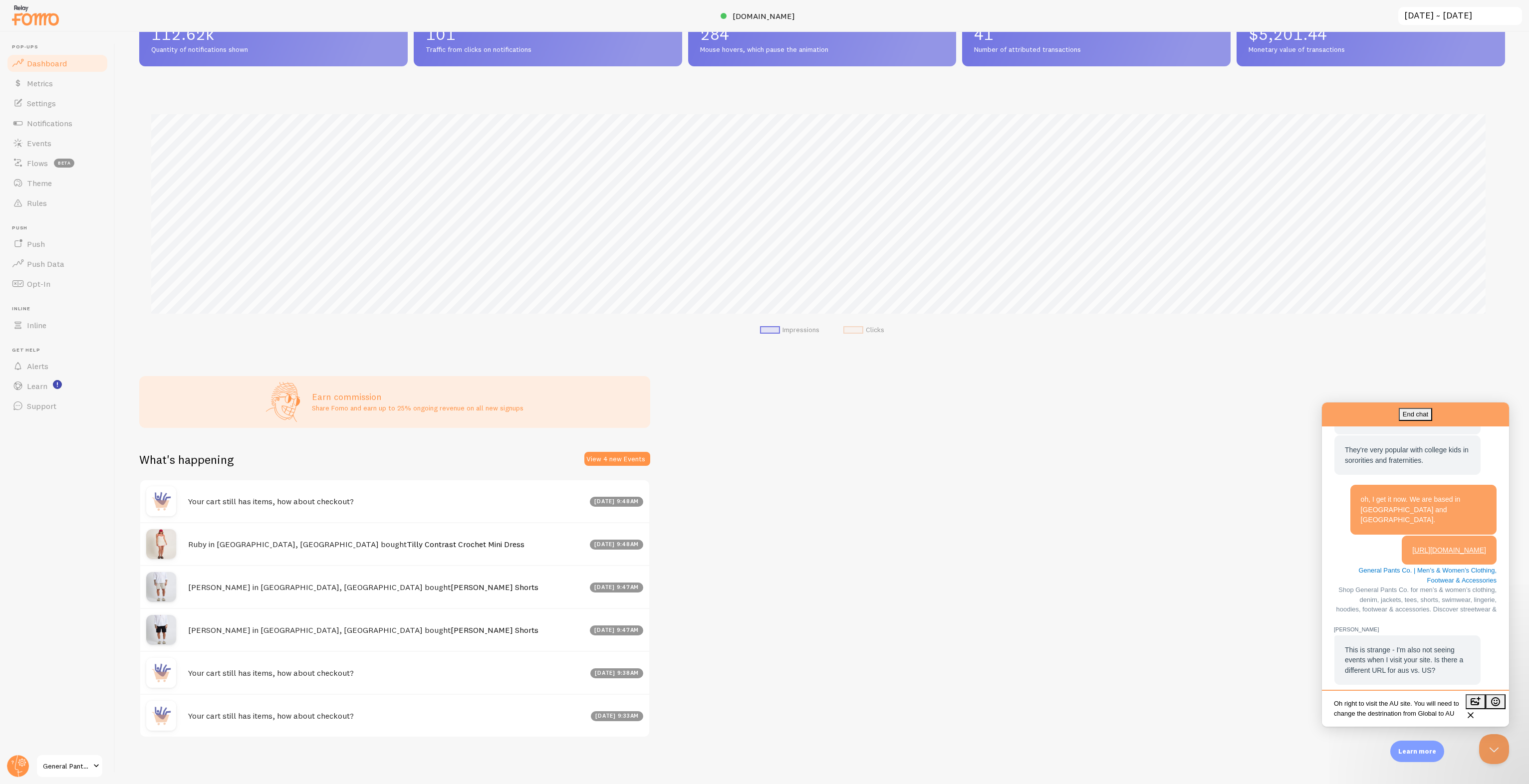
type textarea "Oh right to visit the AU site. You will need to change the destrination from Gl…"
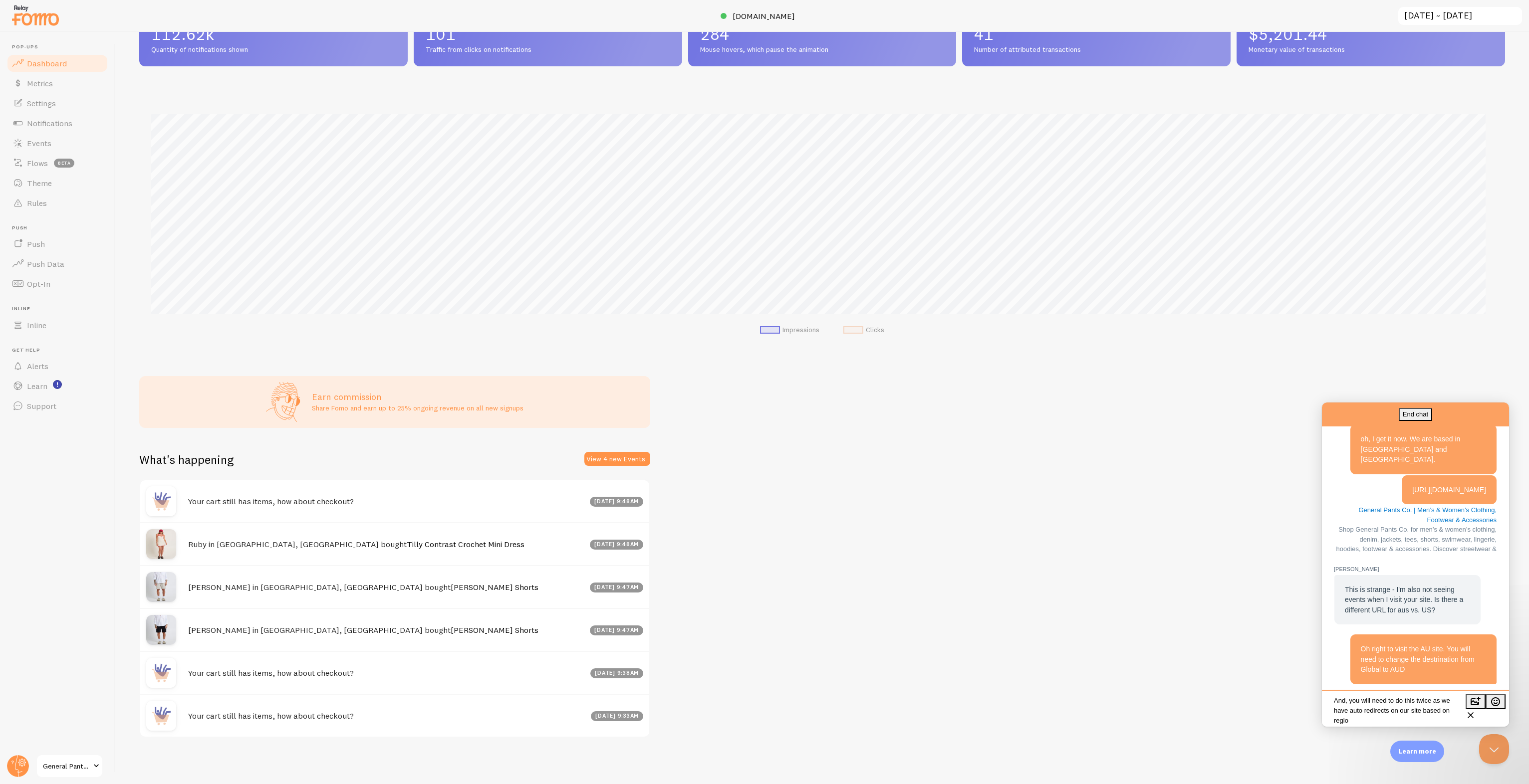
type textarea "And, you will need to do this twice as we have auto redirects on our site based…"
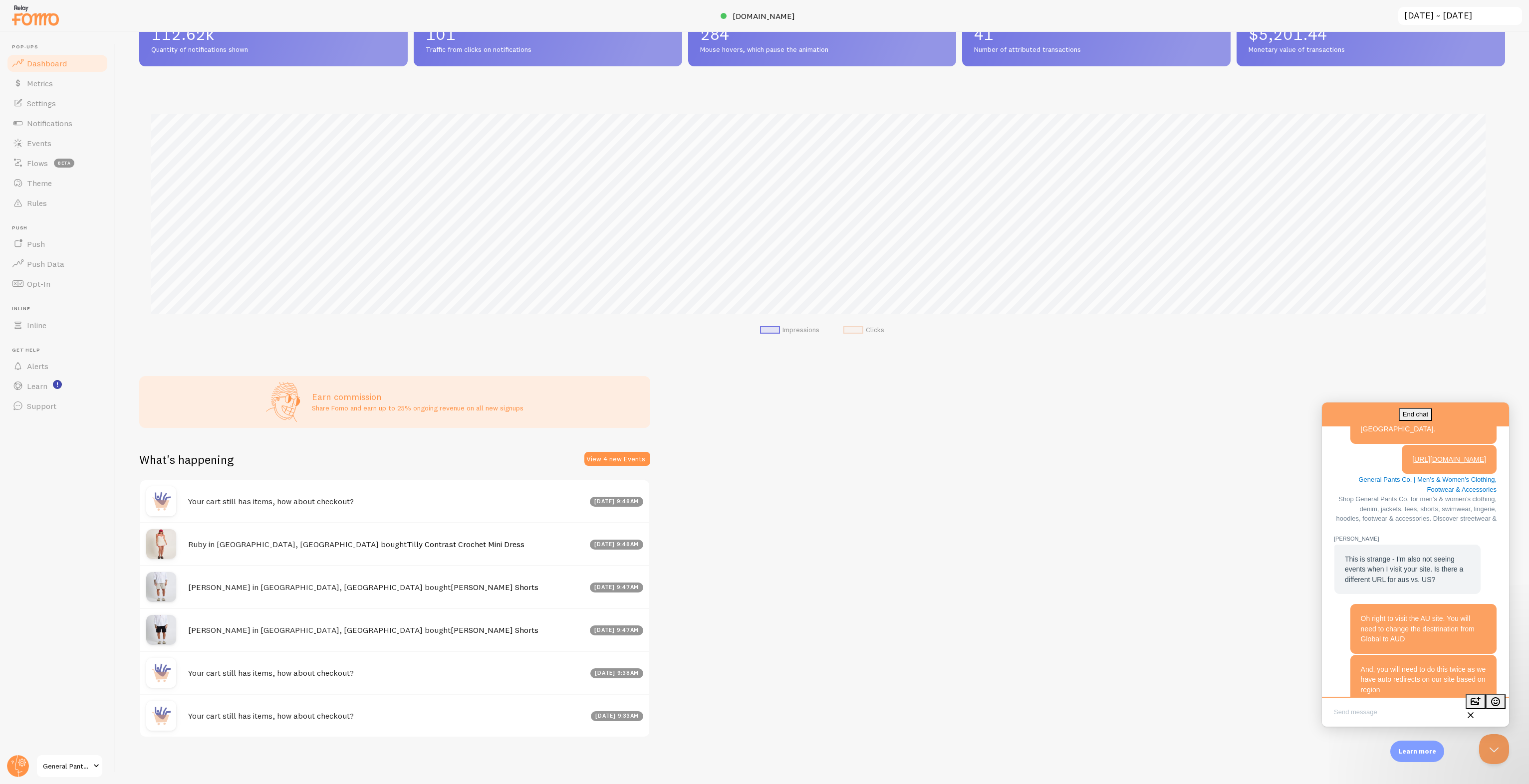
scroll to position [1090, 0]
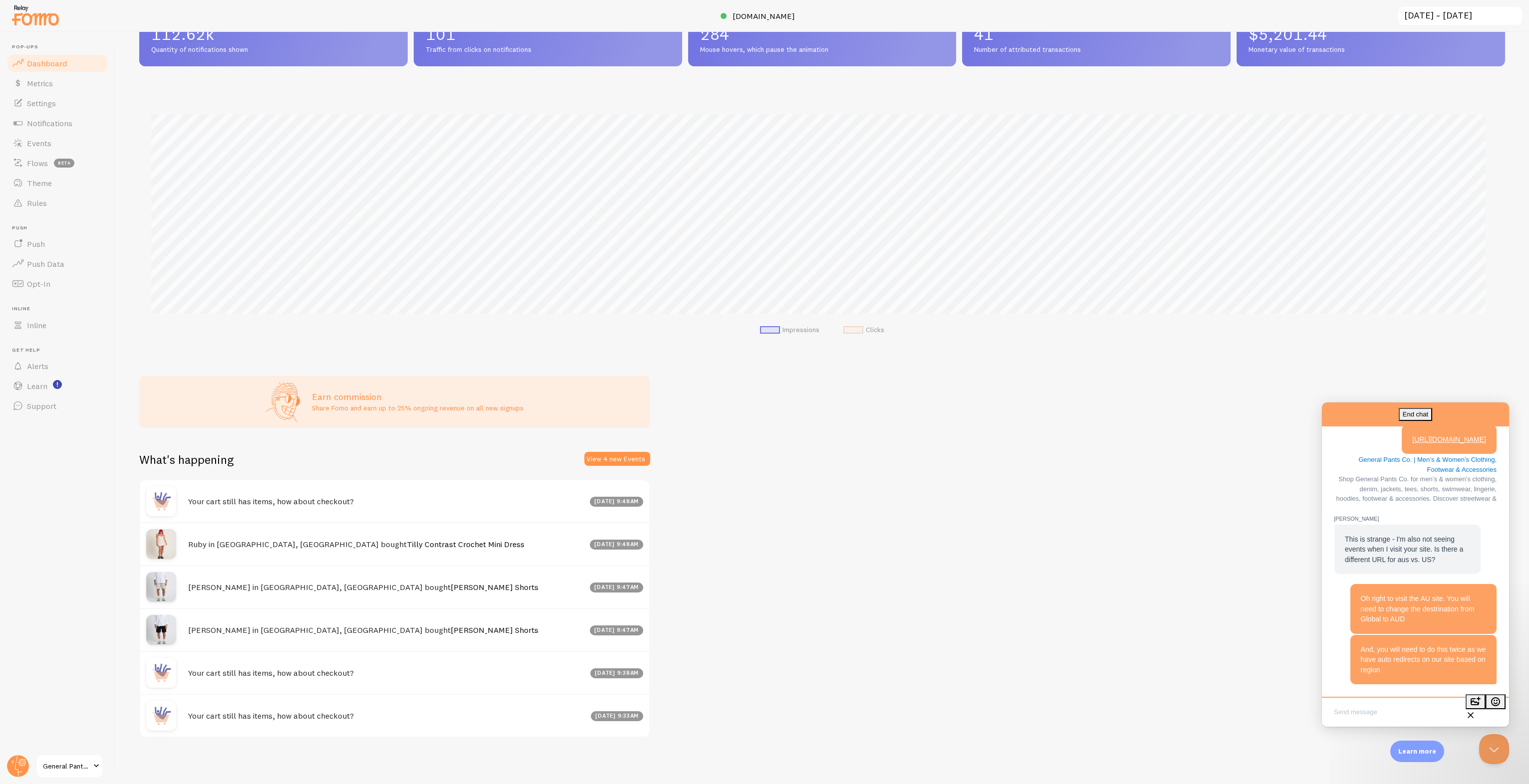
click at [1334, 652] on div "And, you will need to do this twice as we have auto redirects on our site based…" at bounding box center [1415, 660] width 162 height 50
click at [1176, 423] on div "Impressions 112.62k Quantity of notifications shown Clicks 101 Traffic from cli…" at bounding box center [822, 408] width 1414 height 753
click at [1411, 708] on textarea "Write chat message" at bounding box center [1415, 713] width 183 height 23
click at [1477, 710] on button "image-plus" at bounding box center [1475, 702] width 20 height 15
click at [1484, 710] on button "image-plus" at bounding box center [1475, 702] width 20 height 15
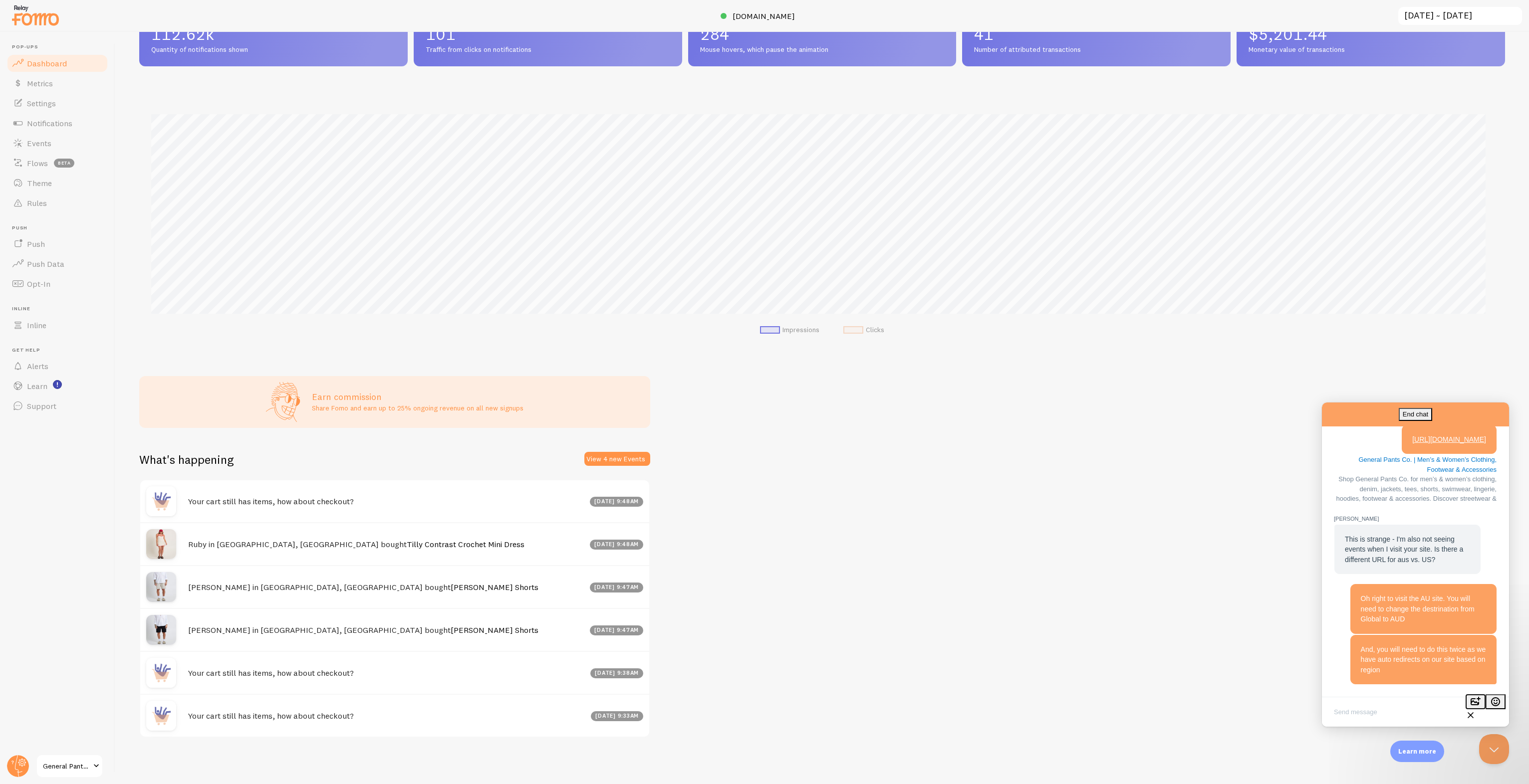
type input "C:\fakepath\Screenshot [DATE] 095519.png"
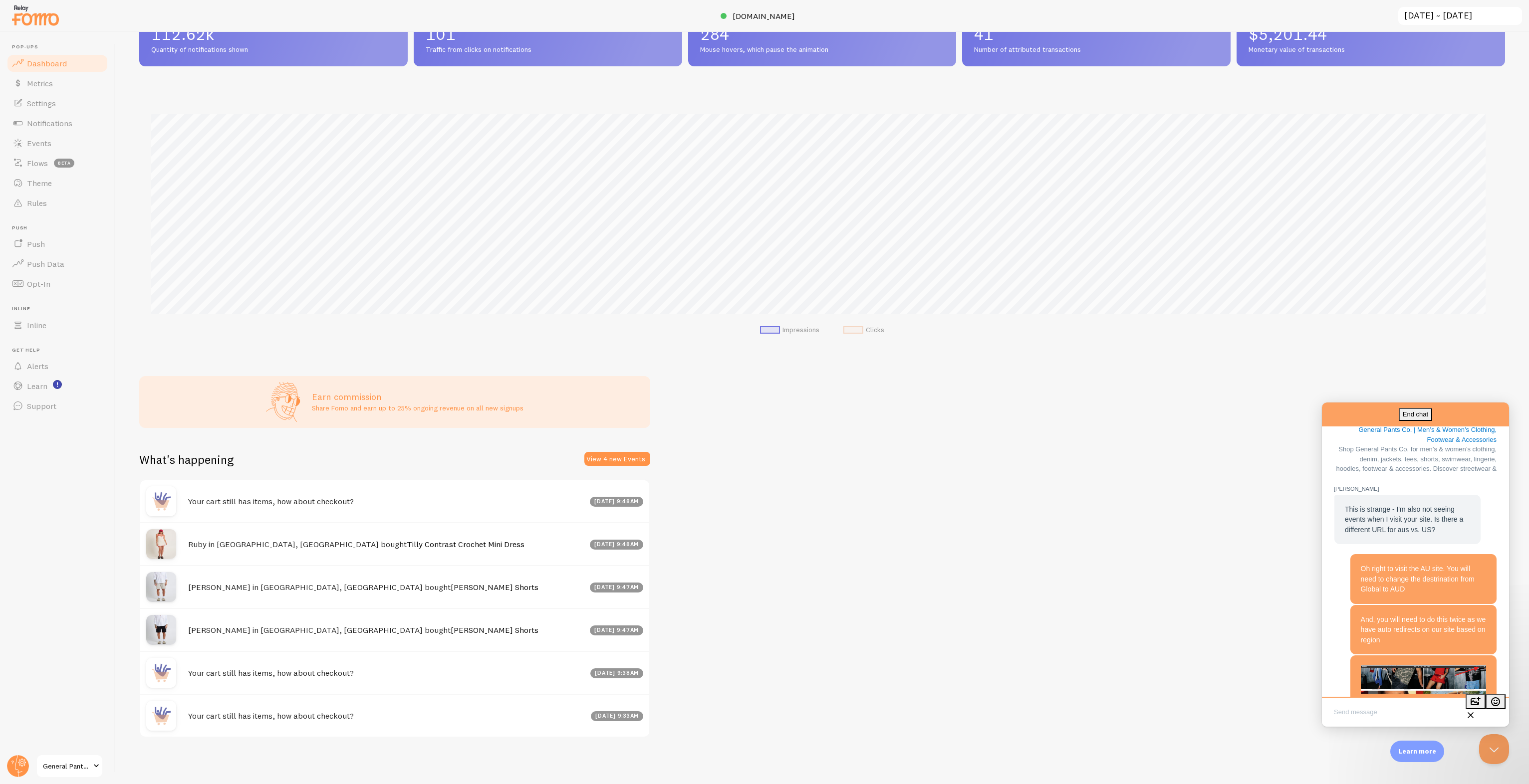
scroll to position [1143, 0]
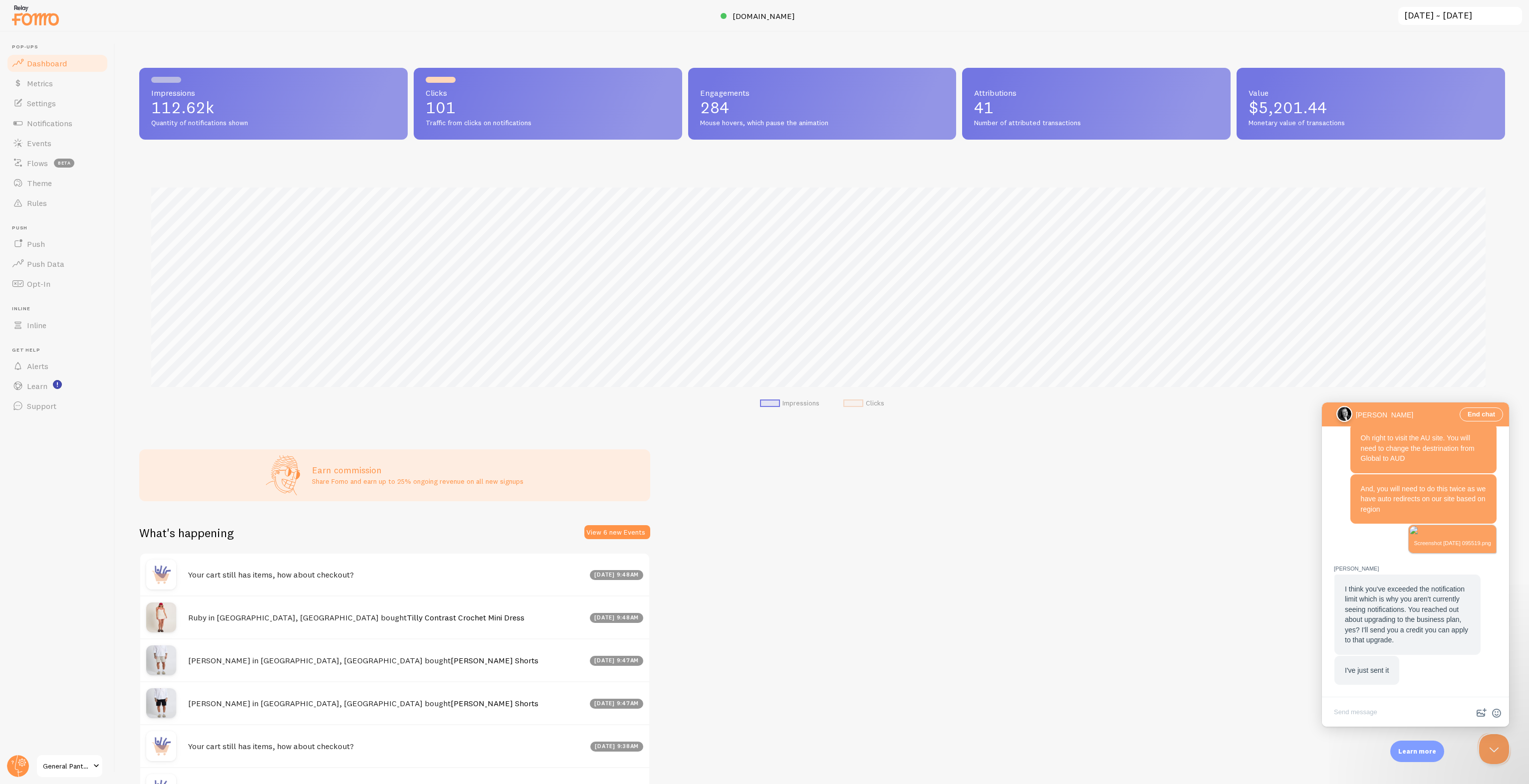
scroll to position [1273, 0]
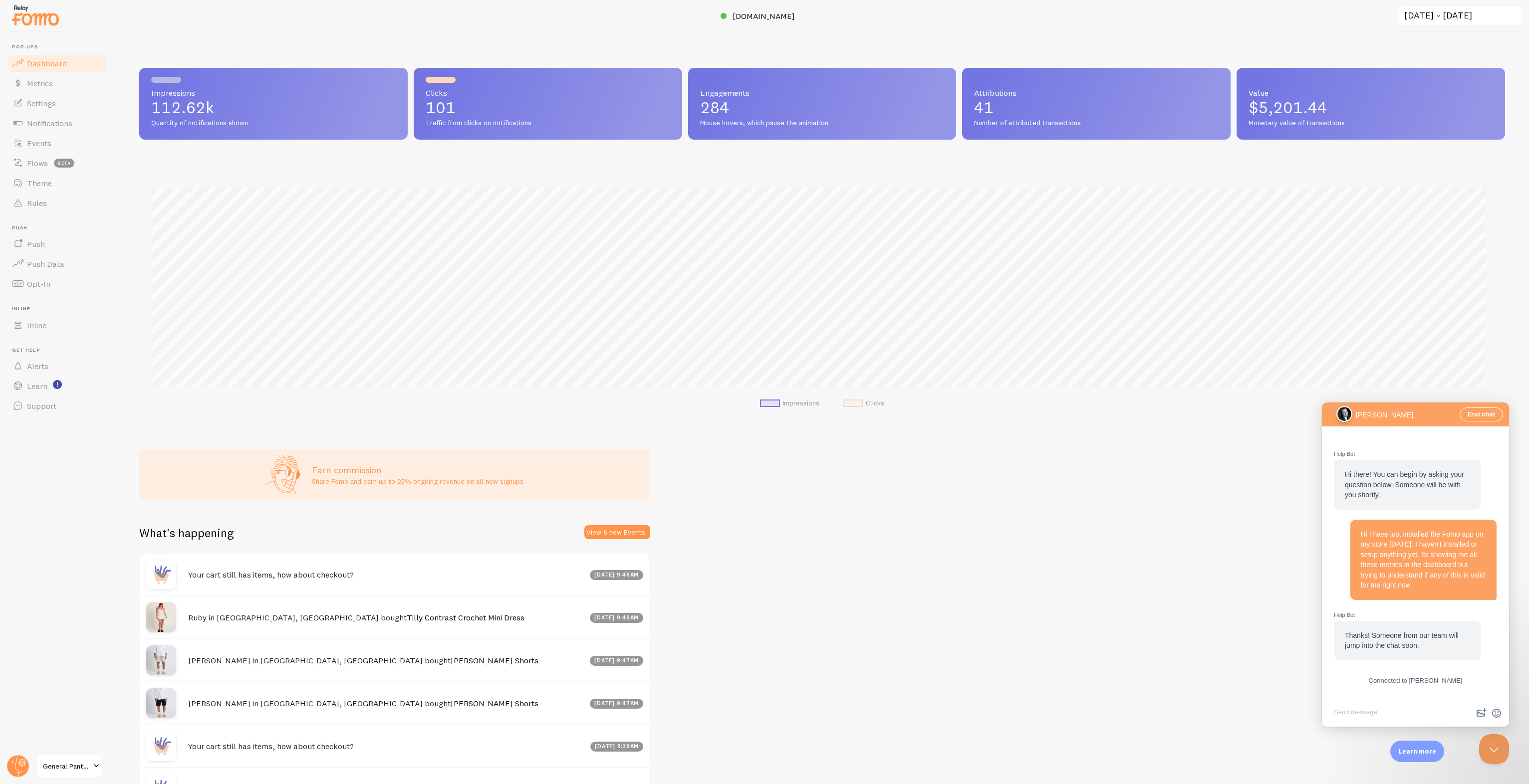
scroll to position [1273, 0]
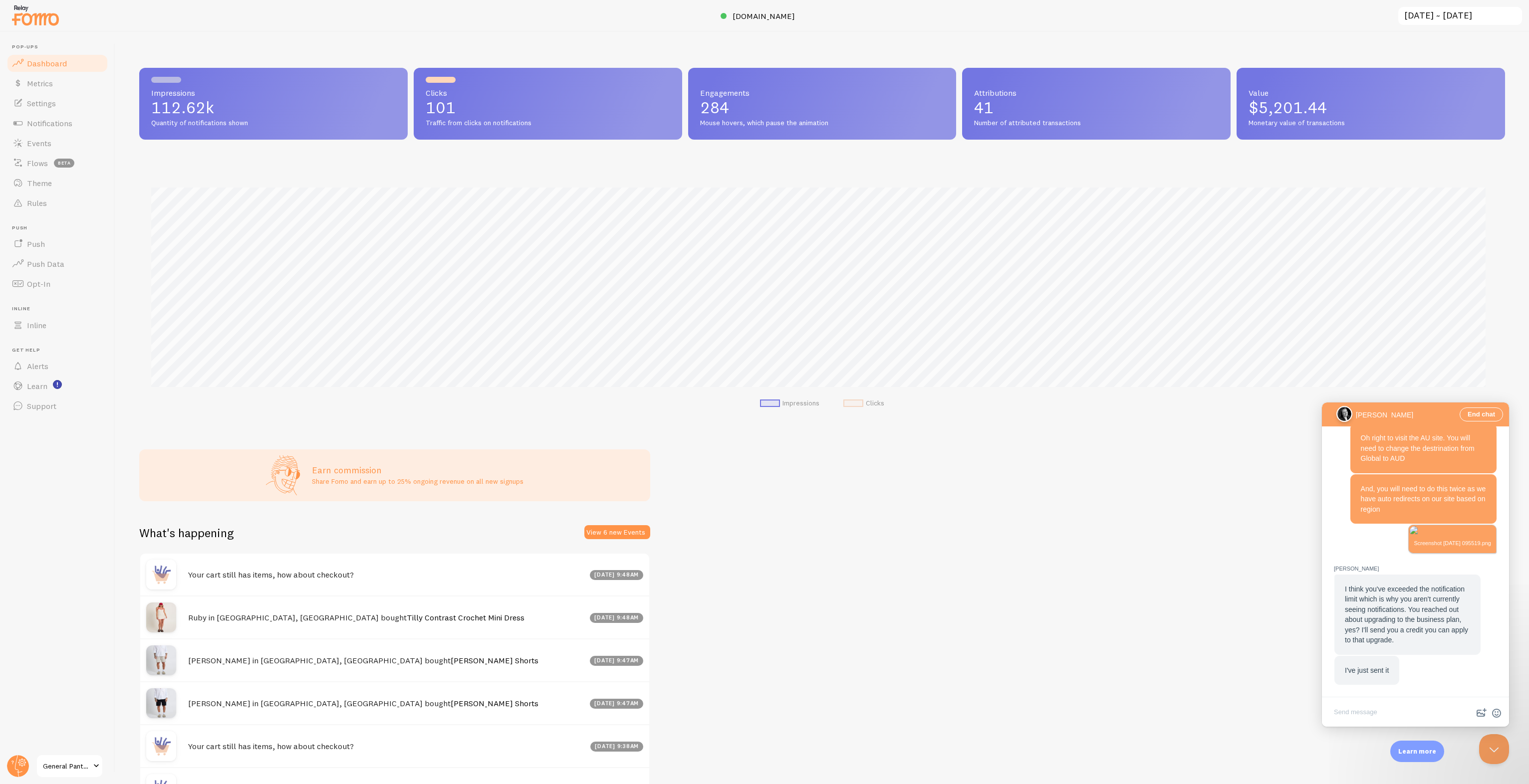
click at [1382, 711] on textarea "Write chat message" at bounding box center [1415, 713] width 183 height 23
type textarea "Yes, I was actually tying to check if you had received our request for an upgra…"
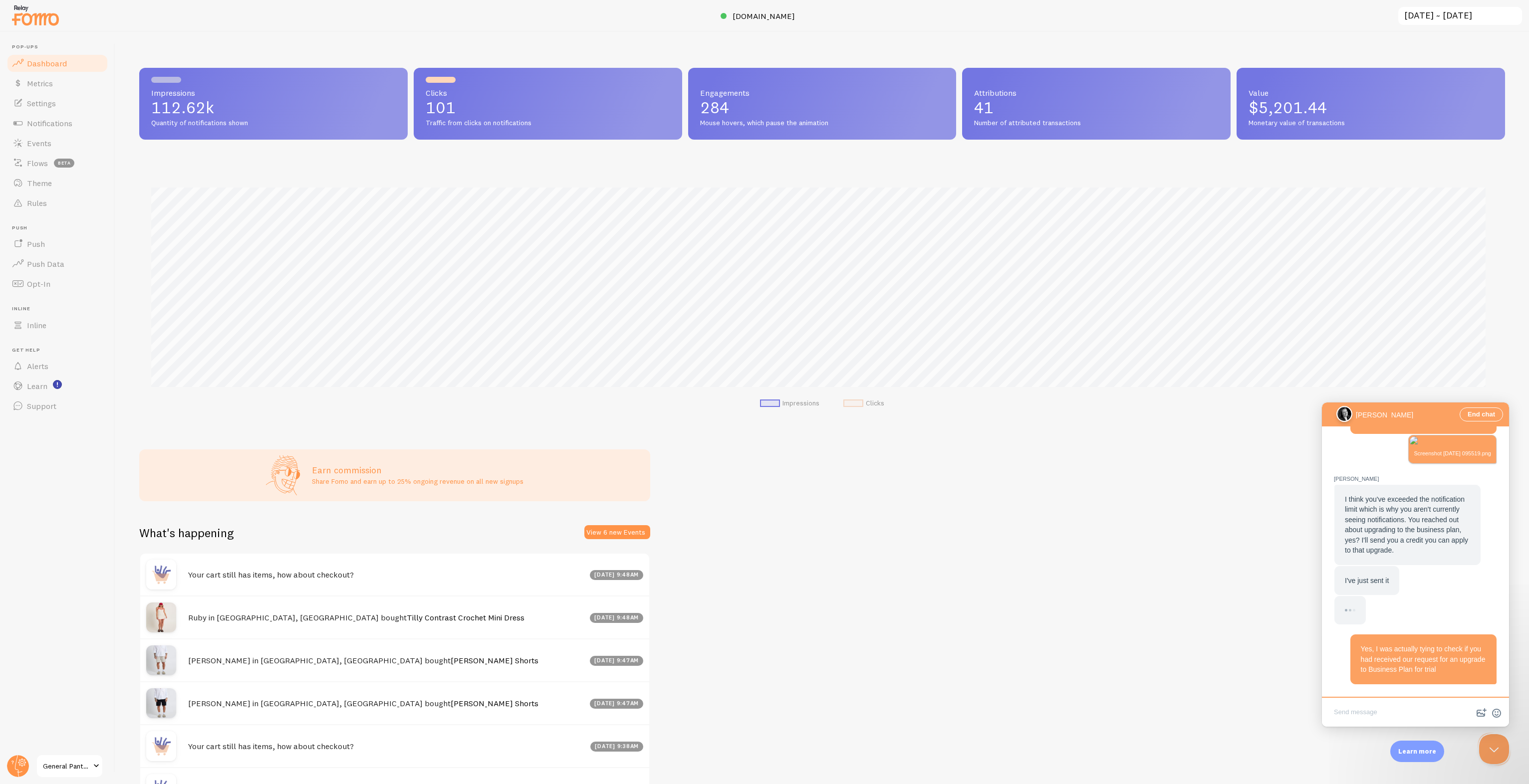
scroll to position [1361, 0]
click at [50, 325] on link "Inline" at bounding box center [57, 325] width 103 height 20
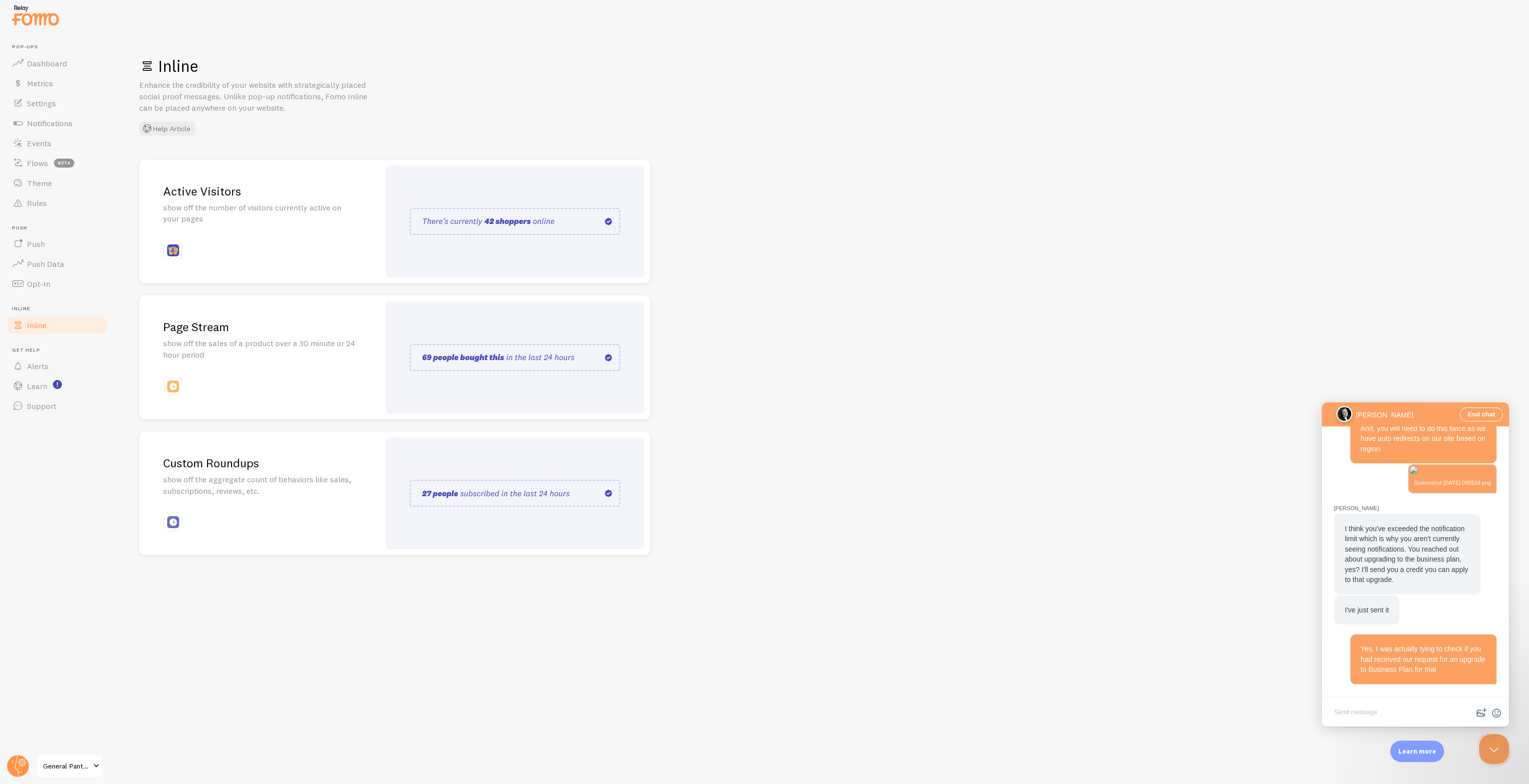
scroll to position [1333, 0]
click at [515, 228] on img at bounding box center [515, 221] width 210 height 27
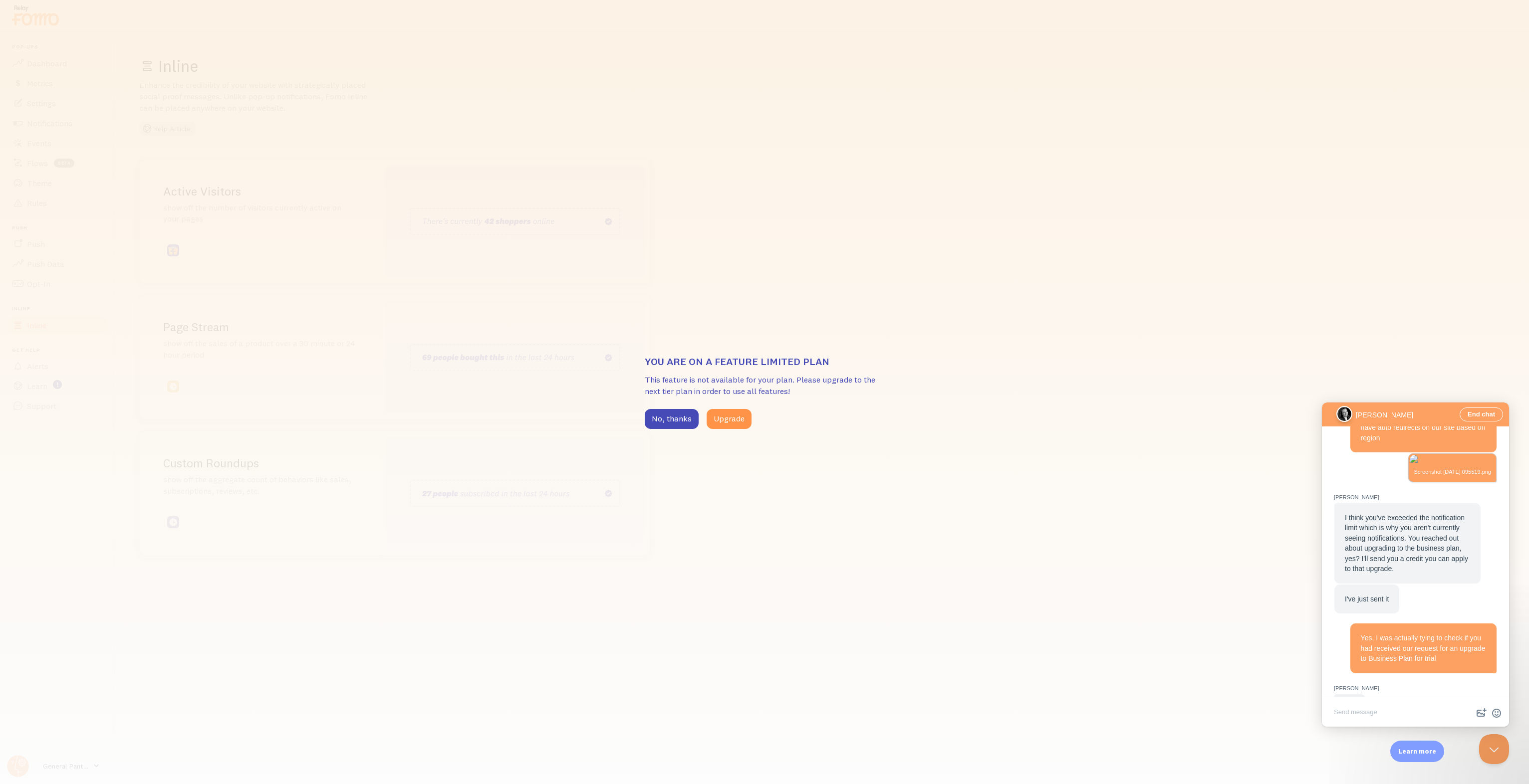
scroll to position [1381, 0]
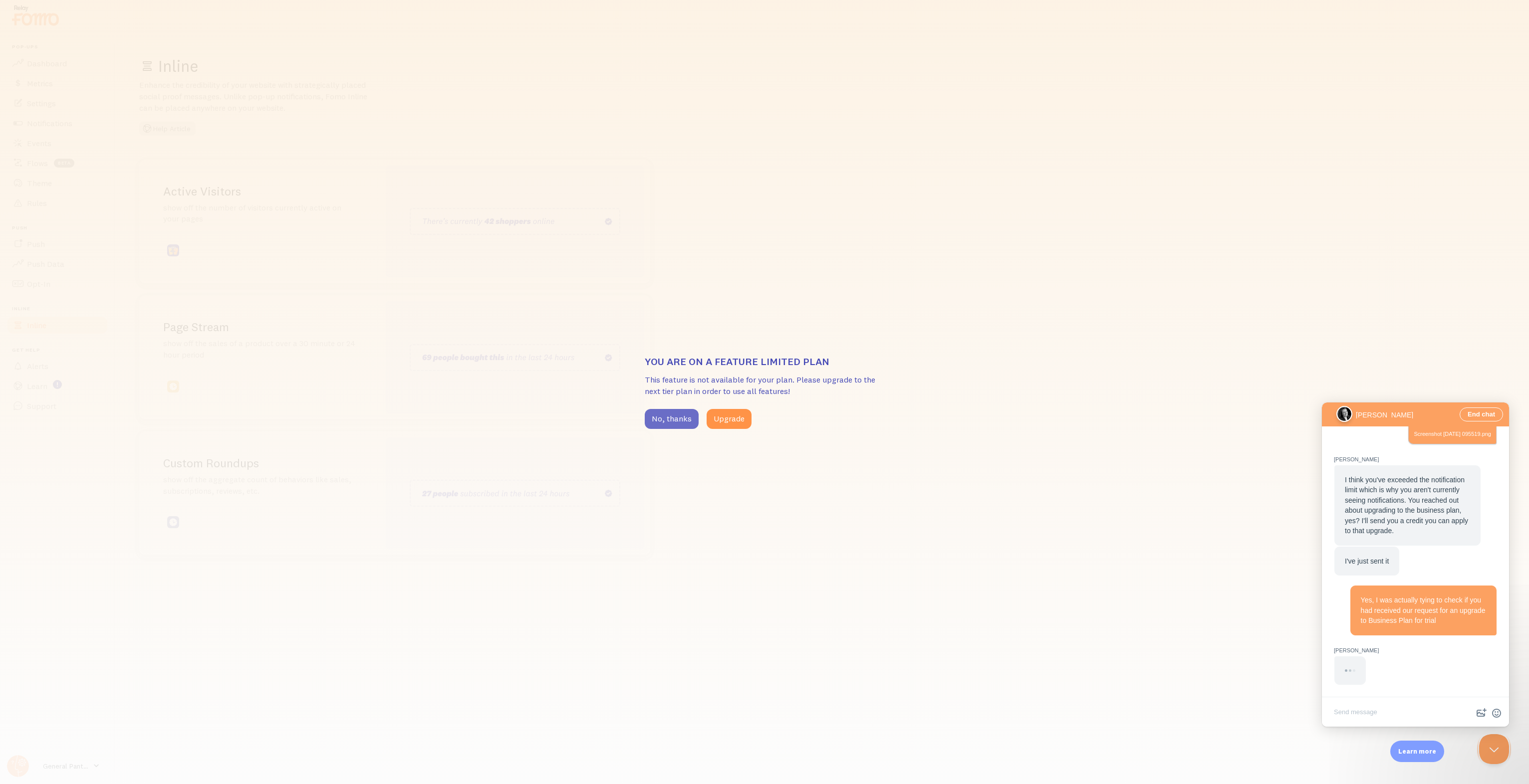
click at [662, 416] on button "No, thanks" at bounding box center [672, 419] width 54 height 20
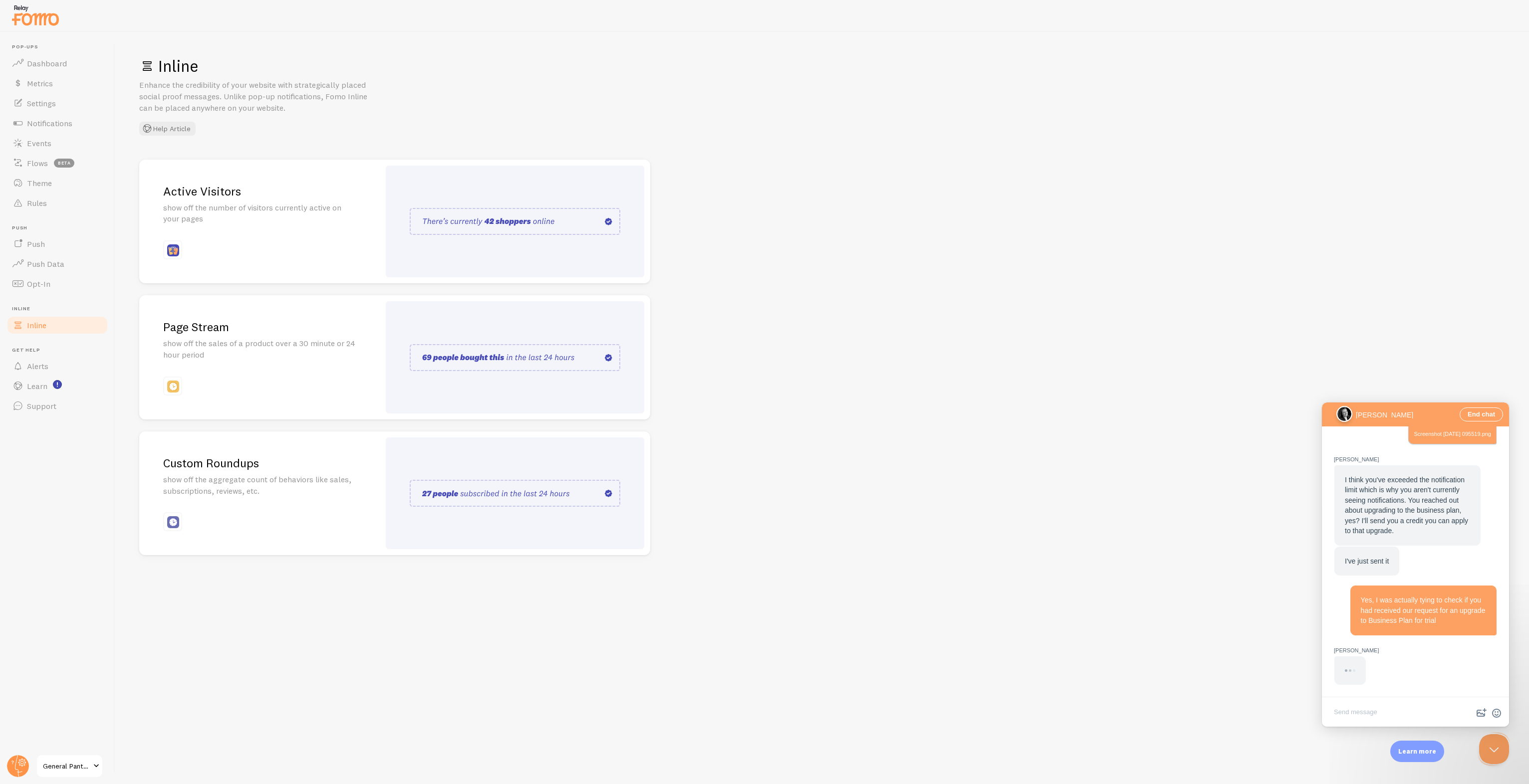
click at [1383, 710] on textarea "Write chat message" at bounding box center [1415, 713] width 183 height 23
type textarea "typing*"
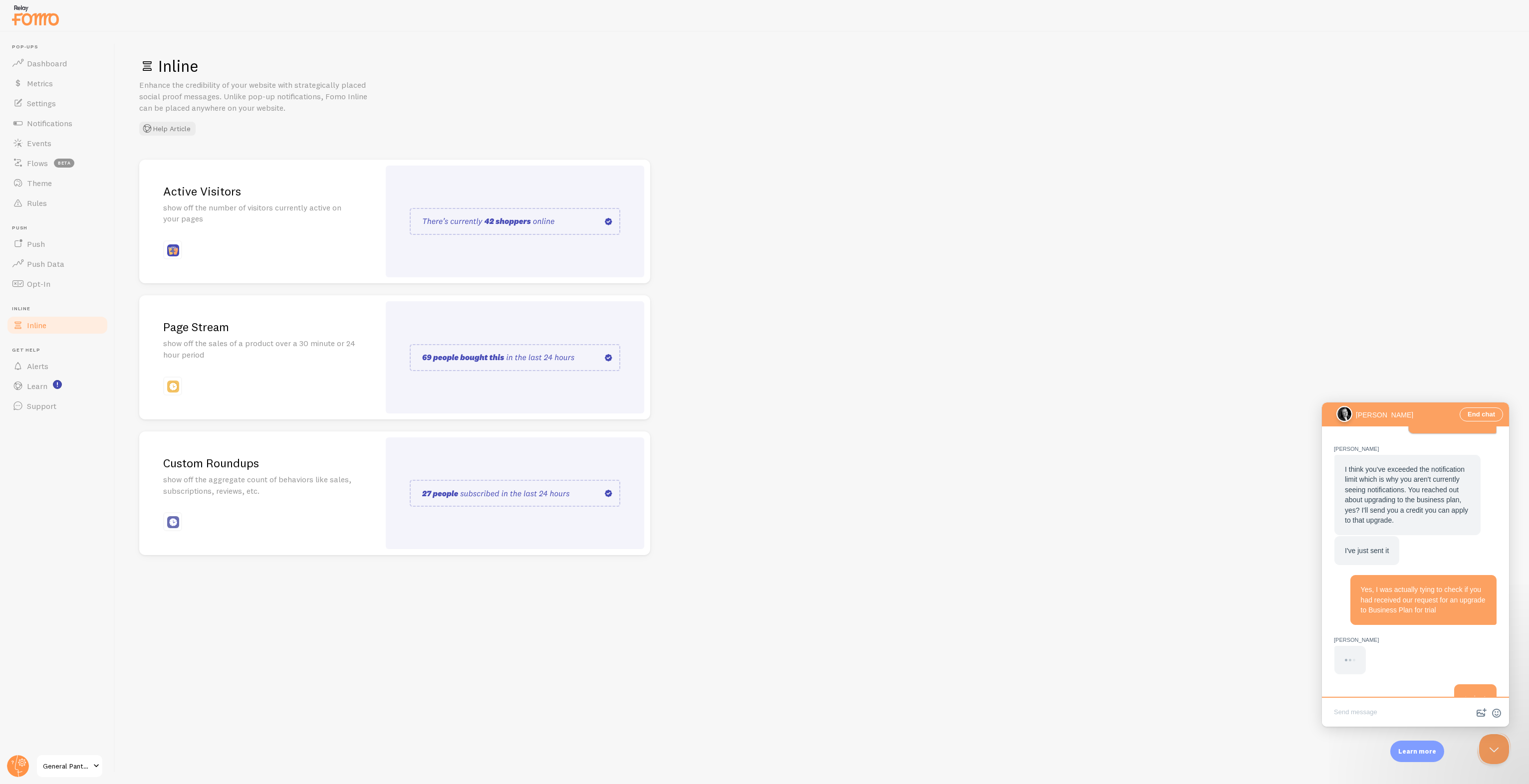
scroll to position [1421, 0]
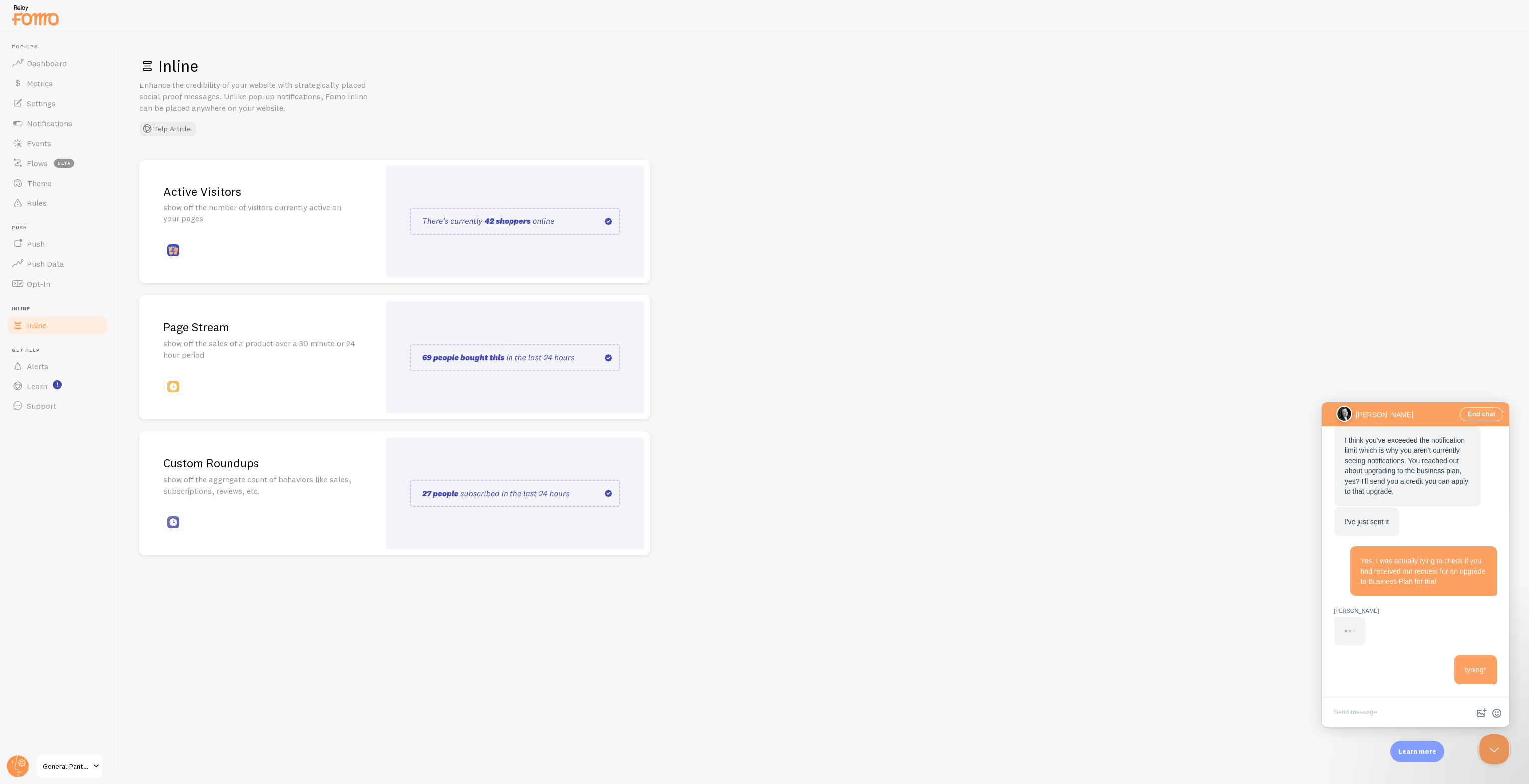
click at [1379, 684] on div "typing*" at bounding box center [1415, 670] width 162 height 29
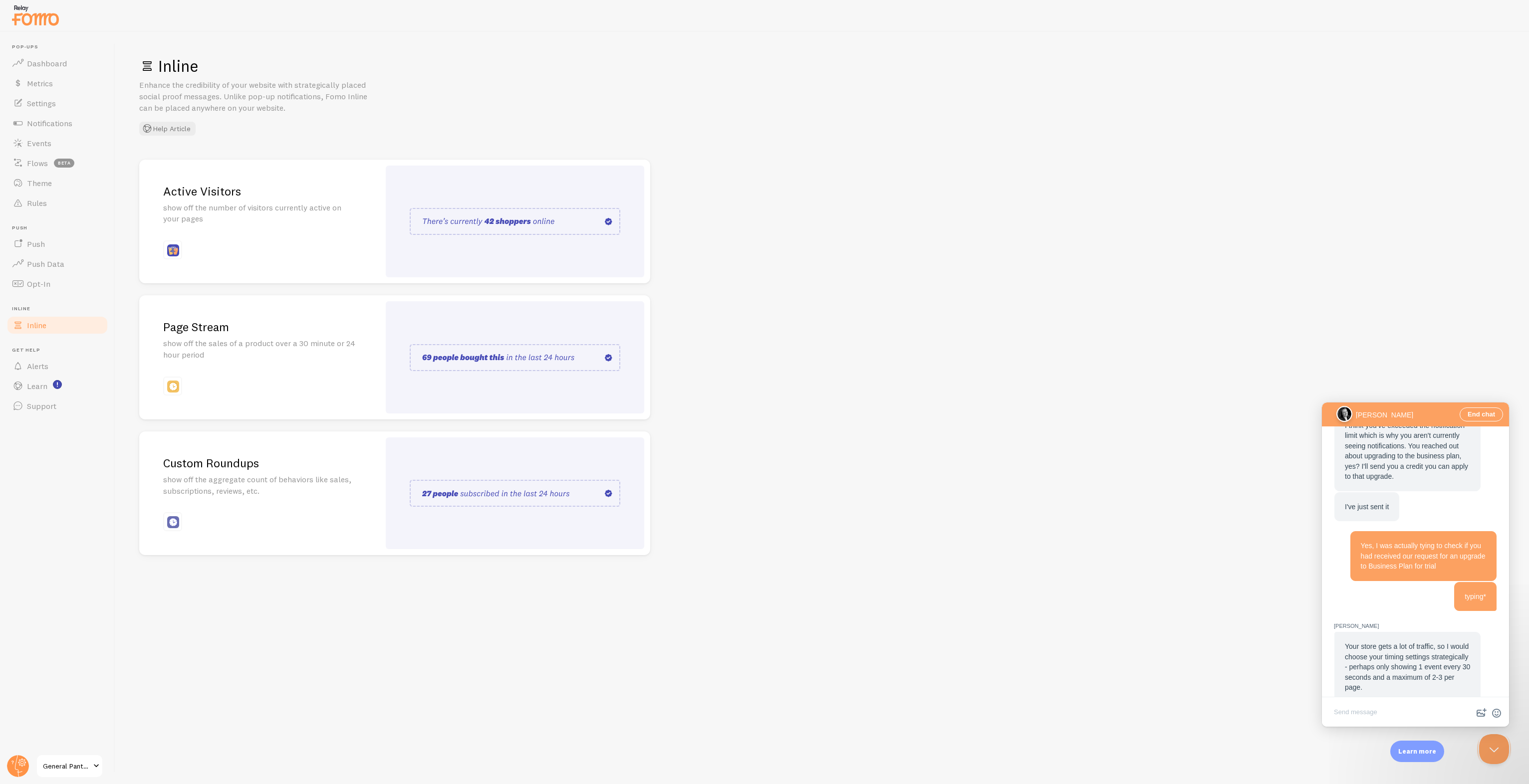
scroll to position [1481, 0]
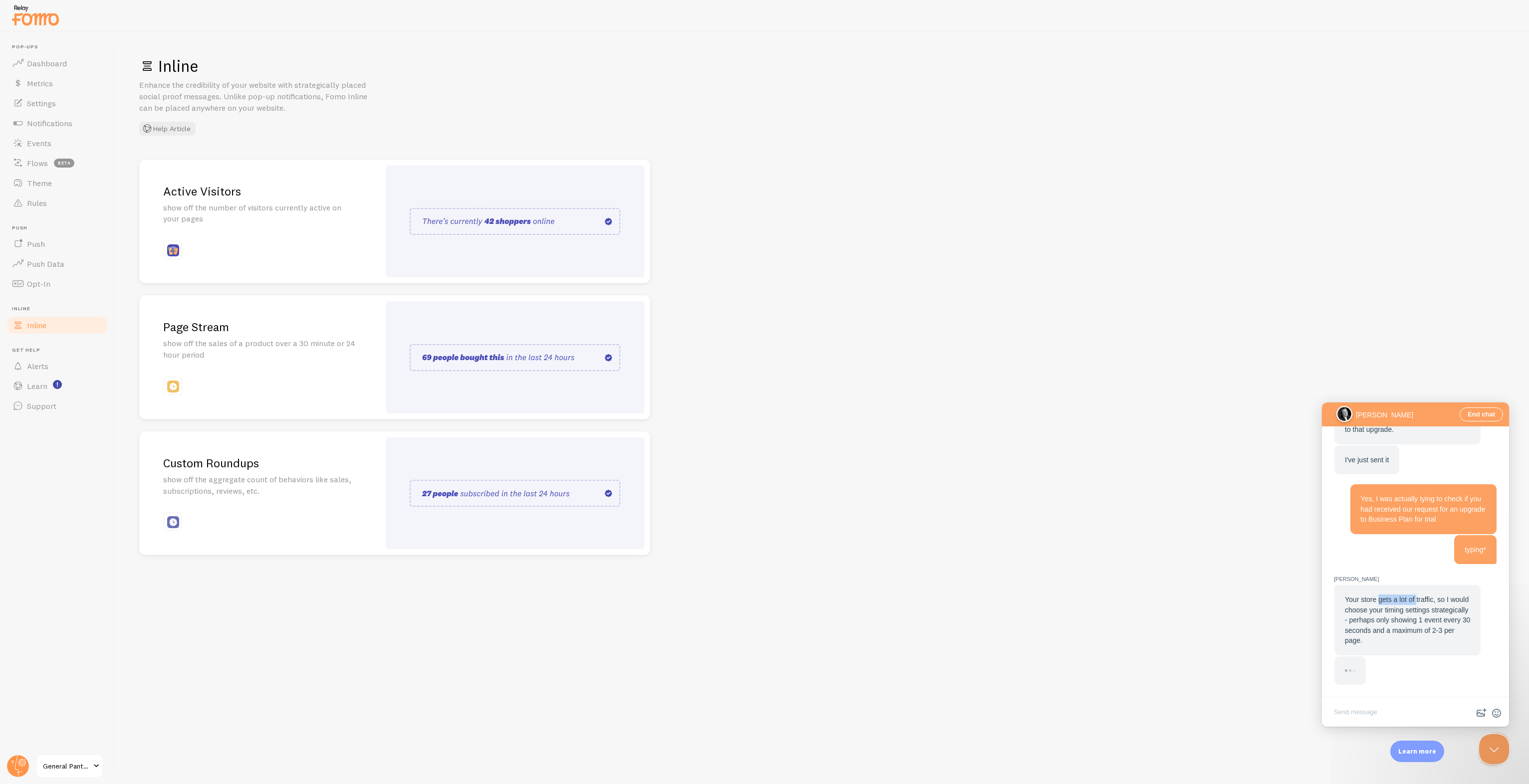
drag, startPoint x: 1377, startPoint y: 605, endPoint x: 1415, endPoint y: 598, distance: 38.6
click at [1415, 598] on span "Your store gets a lot of traffic, so I would choose your timing settings strate…" at bounding box center [1407, 619] width 125 height 49
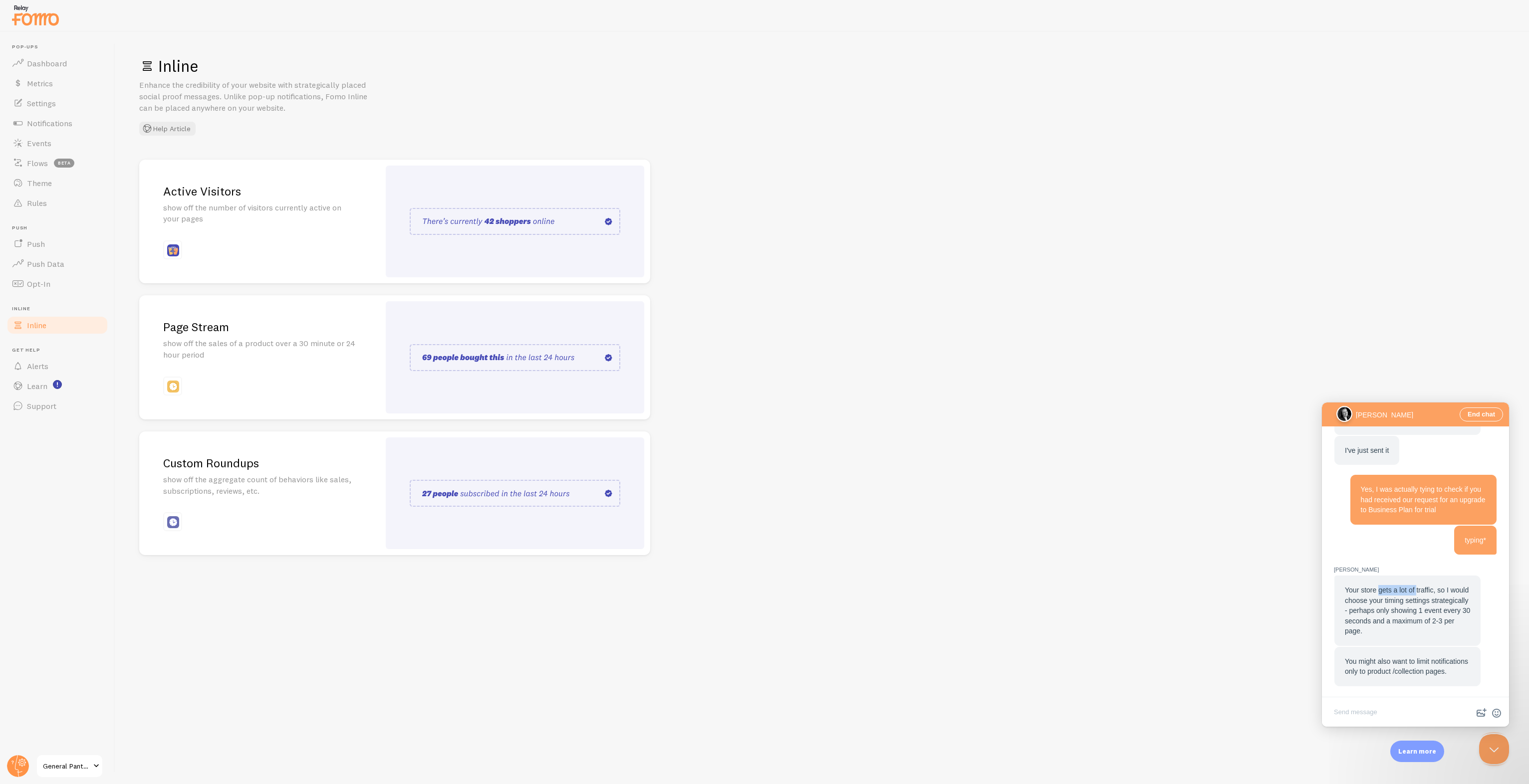
scroll to position [1502, 0]
click at [1353, 711] on textarea "Write chat message" at bounding box center [1415, 713] width 183 height 23
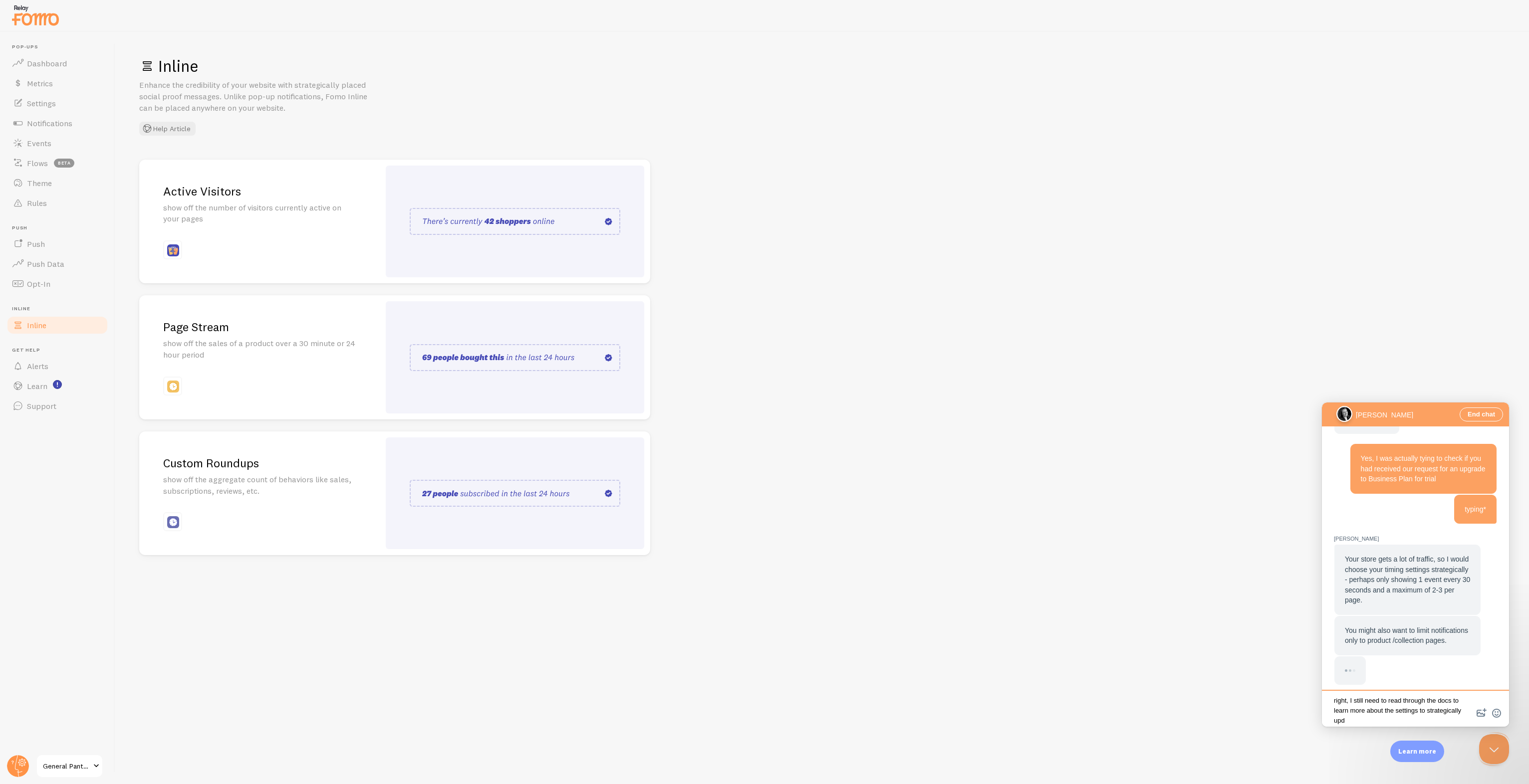
scroll to position [2, 0]
type textarea "right, I still need to read through the docs to learn more about the settings t…"
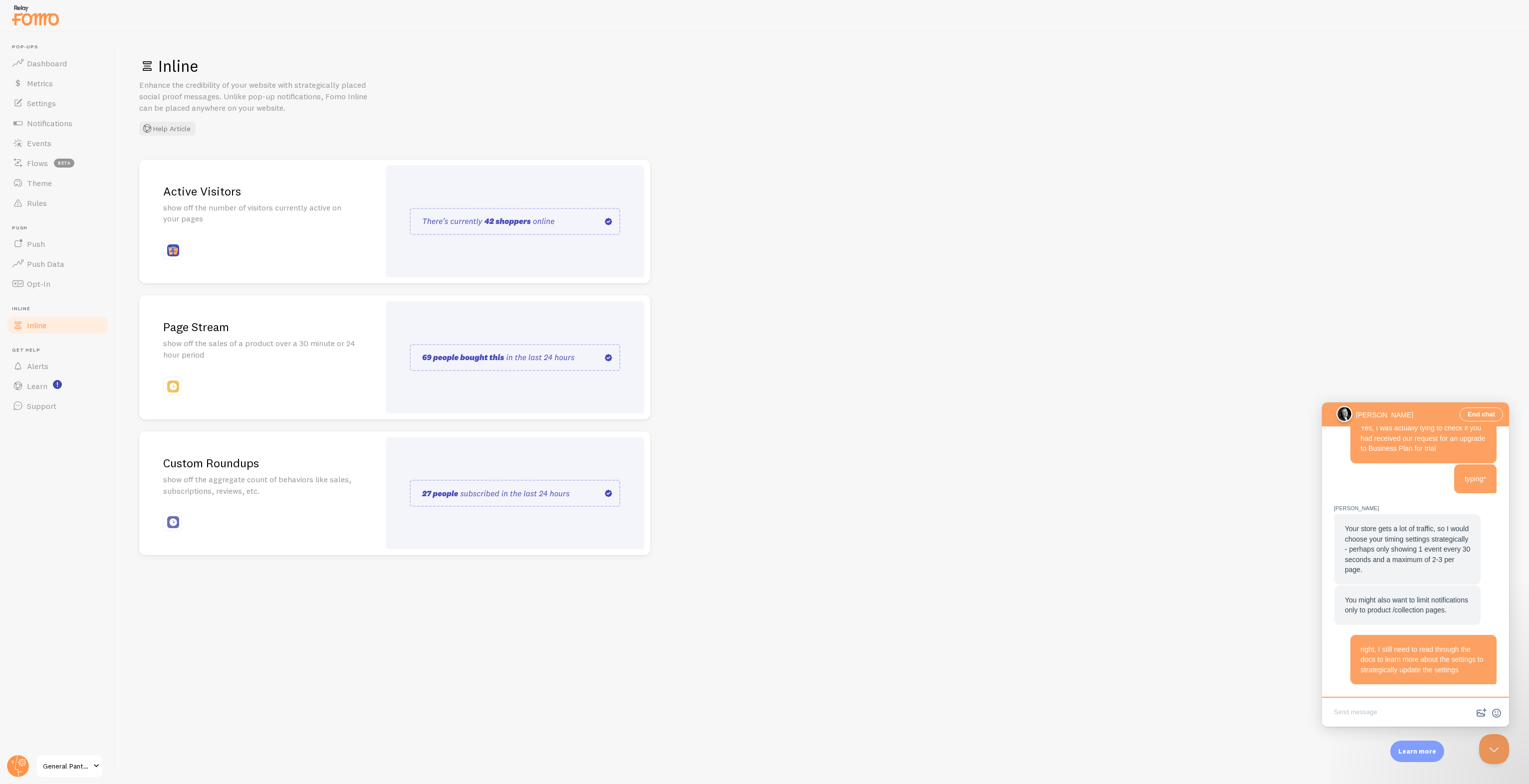
scroll to position [1610, 0]
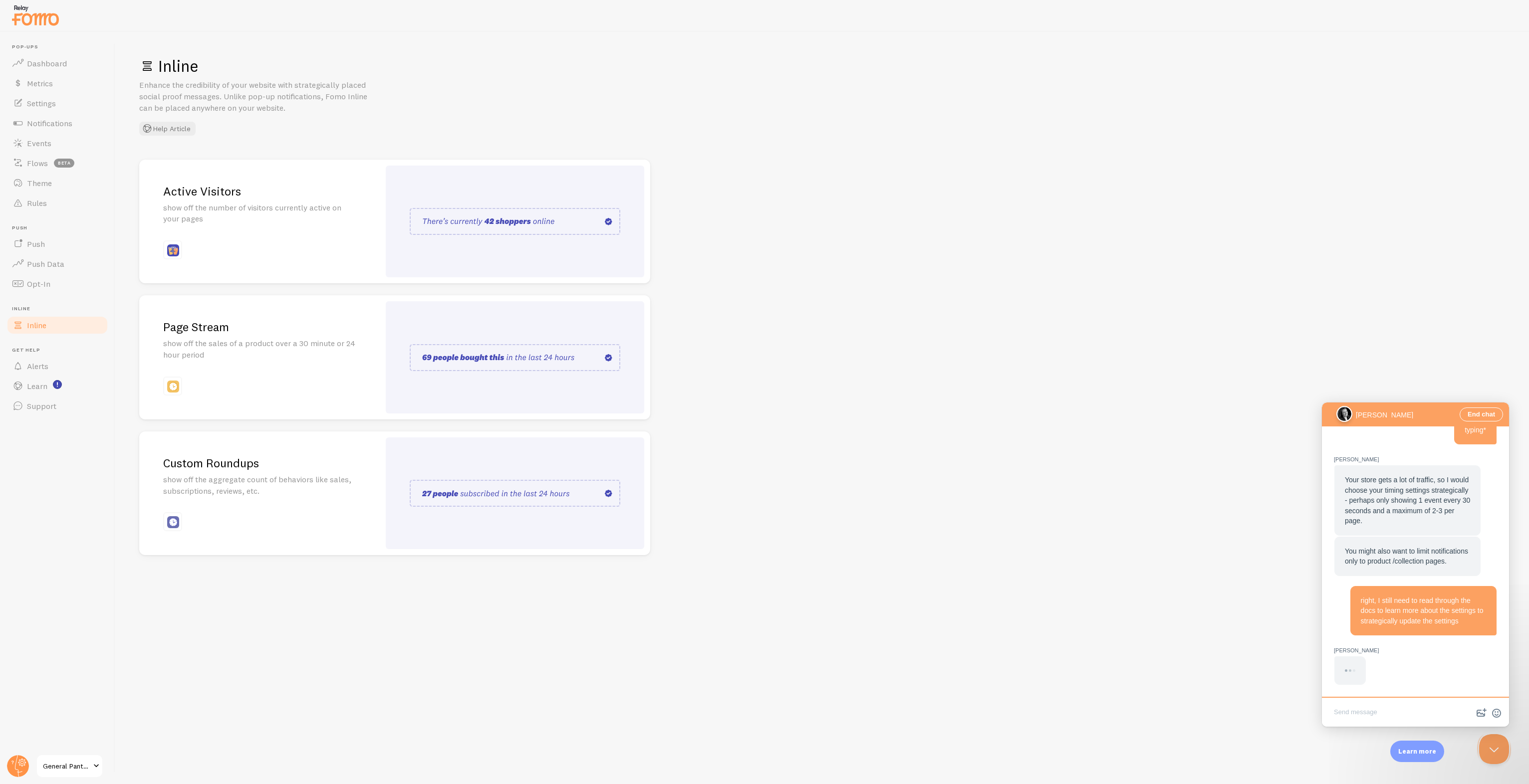
click at [1414, 672] on div "Chat message" at bounding box center [1415, 670] width 162 height 28
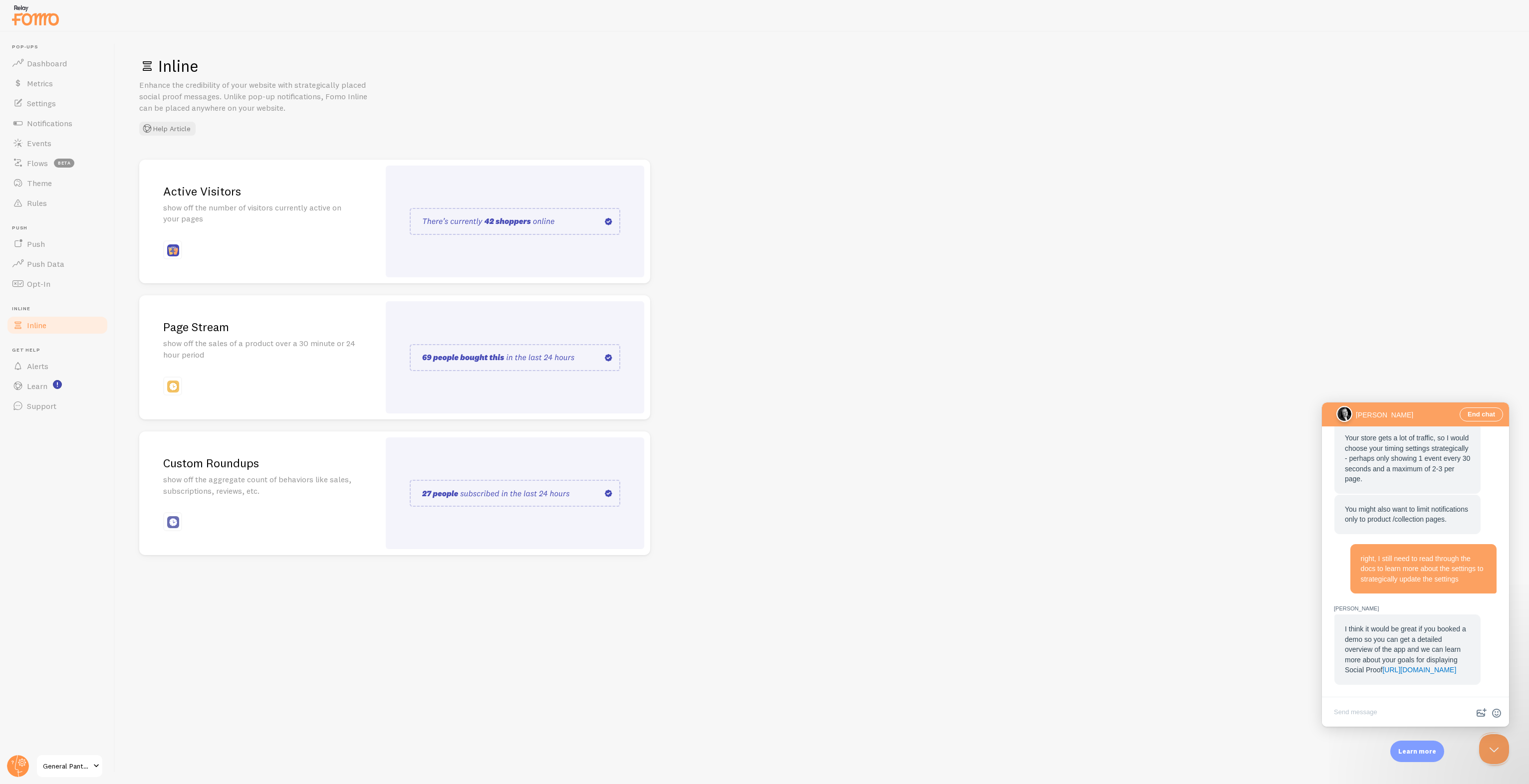
scroll to position [1353, 0]
click at [1410, 669] on link "[URL][DOMAIN_NAME]" at bounding box center [1419, 670] width 74 height 8
click at [1410, 702] on textarea "Write chat message" at bounding box center [1415, 713] width 183 height 23
type textarea "Yes, I have just booked one for [DATE] morning"
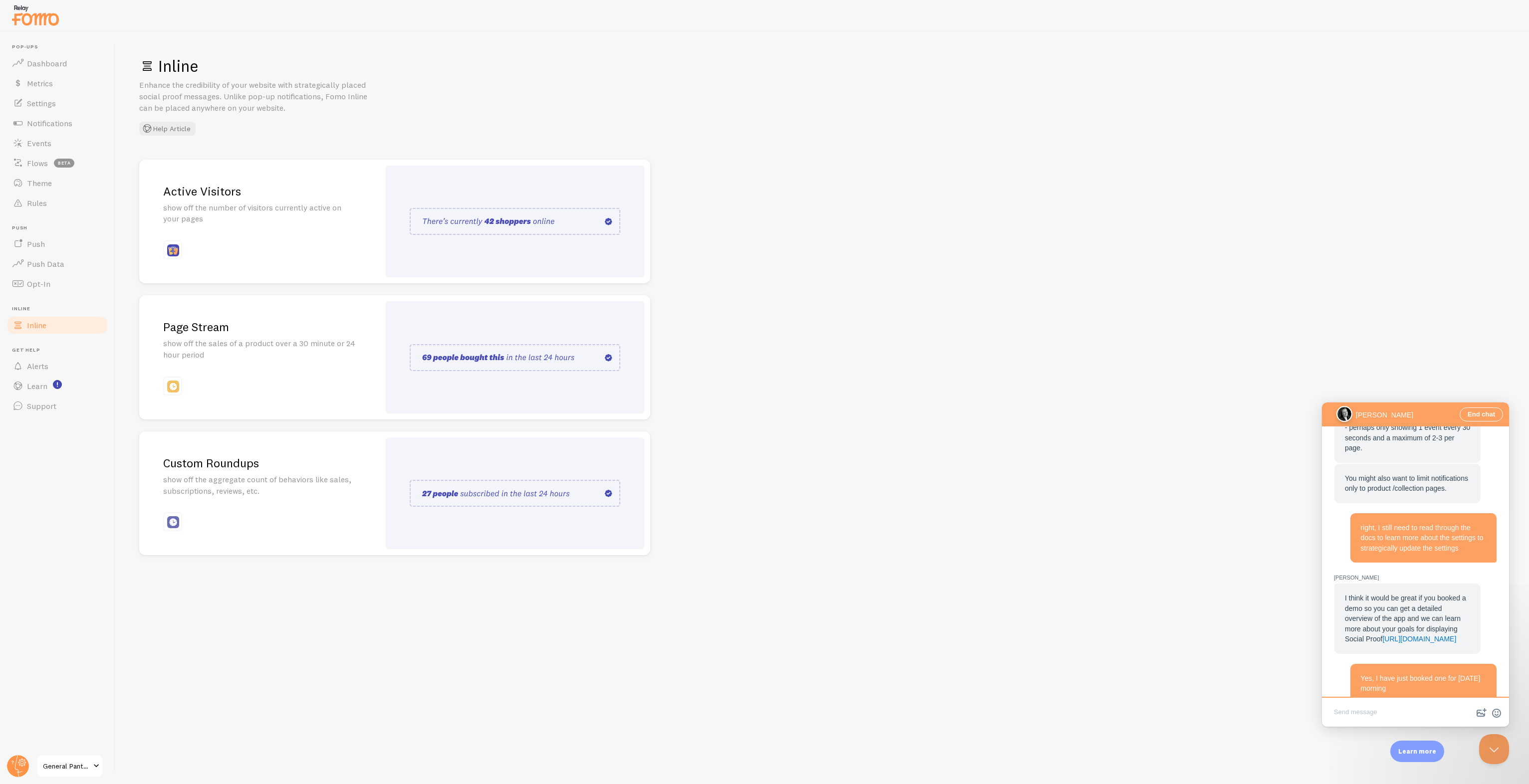
scroll to position [1402, 0]
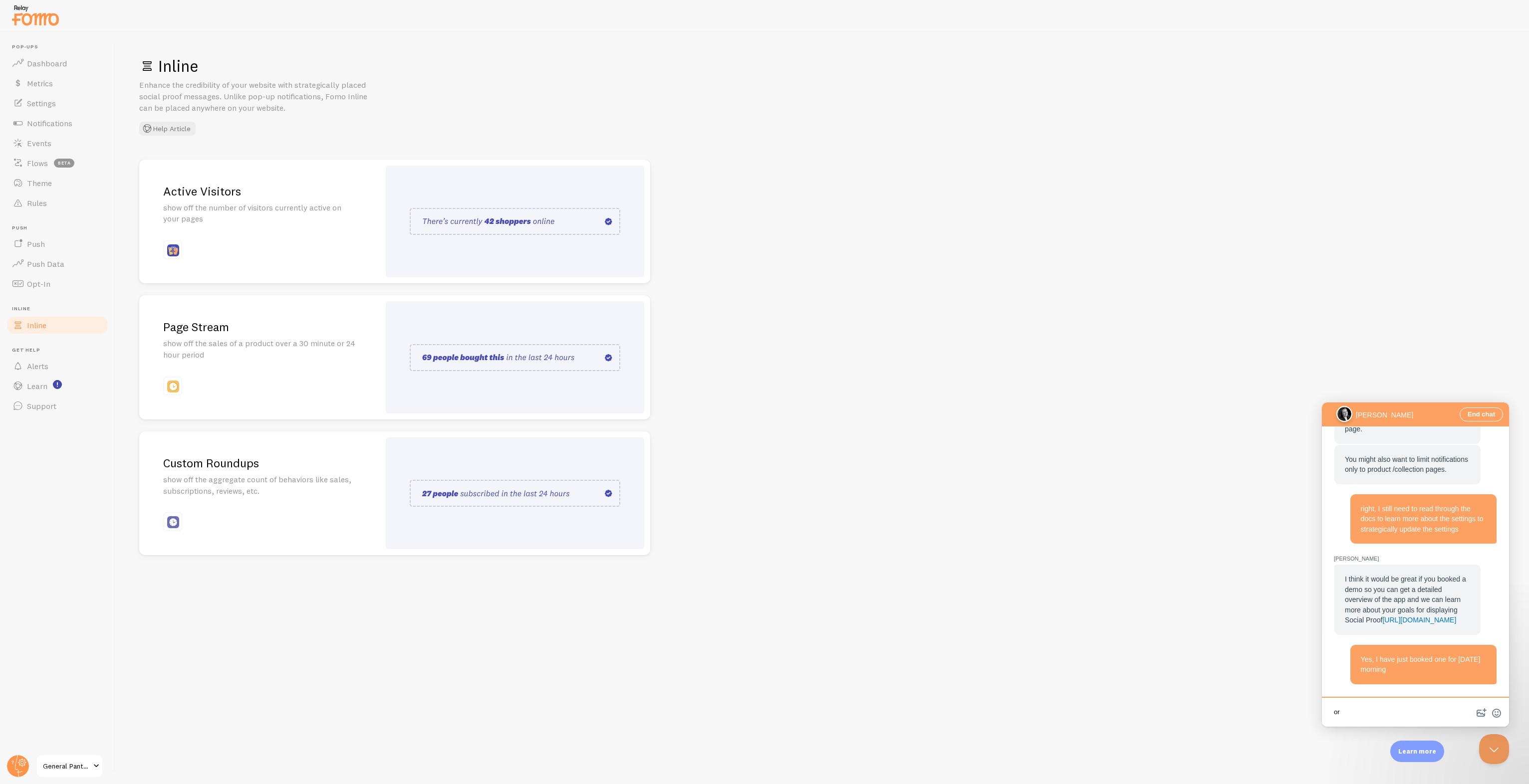
type textarea "o"
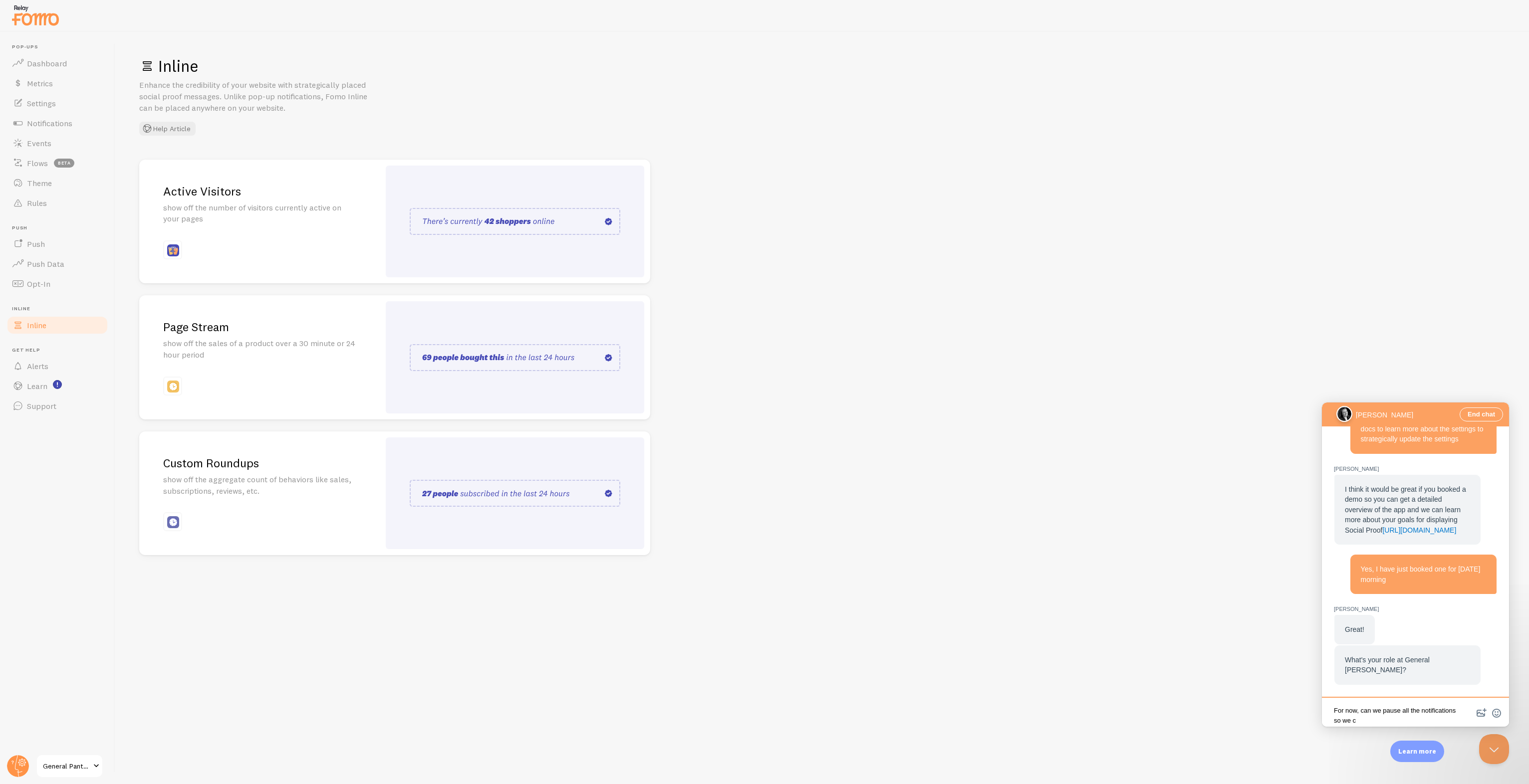
scroll to position [1, 0]
click at [1380, 707] on textarea "For now, can we pause all the notifications so we can learn more and" at bounding box center [1415, 710] width 183 height 31
click at [1376, 705] on textarea "For now, can we pause all the notifications so we can learn more and" at bounding box center [1415, 710] width 183 height 31
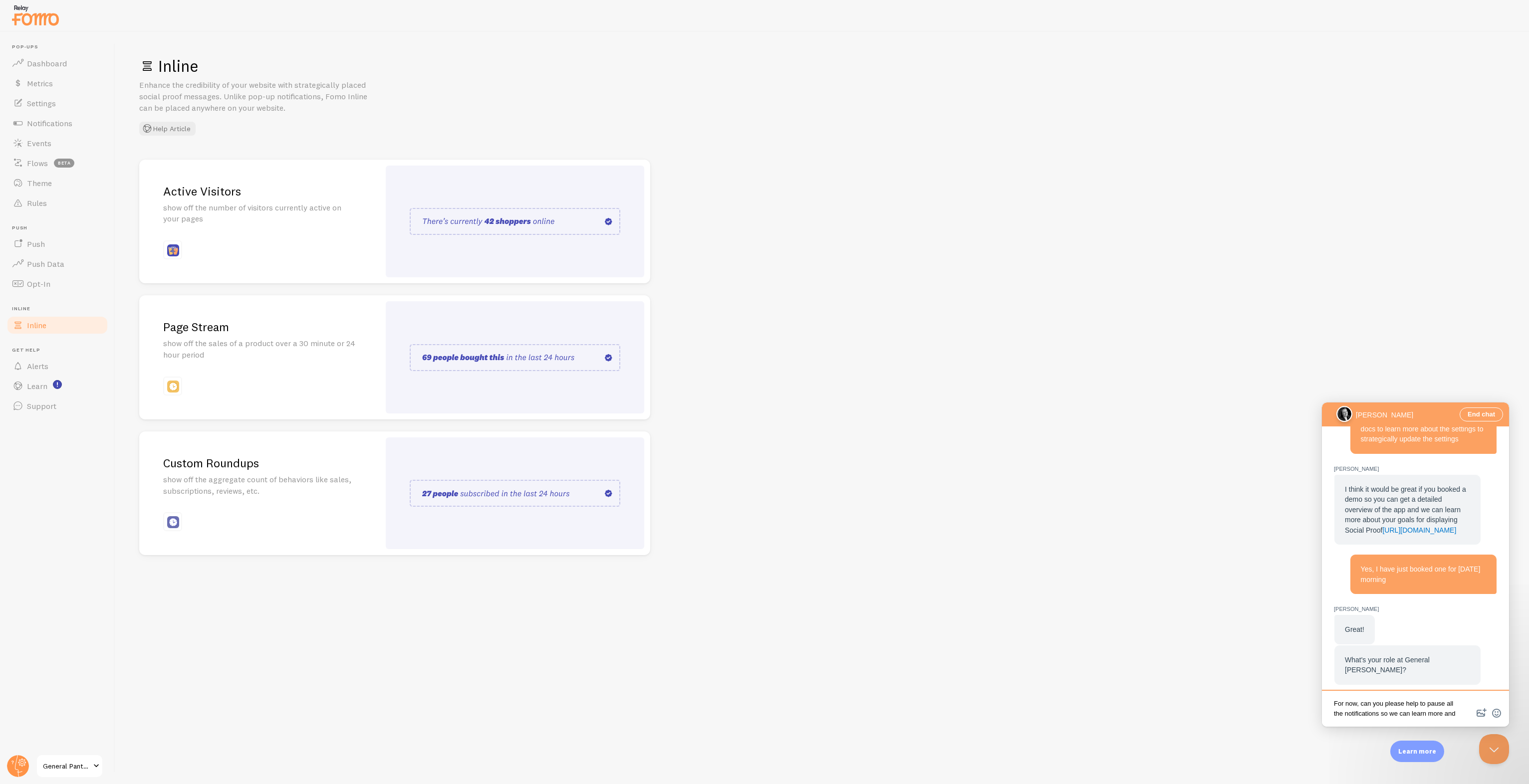
click at [1397, 716] on textarea "For now, can you please help to pause all the notifications so we can learn mor…" at bounding box center [1415, 710] width 183 height 31
type textarea "For now, can you please help to pause all the notifications so we can learn mor…"
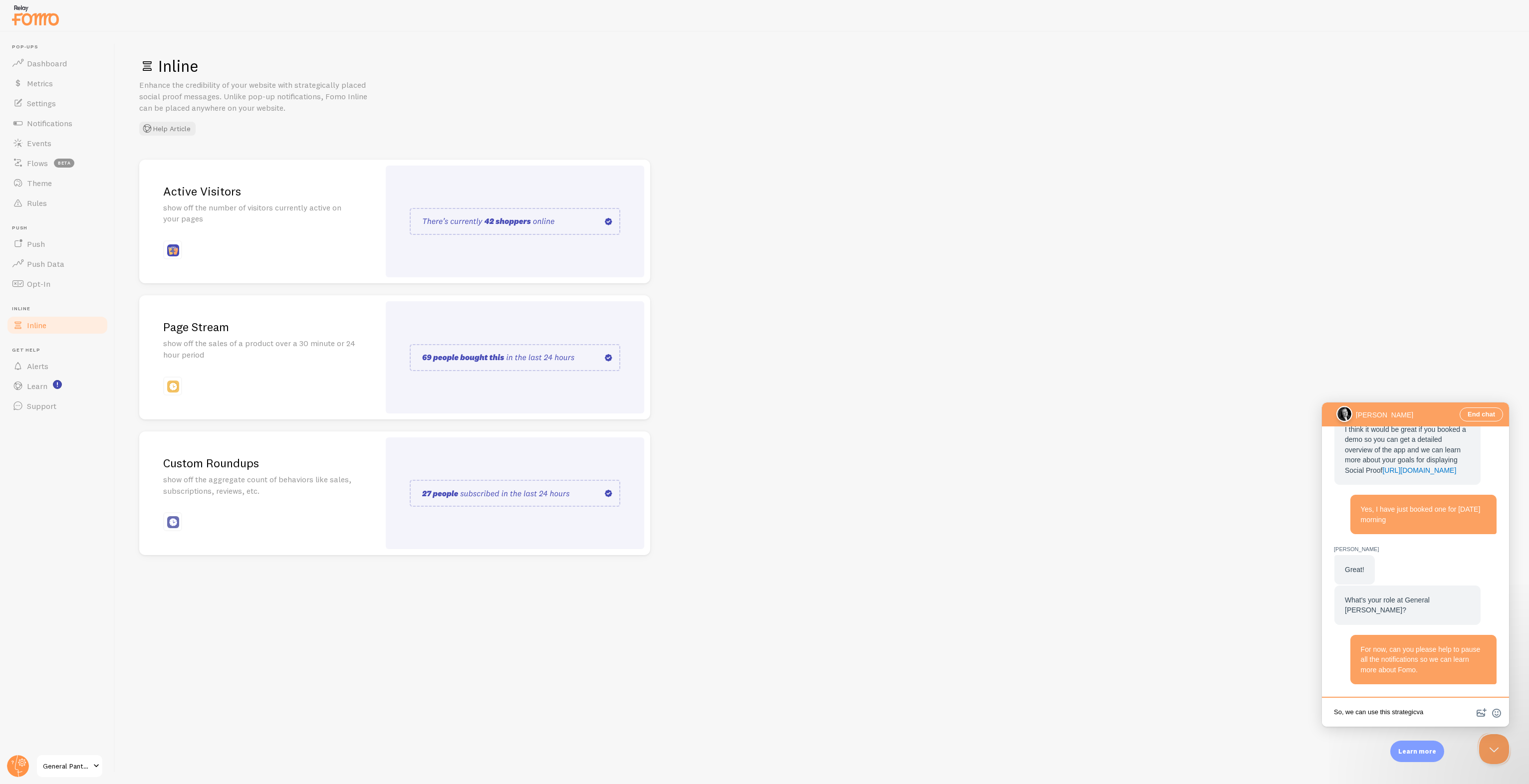
scroll to position [1410, 0]
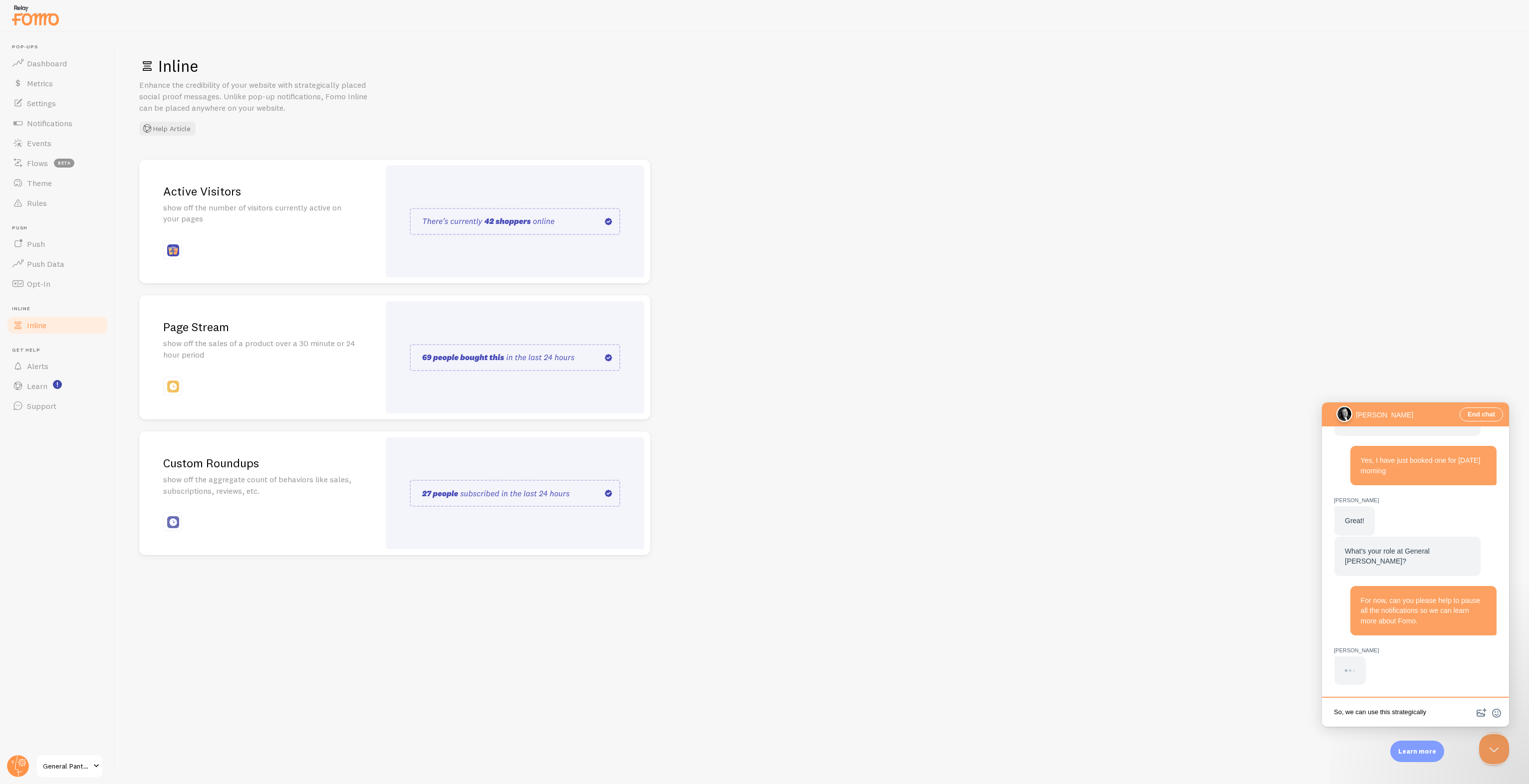
type textarea "So, we can use this strategically"
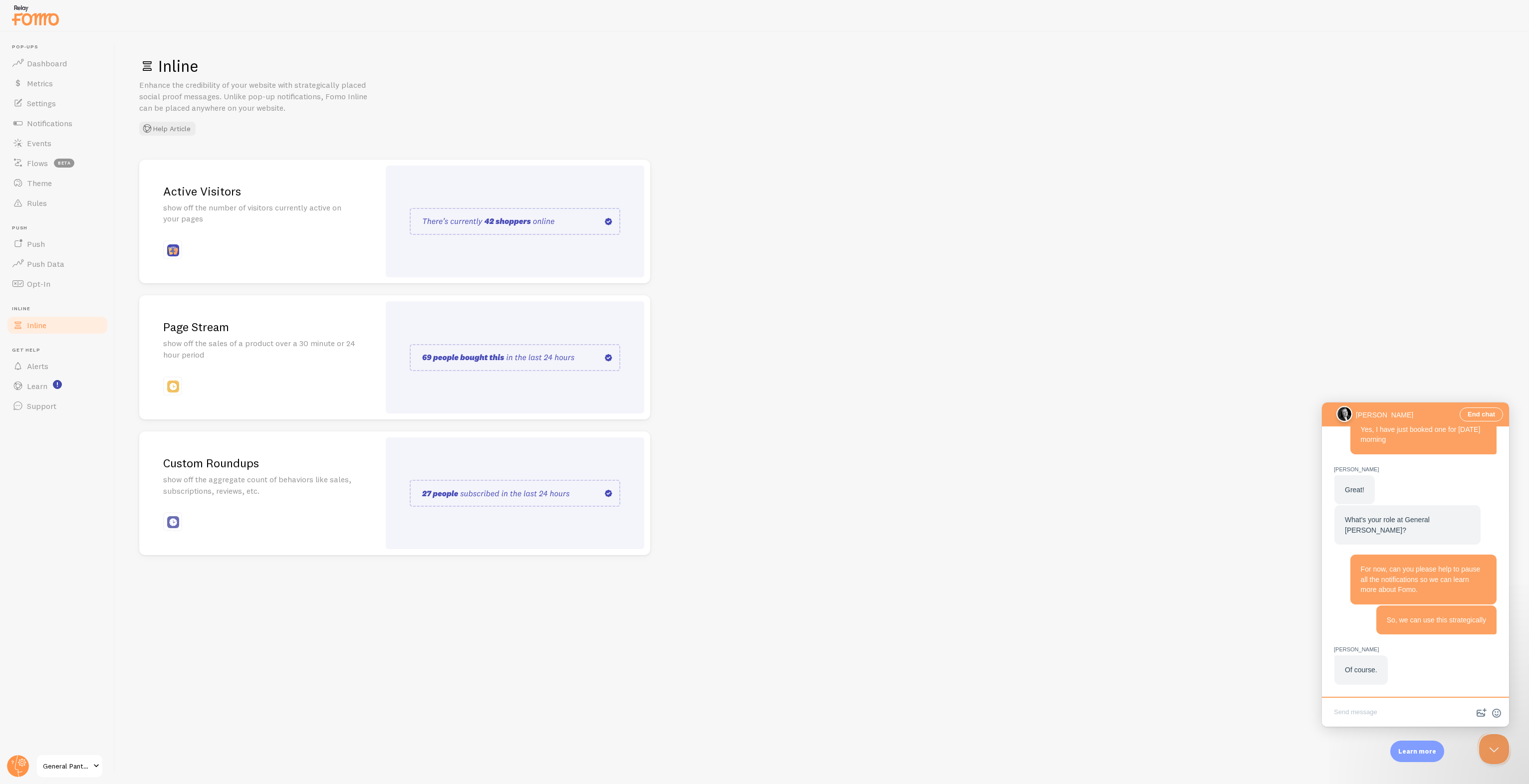
scroll to position [1230, 0]
type textarea "Thank you [PERSON_NAME]"
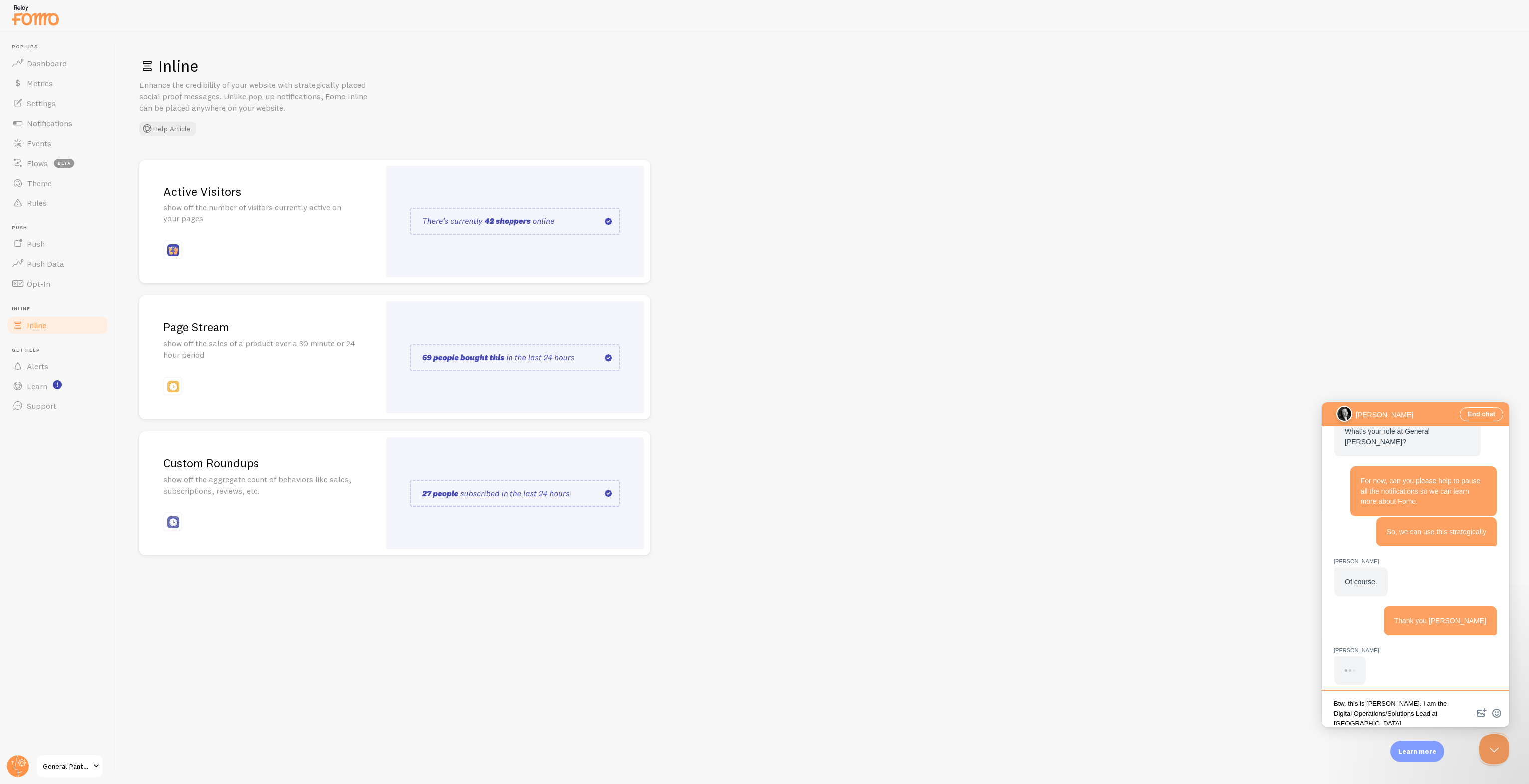
scroll to position [4, 0]
type textarea "Btw, this is [PERSON_NAME]. I am the Digital Operations/Solutions Lead at [GEOG…"
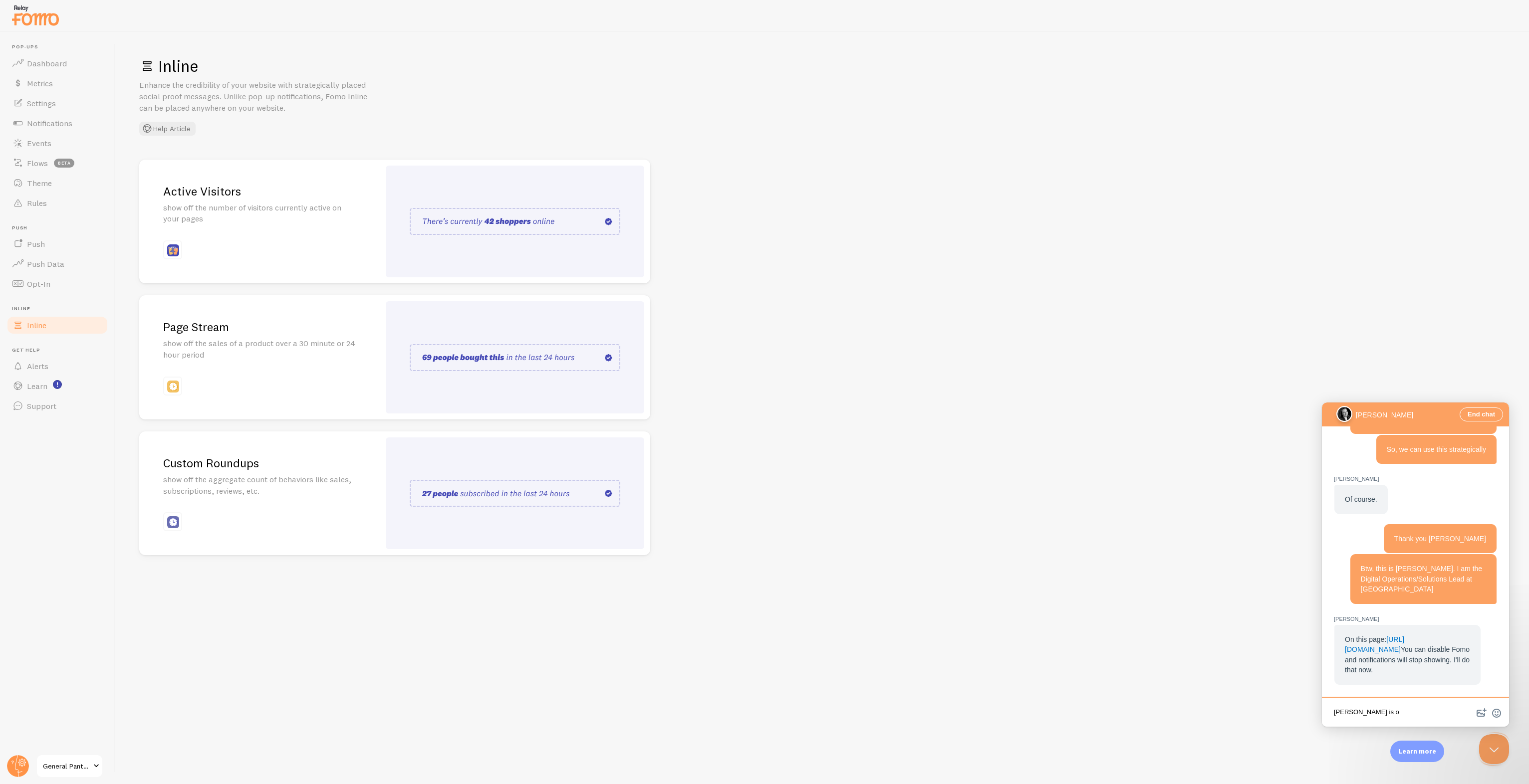
scroll to position [1221, 0]
type textarea "[PERSON_NAME] is my manager & he is our Head of IT"
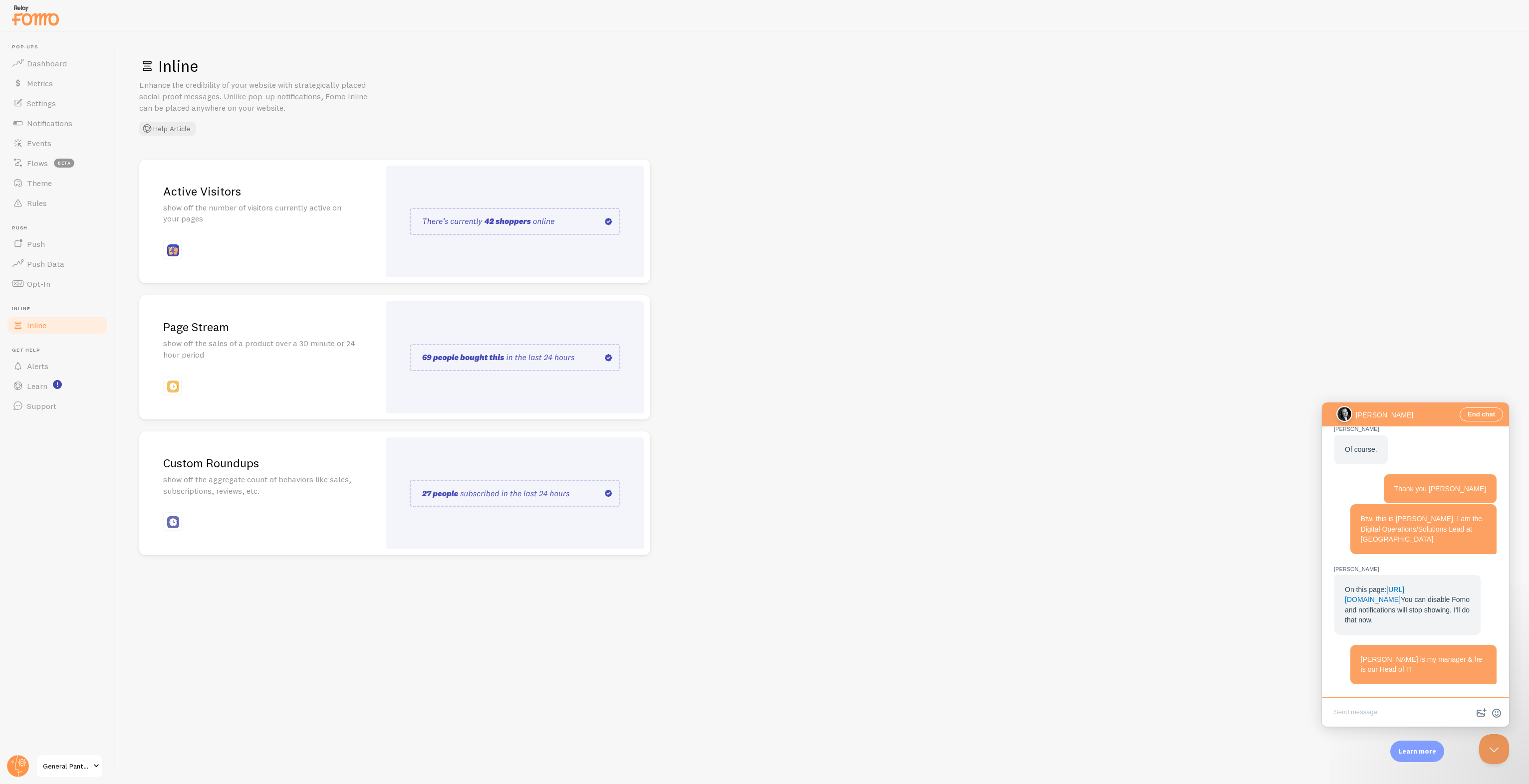
scroll to position [1319, 0]
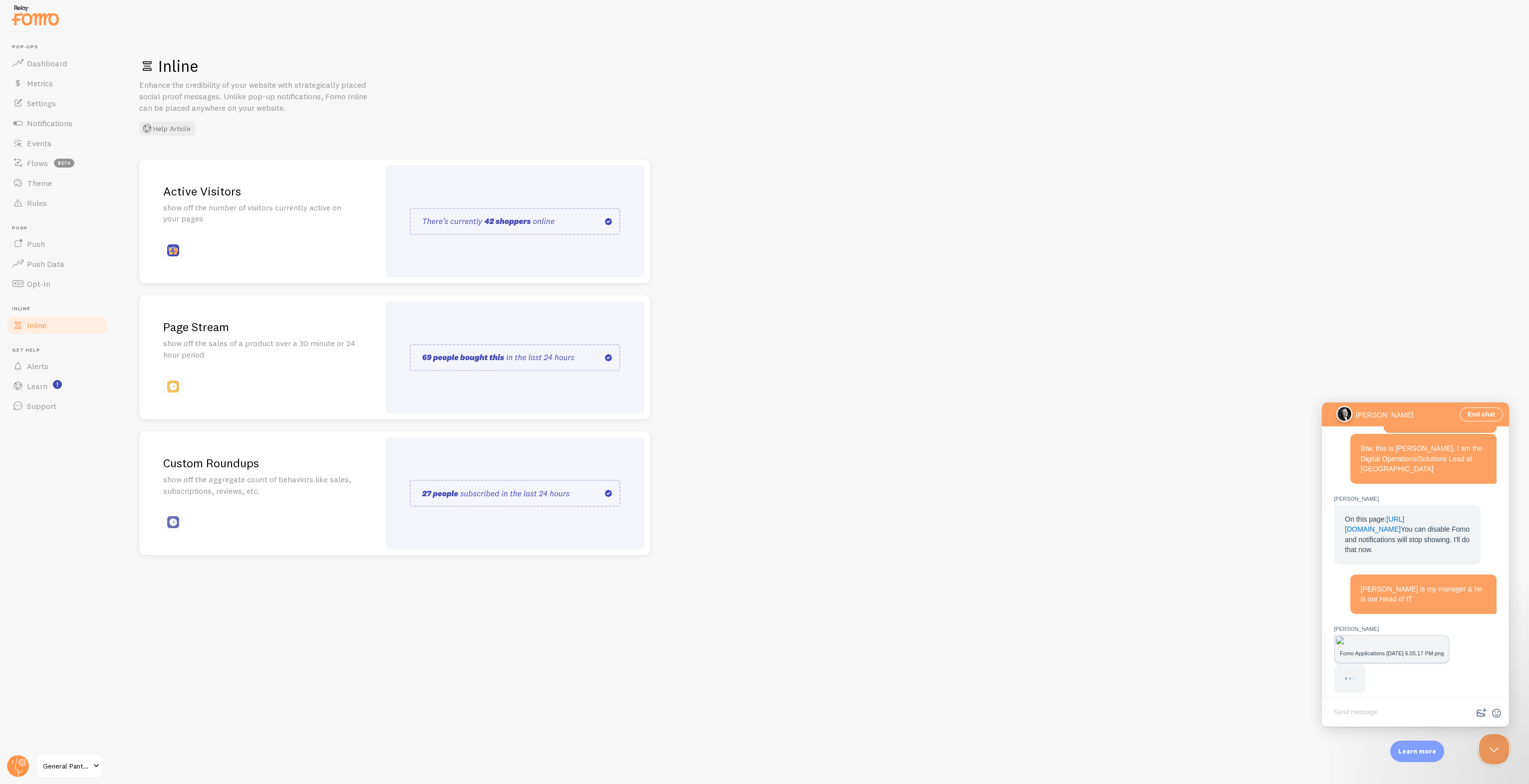
click at [1388, 665] on div "Chat message" at bounding box center [1415, 678] width 162 height 28
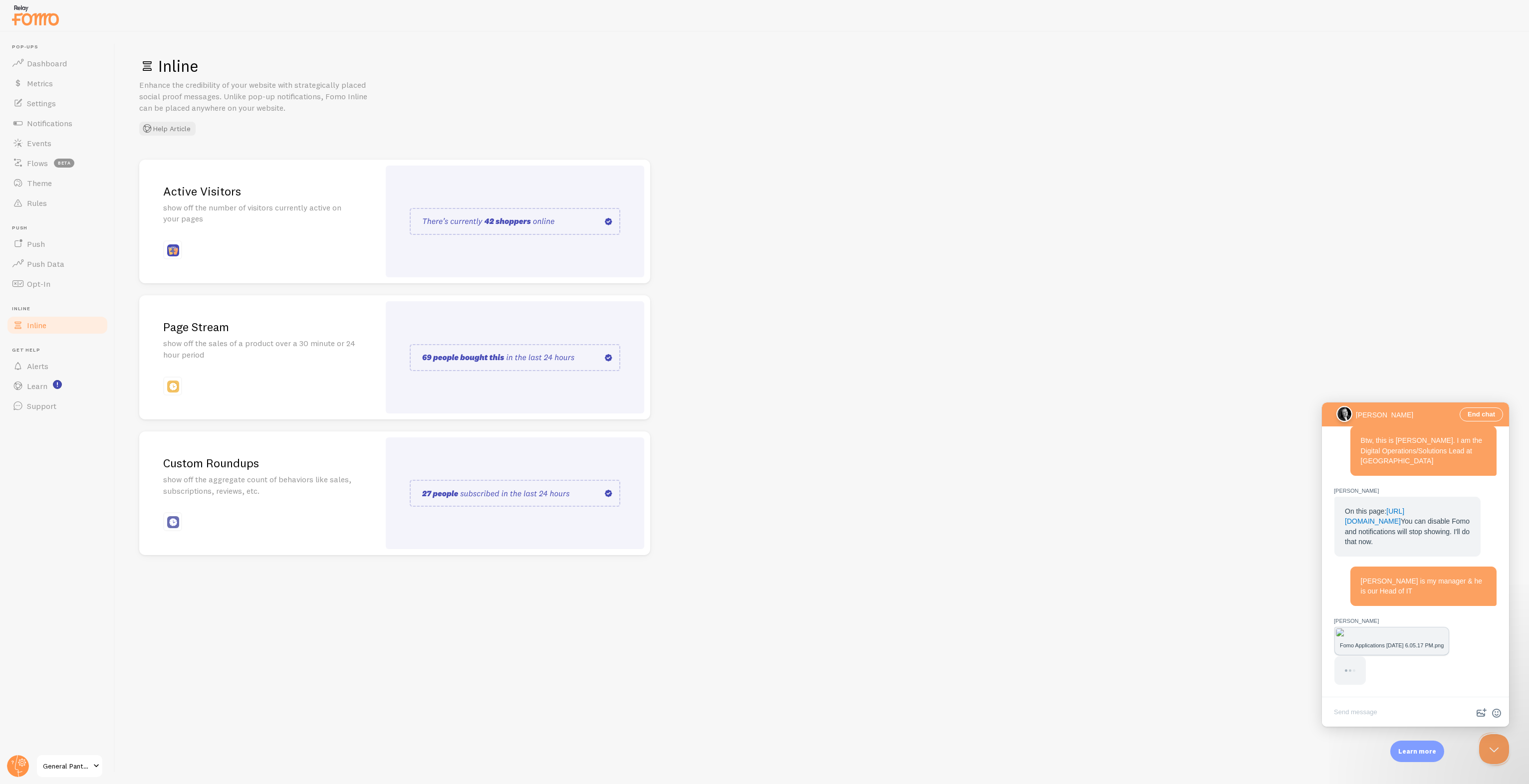
scroll to position [1243, 0]
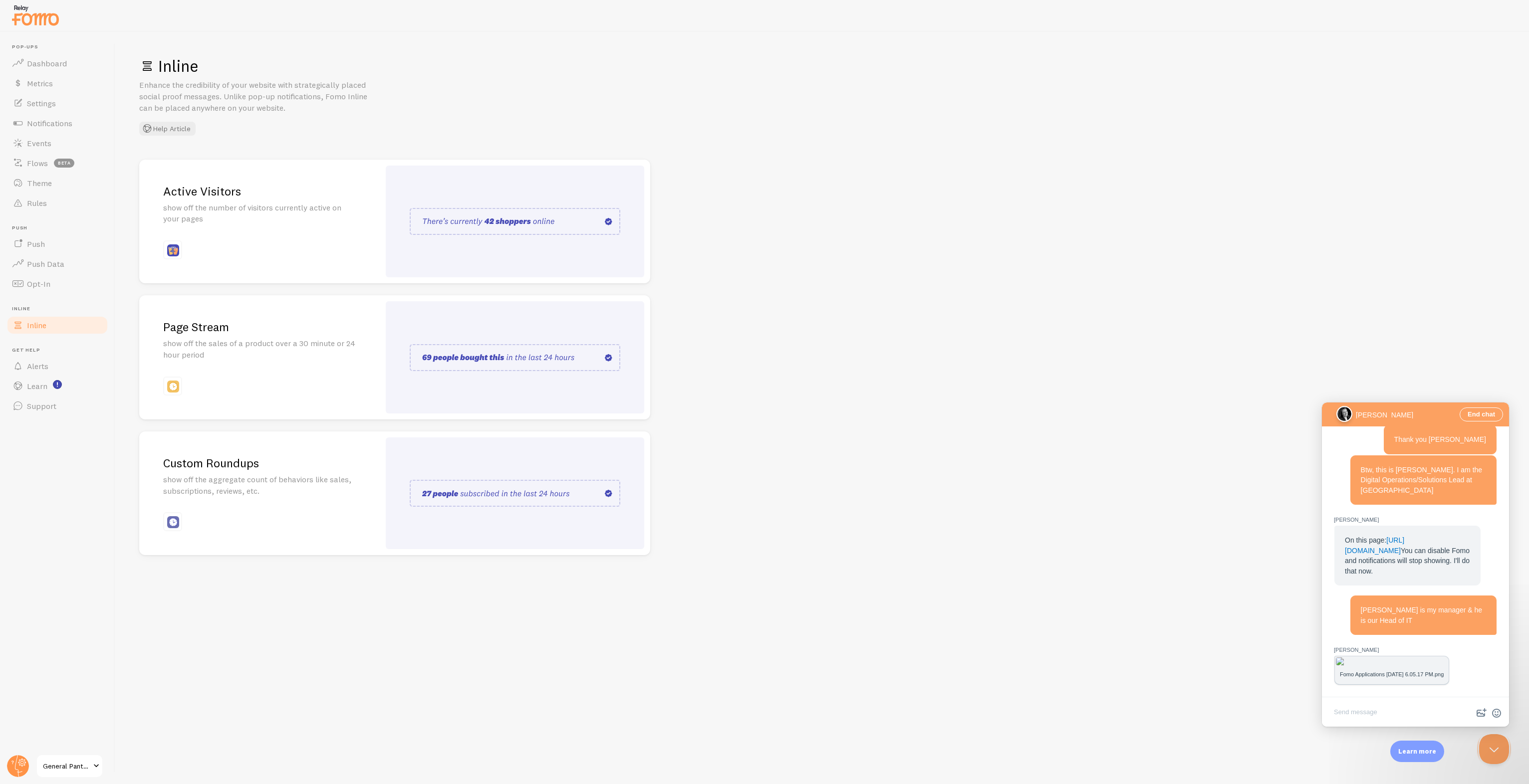
click at [1410, 657] on img "Chat message" at bounding box center [1392, 661] width 112 height 8
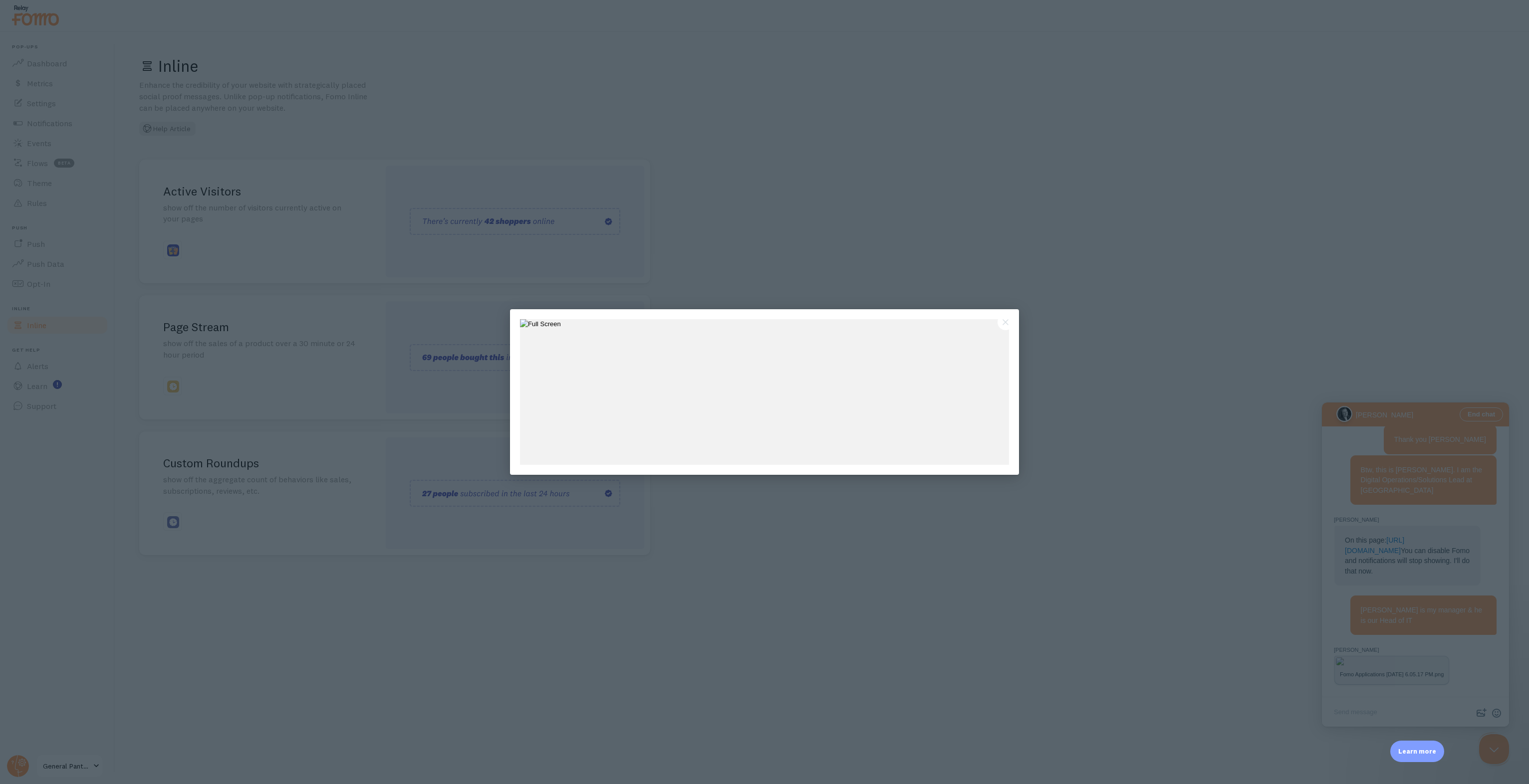
scroll to position [0, 0]
click at [866, 578] on div at bounding box center [764, 392] width 1529 height 784
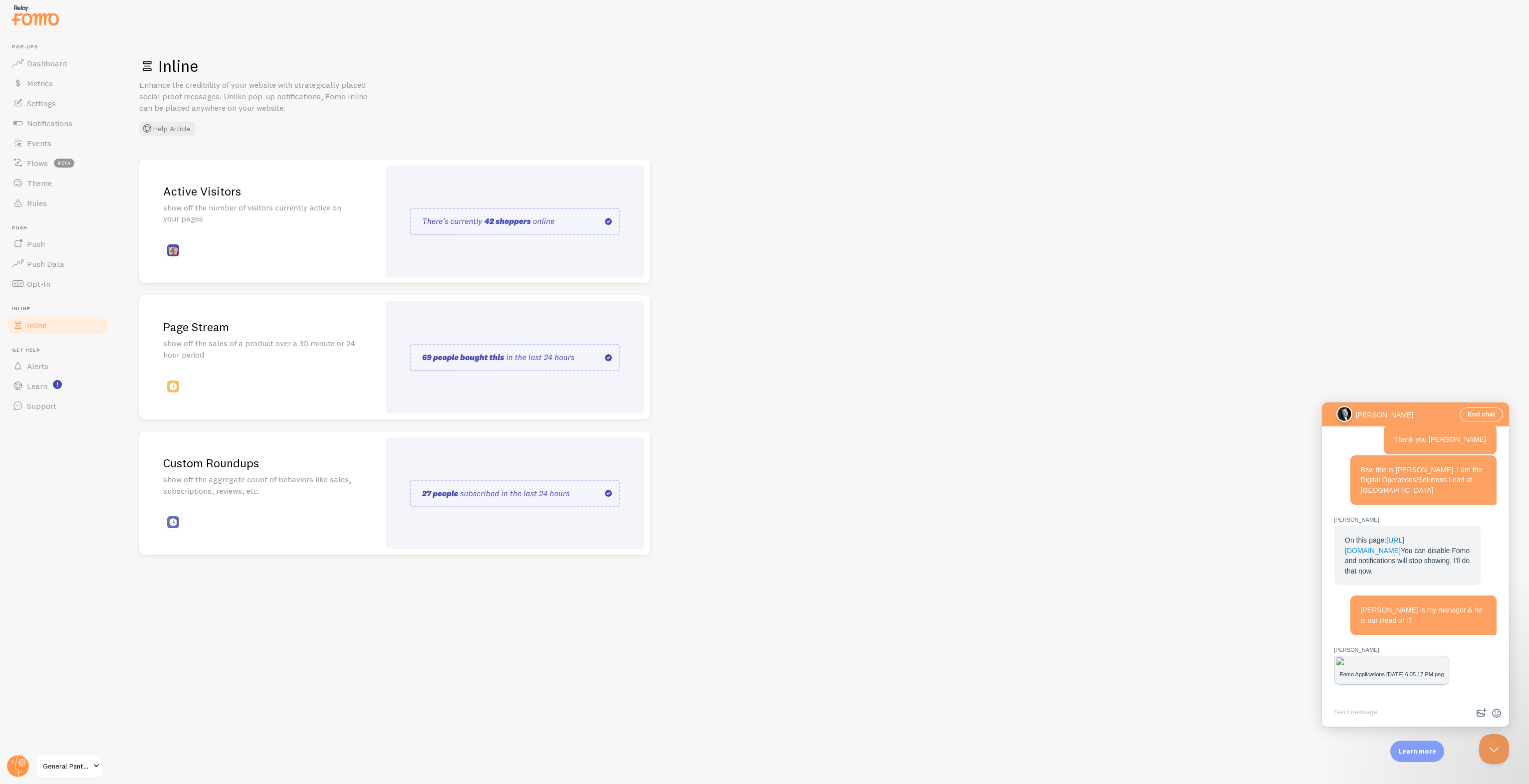
click at [1401, 536] on link "[URL][DOMAIN_NAME]" at bounding box center [1375, 545] width 60 height 18
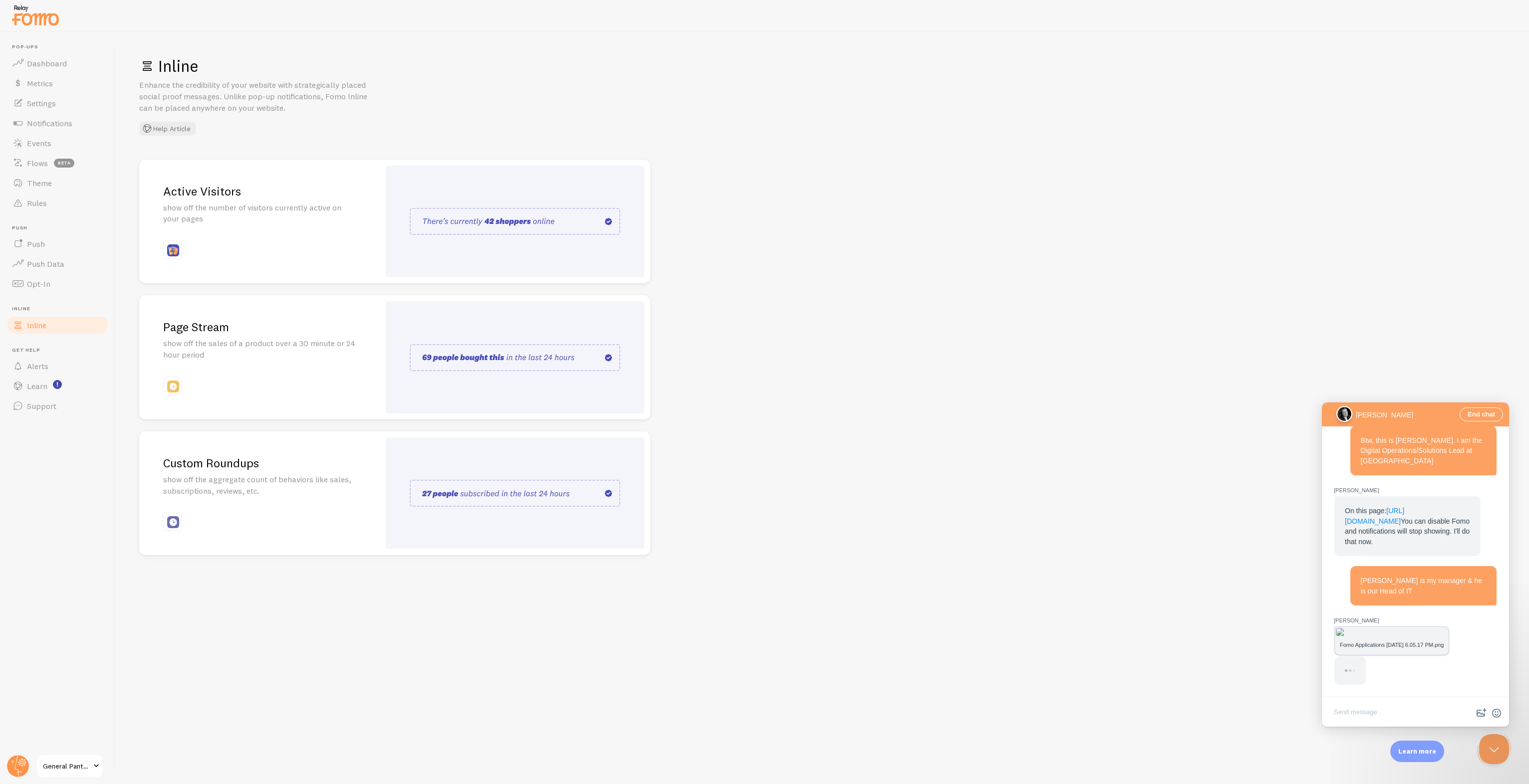
scroll to position [1272, 0]
click at [1372, 713] on textarea "Write chat message" at bounding box center [1415, 713] width 183 height 23
click at [1408, 656] on div "Fomo Applications [DATE] 6.05.17 PM.png" at bounding box center [1415, 655] width 163 height 59
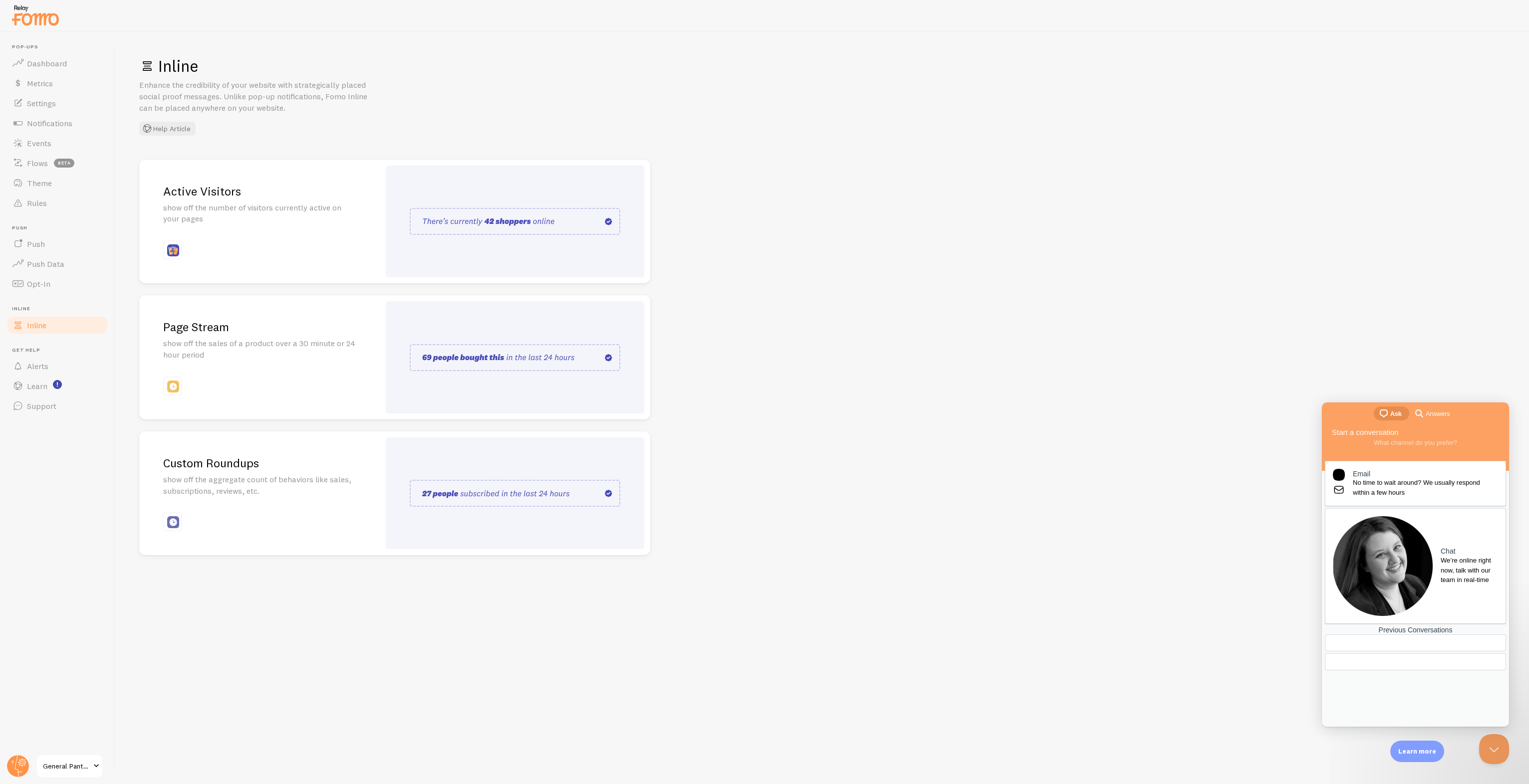
scroll to position [0, 0]
click at [1441, 556] on span "We’re online right now, talk with our team in real-time" at bounding box center [1469, 571] width 58 height 29
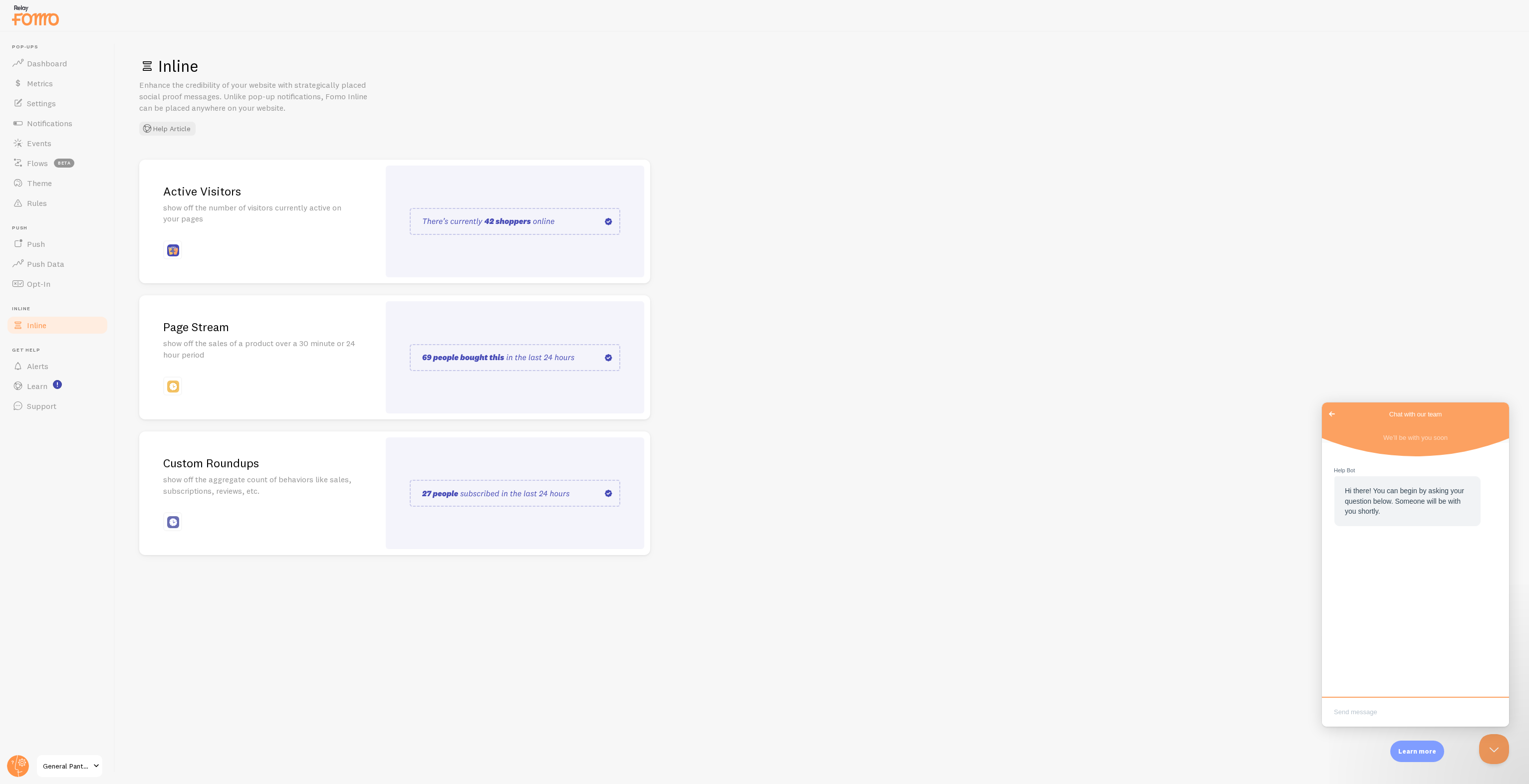
click at [1330, 416] on span "Go back" at bounding box center [1332, 414] width 12 height 12
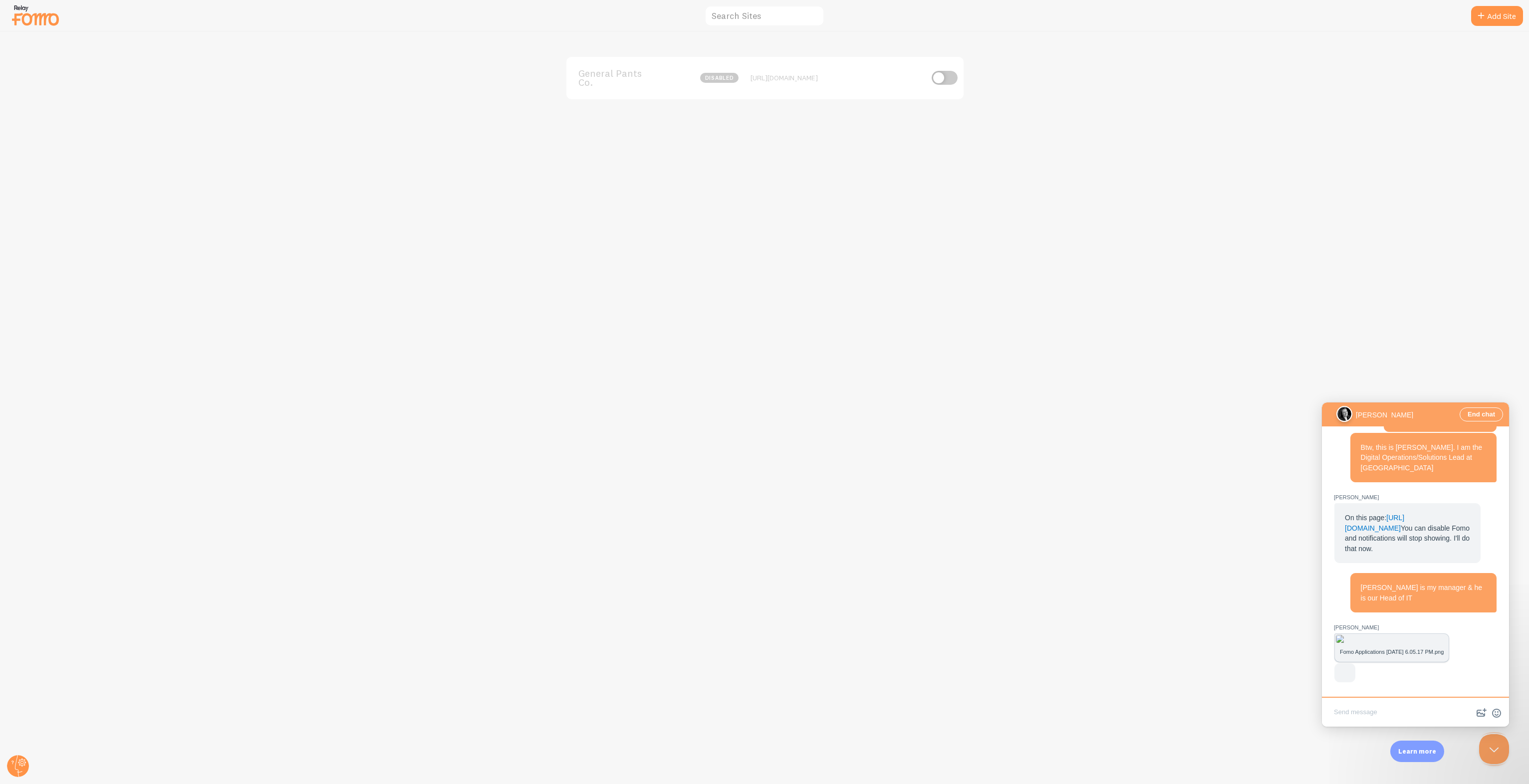
scroll to position [1272, 0]
